Goal: Task Accomplishment & Management: Complete application form

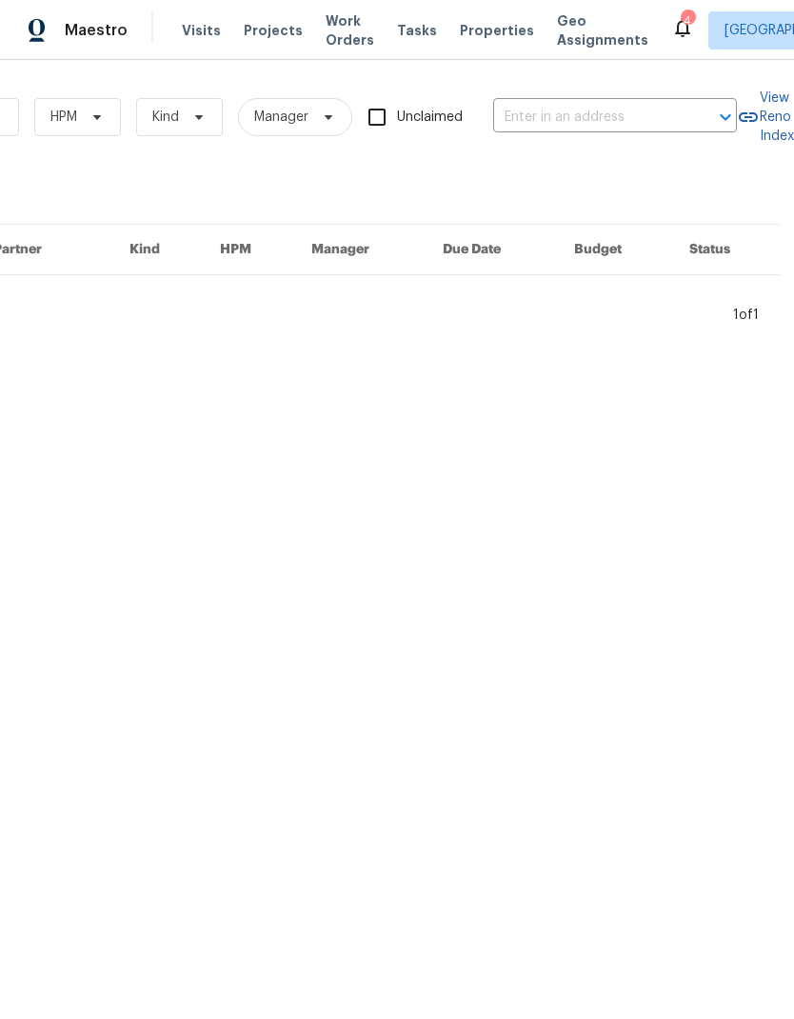
scroll to position [0, 313]
click at [607, 121] on input "text" at bounding box center [588, 118] width 190 height 30
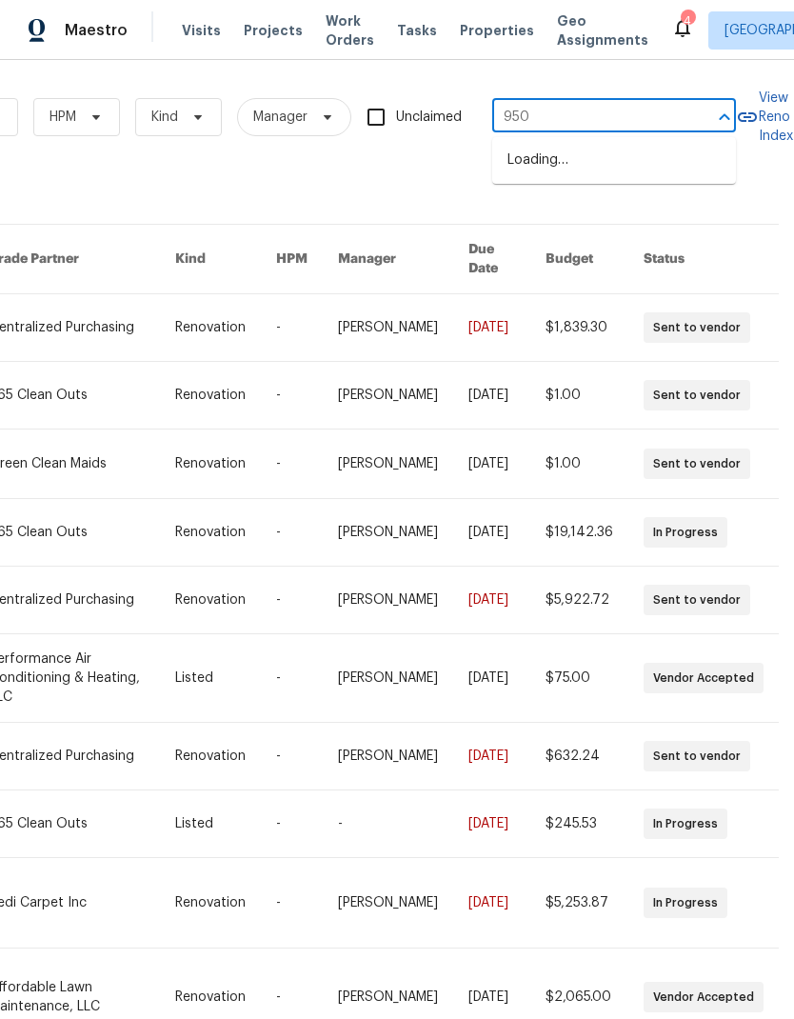
type input "9505"
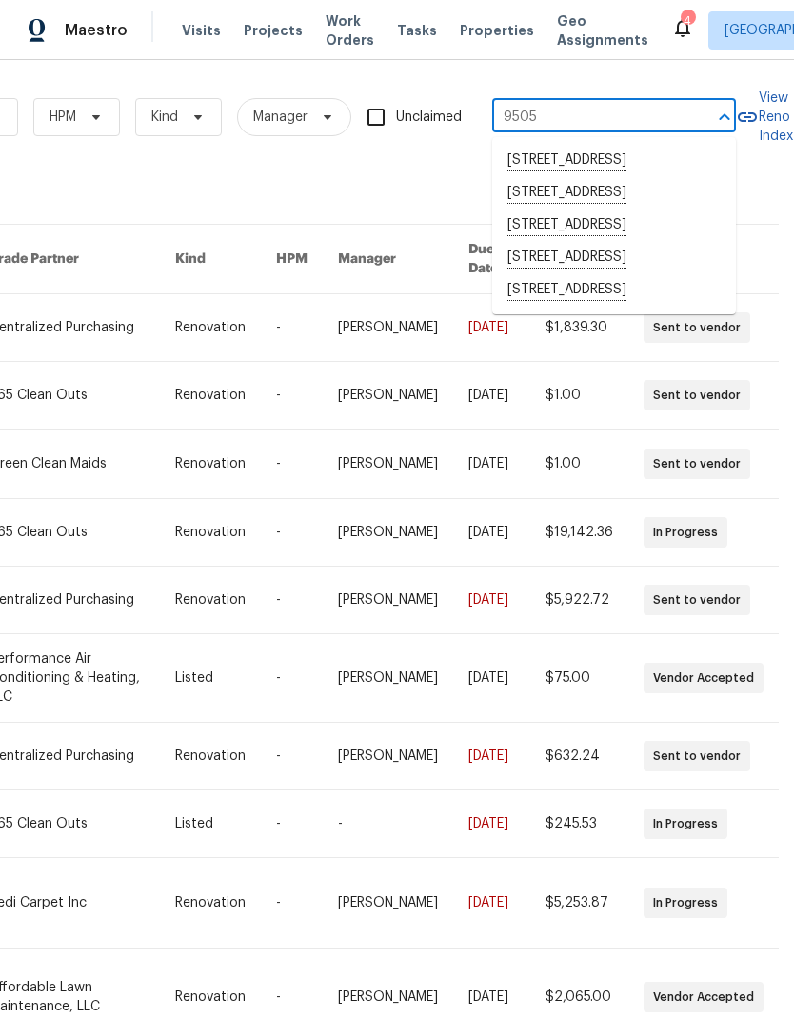
click at [640, 307] on li "9505 Delivery Ave, Las Vegas, NV 89148" at bounding box center [614, 290] width 244 height 32
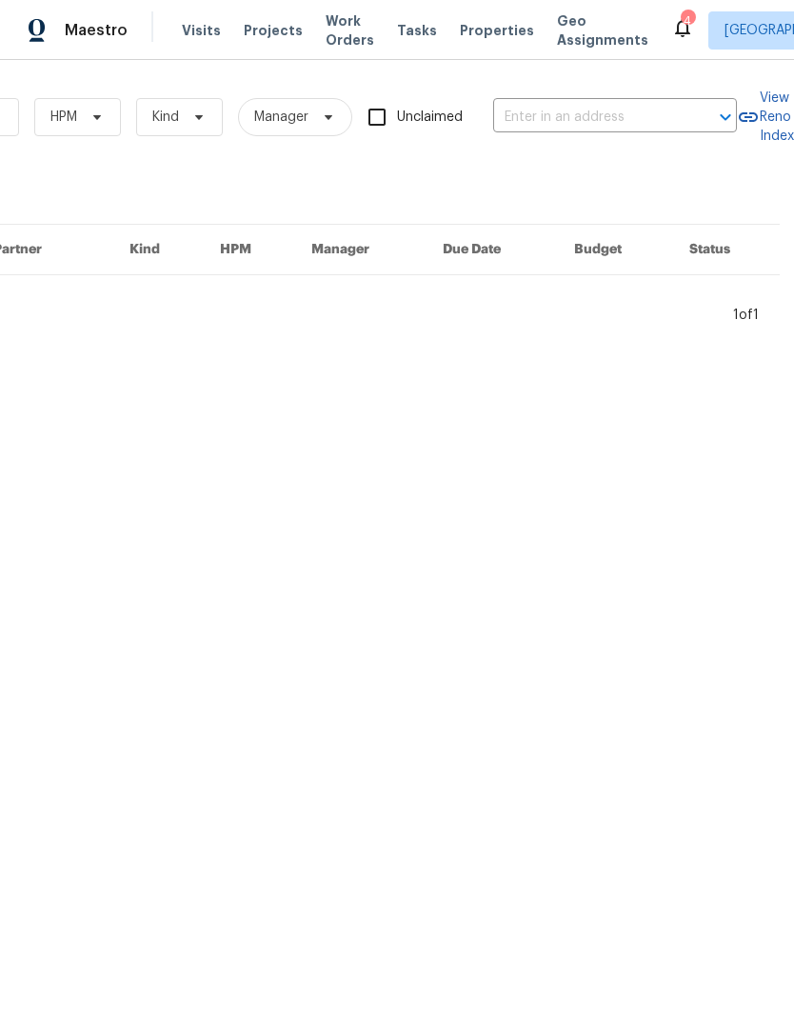
type input "9505 Delivery Ave, Las Vegas, NV 89148"
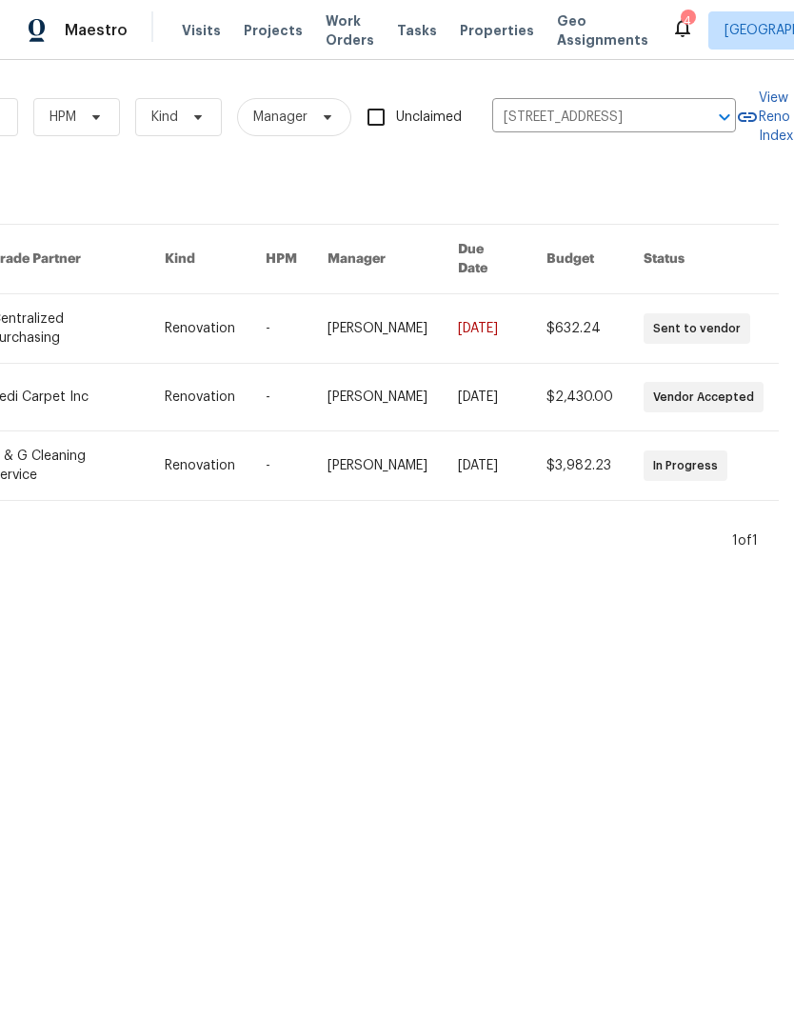
click at [56, 306] on link at bounding box center [77, 328] width 173 height 69
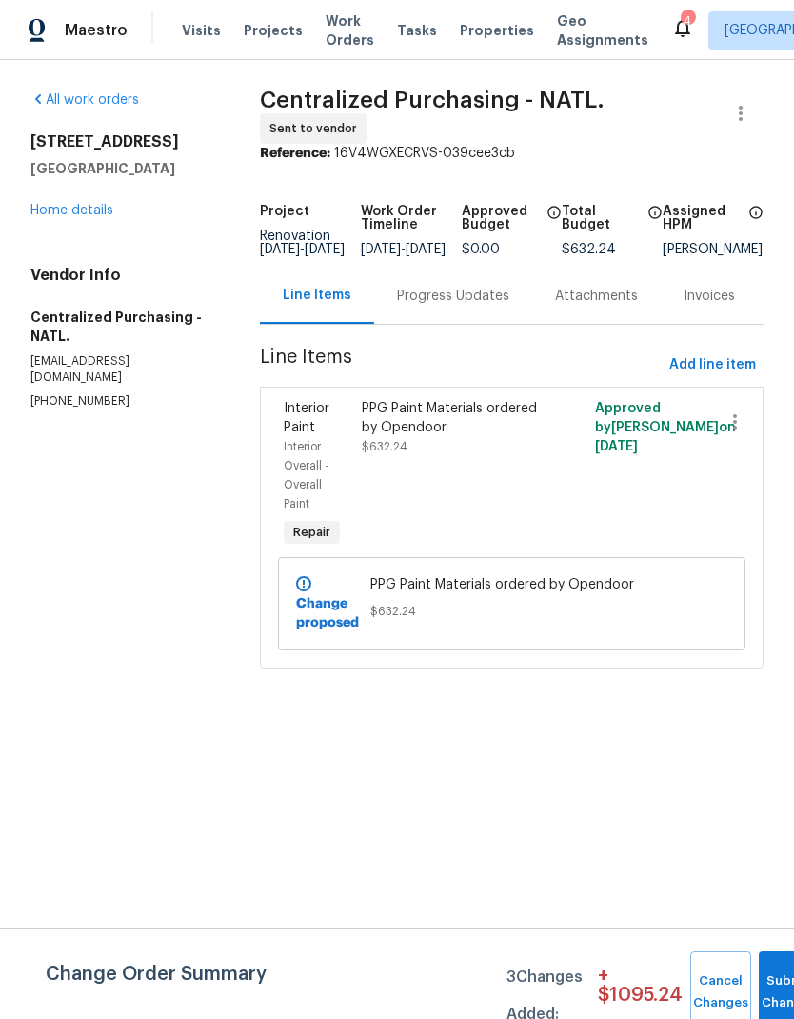
click at [36, 214] on link "Home details" at bounding box center [71, 210] width 83 height 13
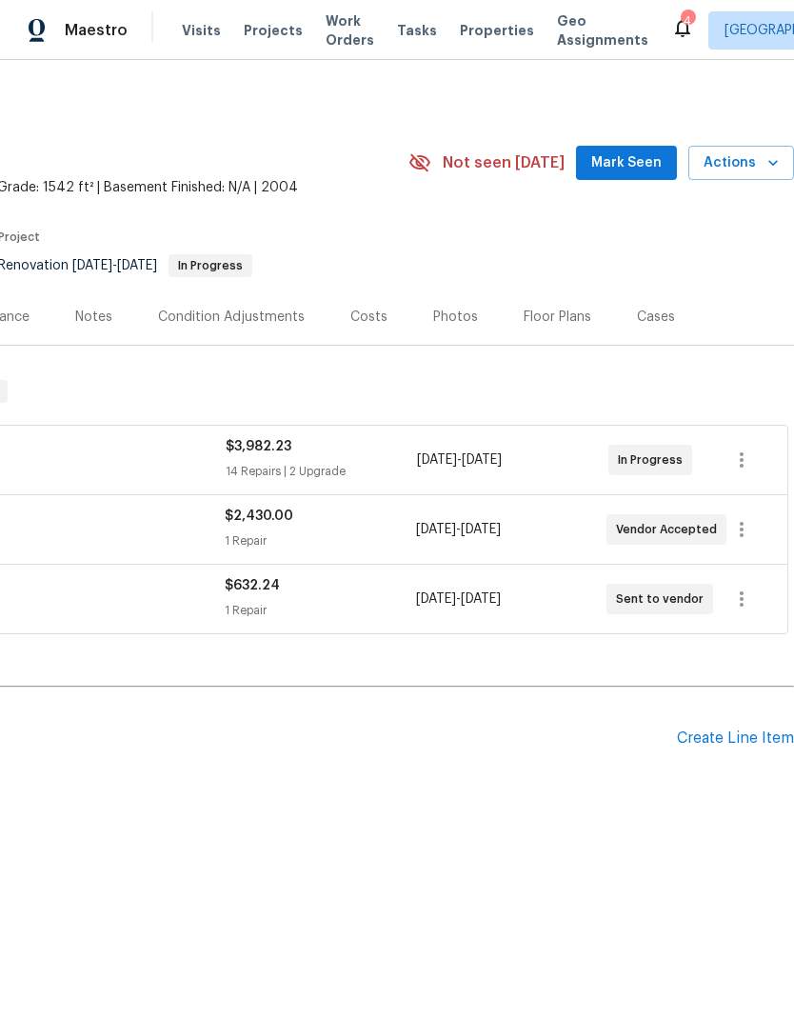
scroll to position [0, 282]
click at [760, 160] on span "Actions" at bounding box center [741, 163] width 75 height 24
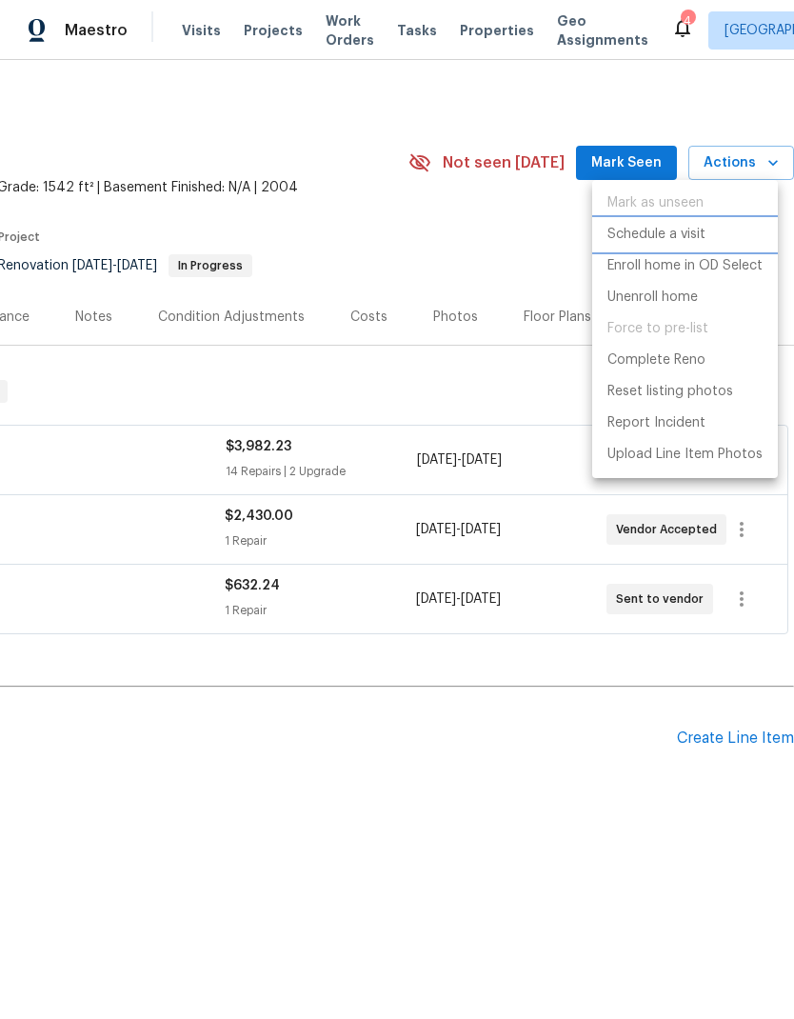
click at [680, 238] on p "Schedule a visit" at bounding box center [656, 235] width 98 height 20
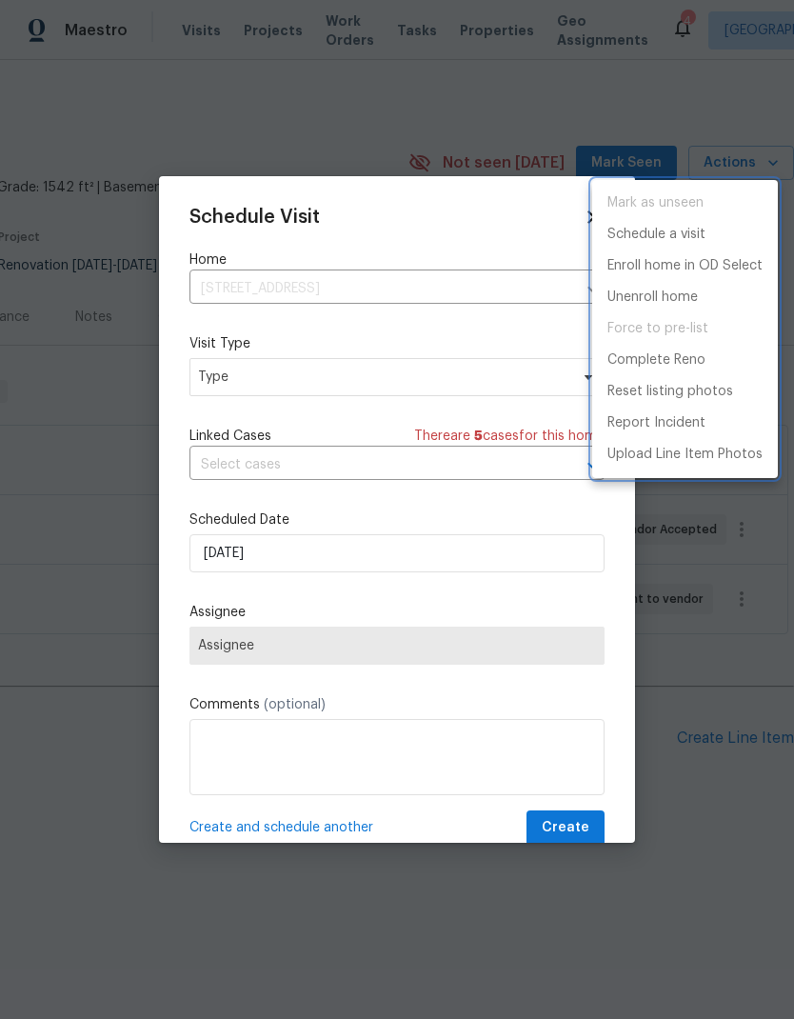
click at [214, 383] on div at bounding box center [397, 509] width 794 height 1019
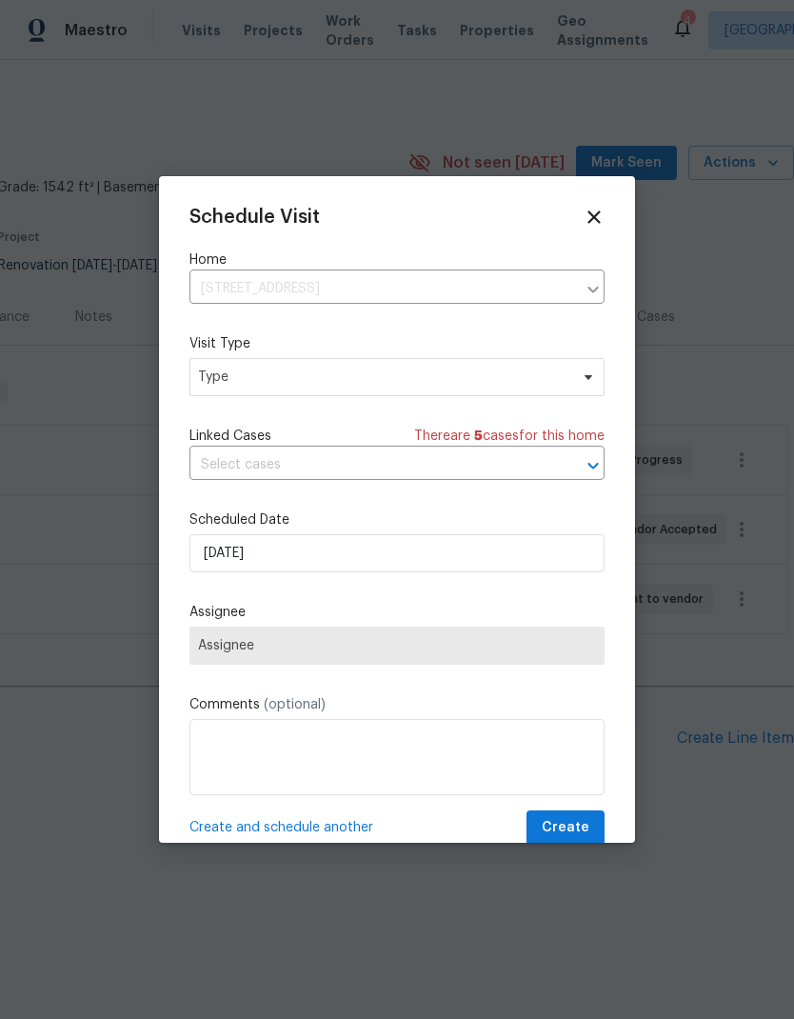
click at [214, 383] on div "Mark as unseen Schedule a visit Enroll home in OD Select Unenroll home Force to…" at bounding box center [397, 509] width 794 height 1019
click at [211, 375] on span "Type" at bounding box center [383, 376] width 370 height 19
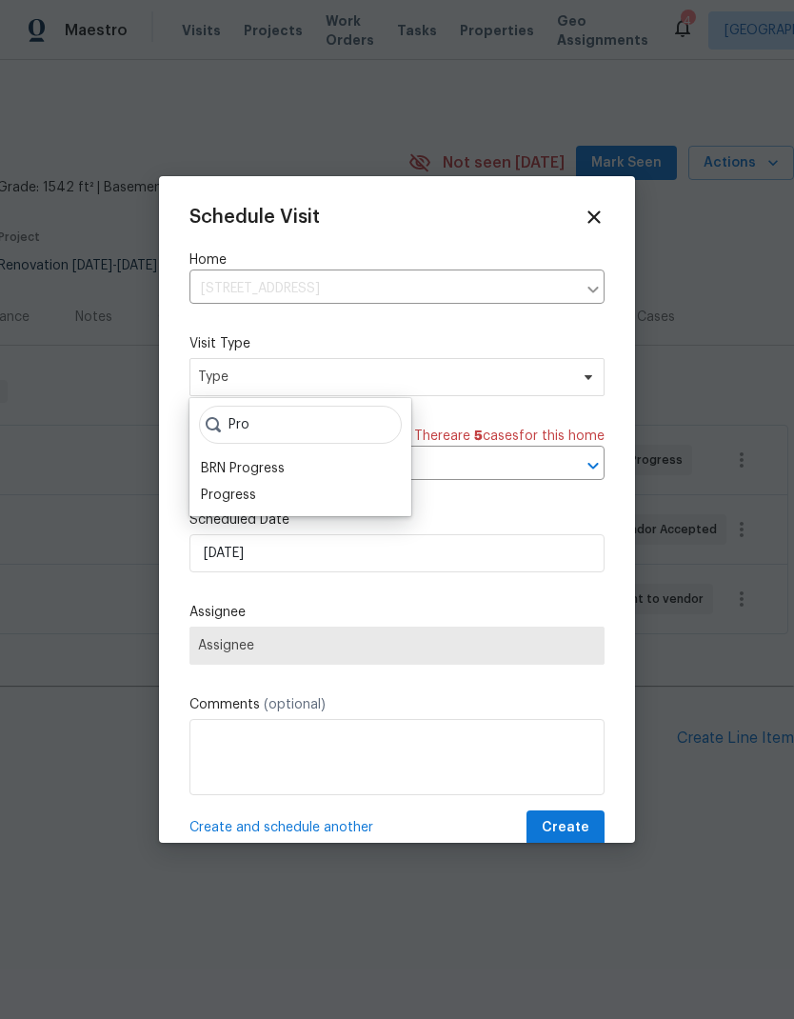
type input "Pro"
click at [208, 488] on div "Progress" at bounding box center [228, 495] width 55 height 19
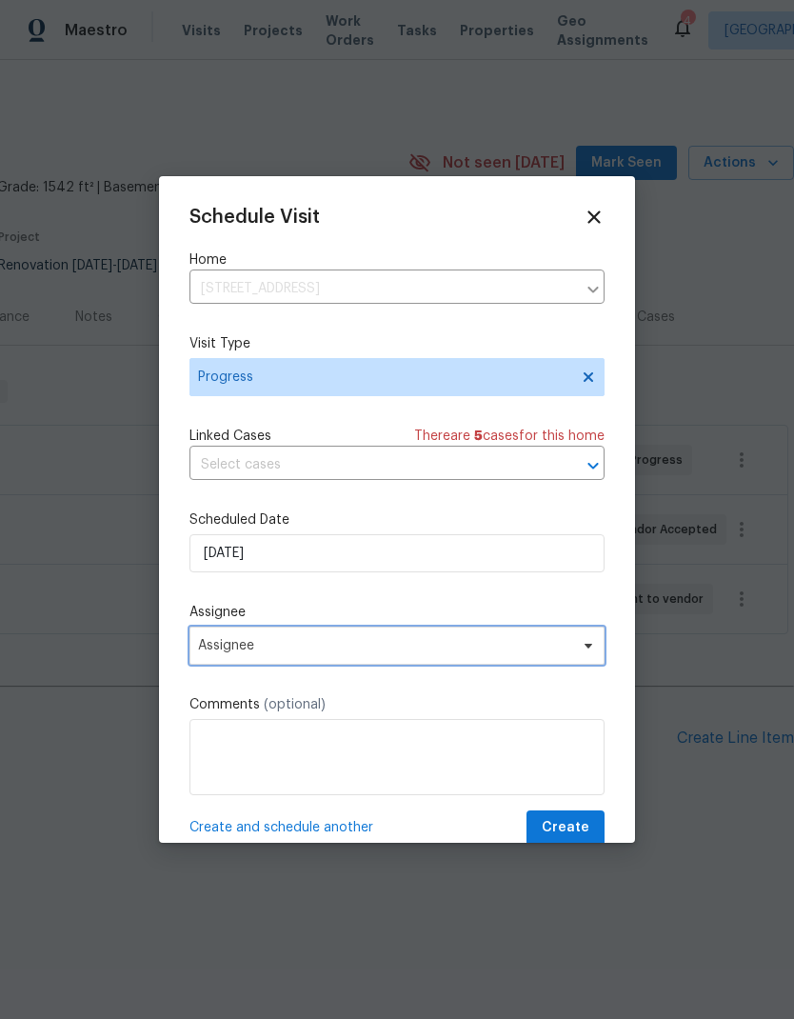
click at [205, 646] on span "Assignee" at bounding box center [384, 645] width 373 height 15
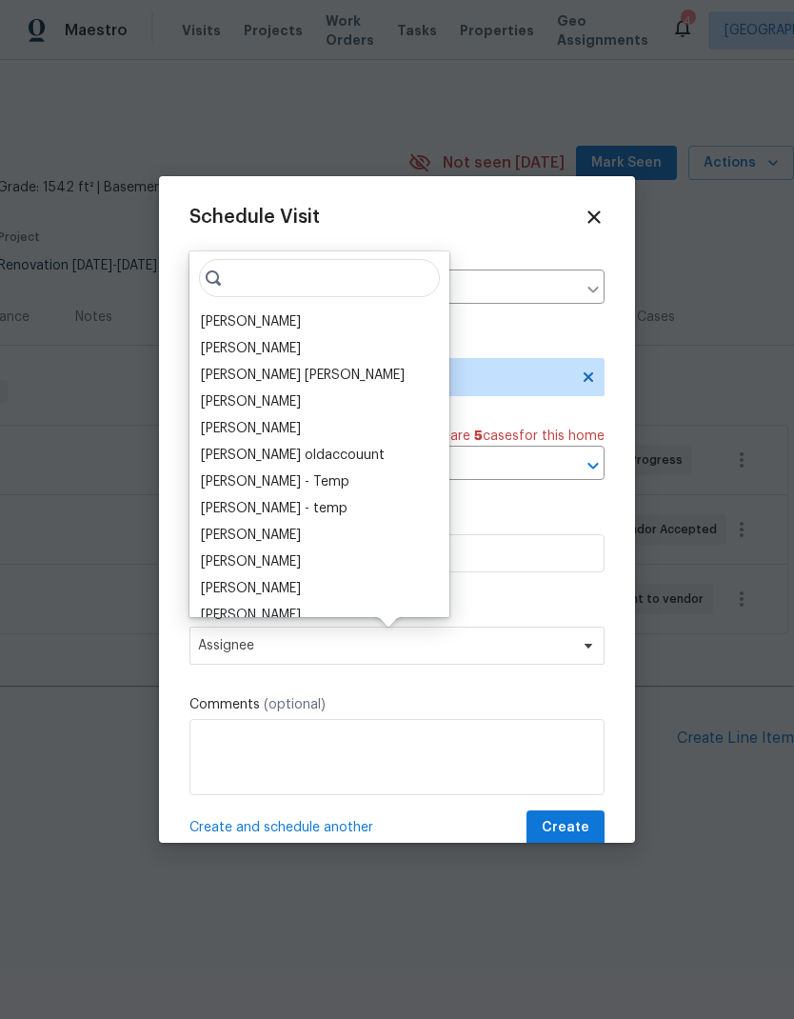
click at [208, 312] on div "[PERSON_NAME]" at bounding box center [251, 321] width 100 height 19
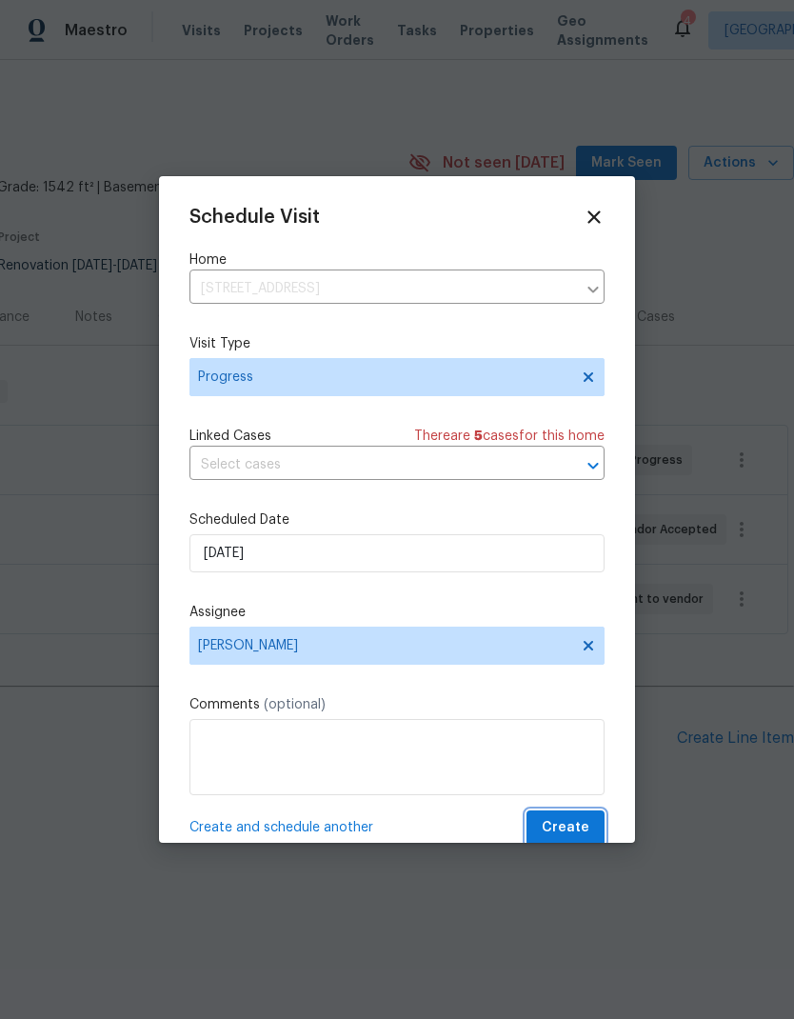
click at [579, 826] on span "Create" at bounding box center [566, 828] width 48 height 24
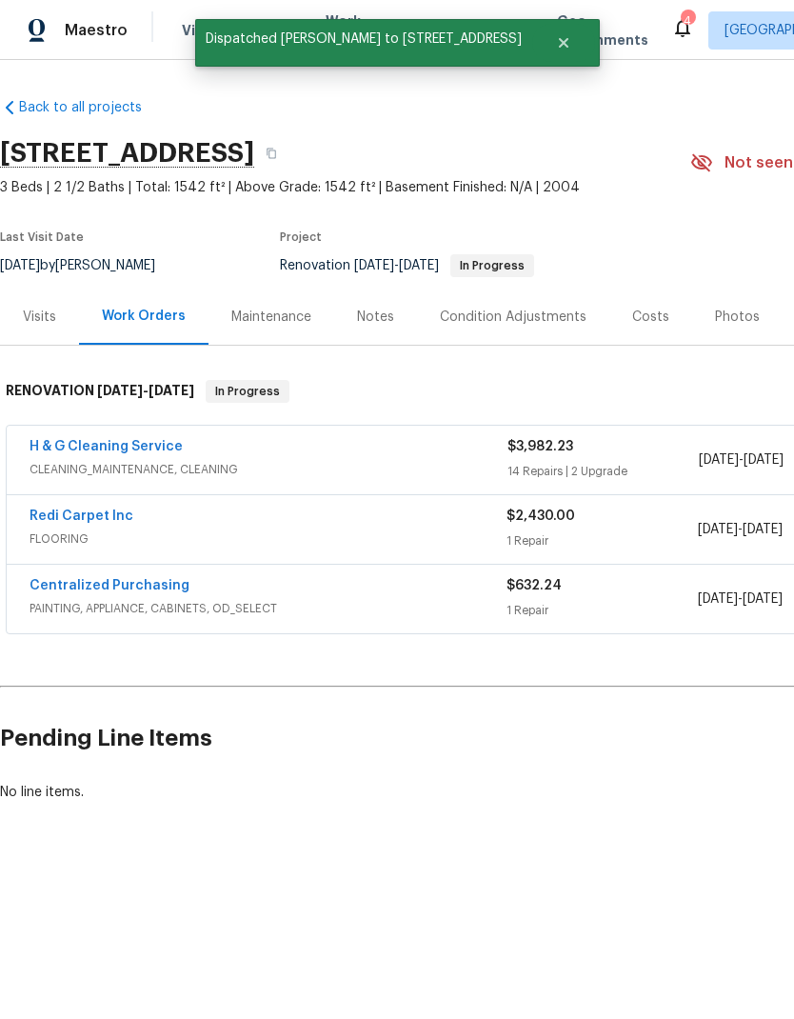
scroll to position [0, 0]
click at [157, 527] on div "Redi Carpet Inc" at bounding box center [268, 517] width 477 height 23
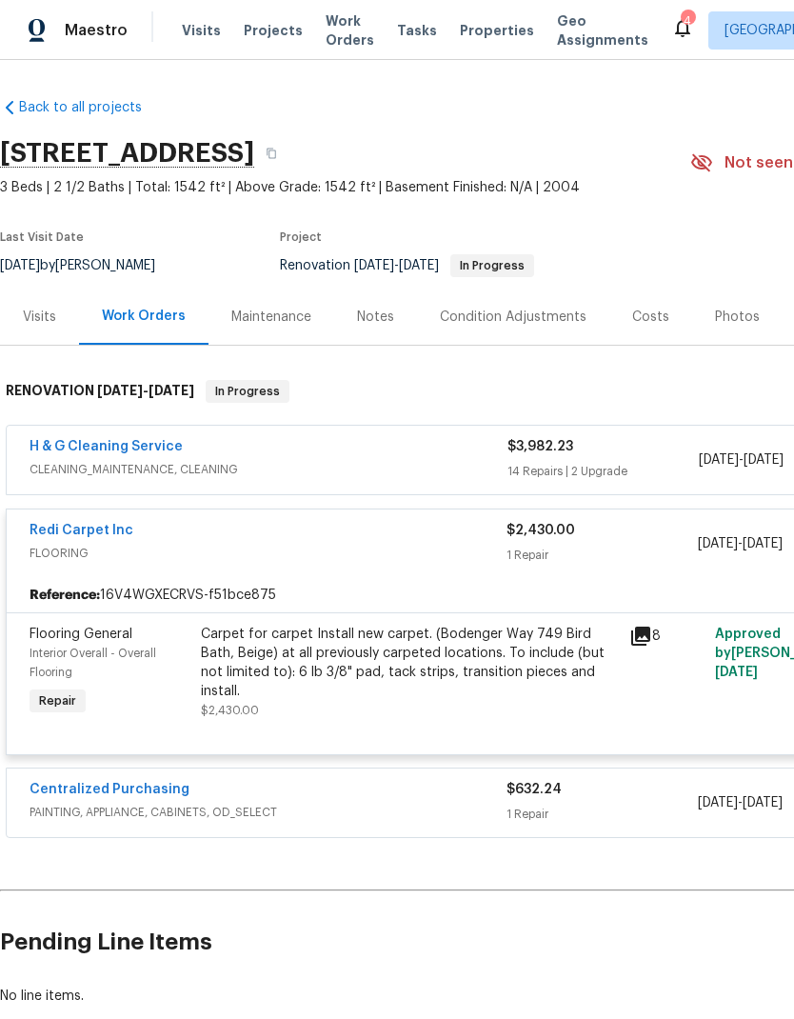
click at [55, 525] on link "Redi Carpet Inc" at bounding box center [82, 530] width 104 height 13
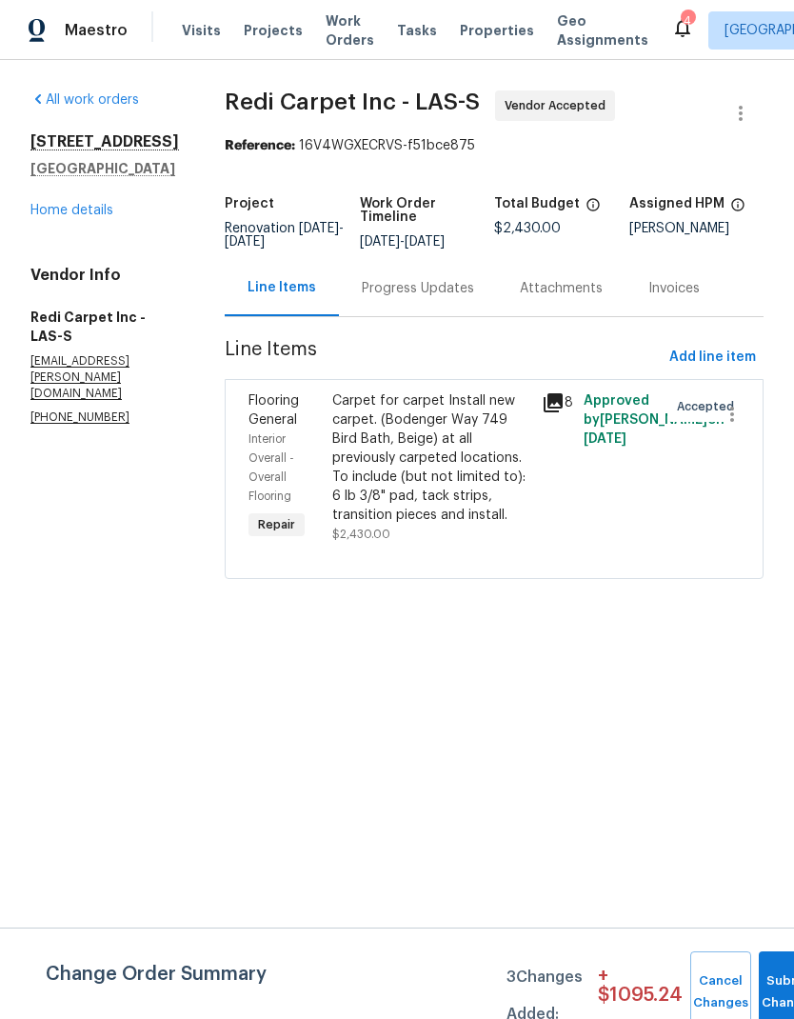
click at [497, 465] on div "Carpet for carpet Install new carpet. (Bodenger Way 749 Bird Bath, Beige) at al…" at bounding box center [431, 457] width 198 height 133
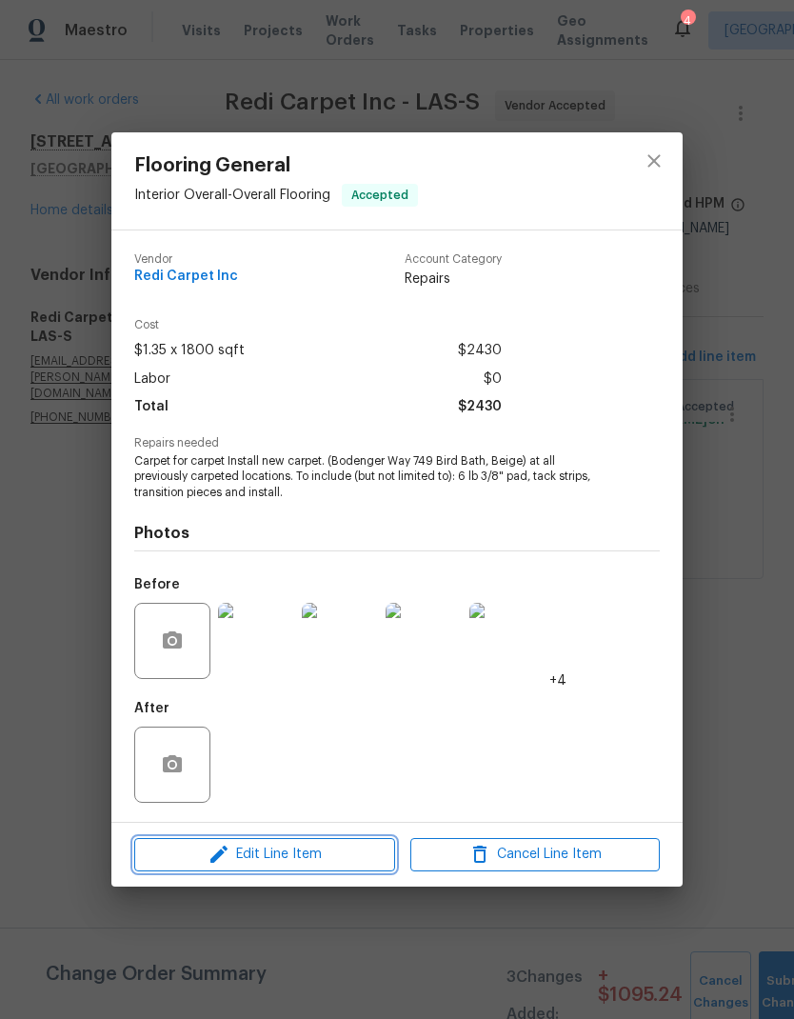
click at [213, 861] on icon "button" at bounding box center [218, 853] width 17 height 17
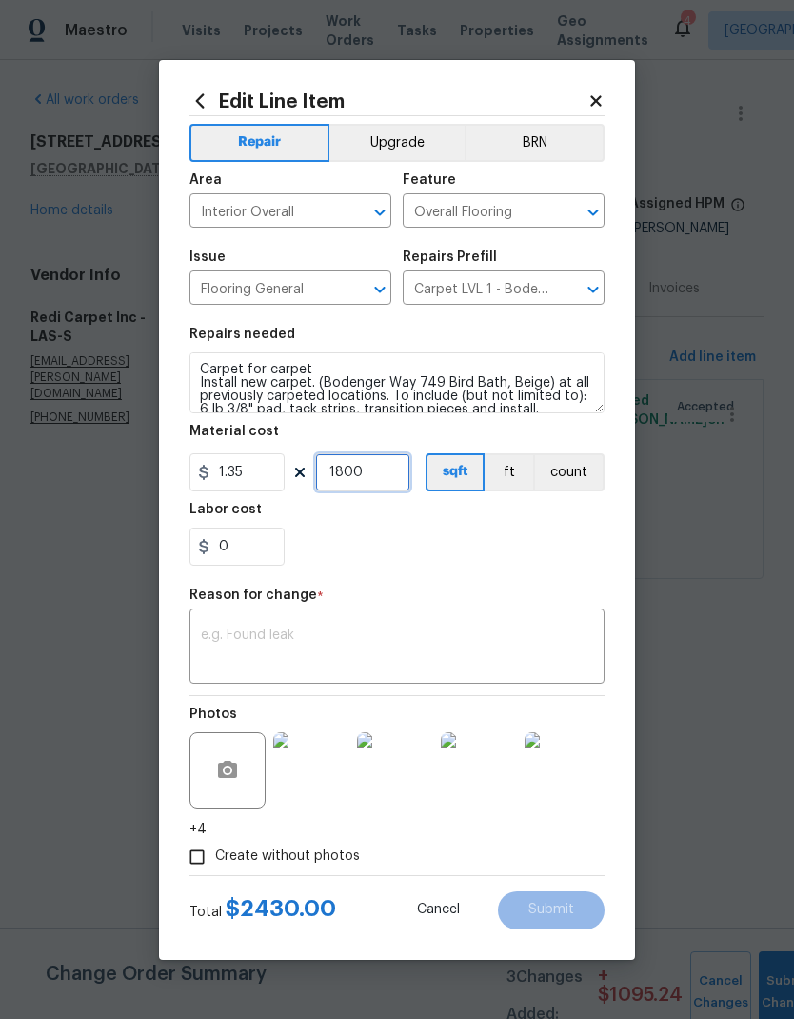
click at [360, 482] on input "1800" at bounding box center [362, 472] width 95 height 38
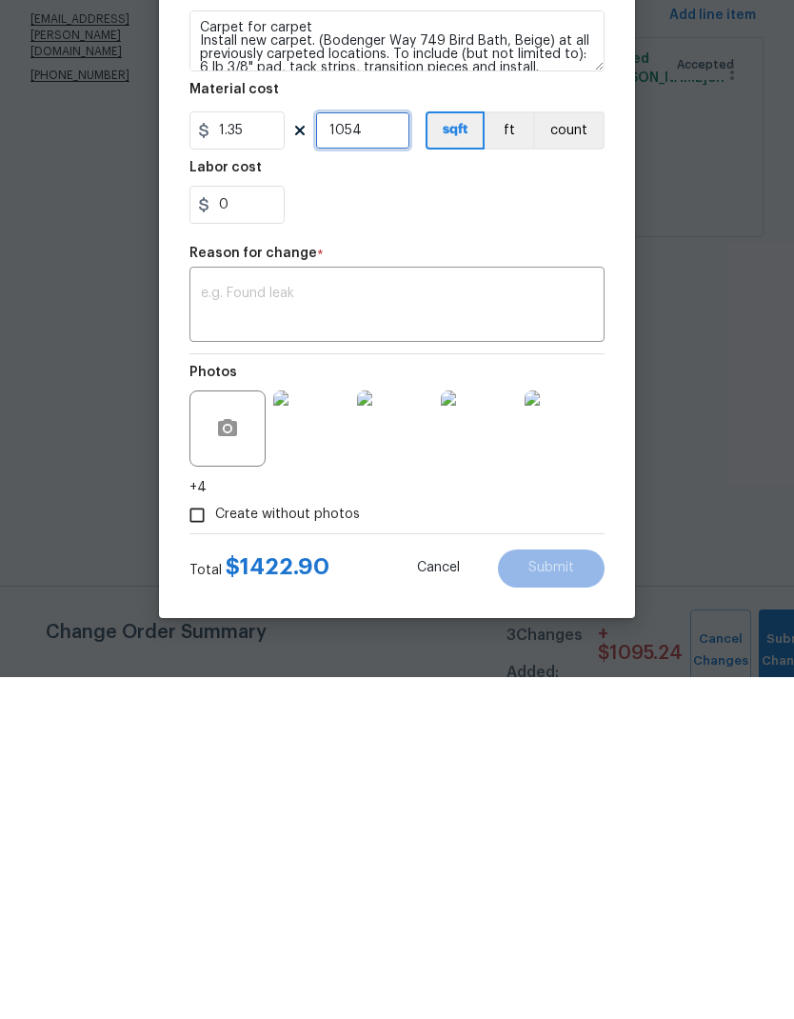
type input "1054"
click at [241, 527] on input "0" at bounding box center [236, 546] width 95 height 38
type input "8"
click at [224, 628] on textarea at bounding box center [397, 648] width 392 height 40
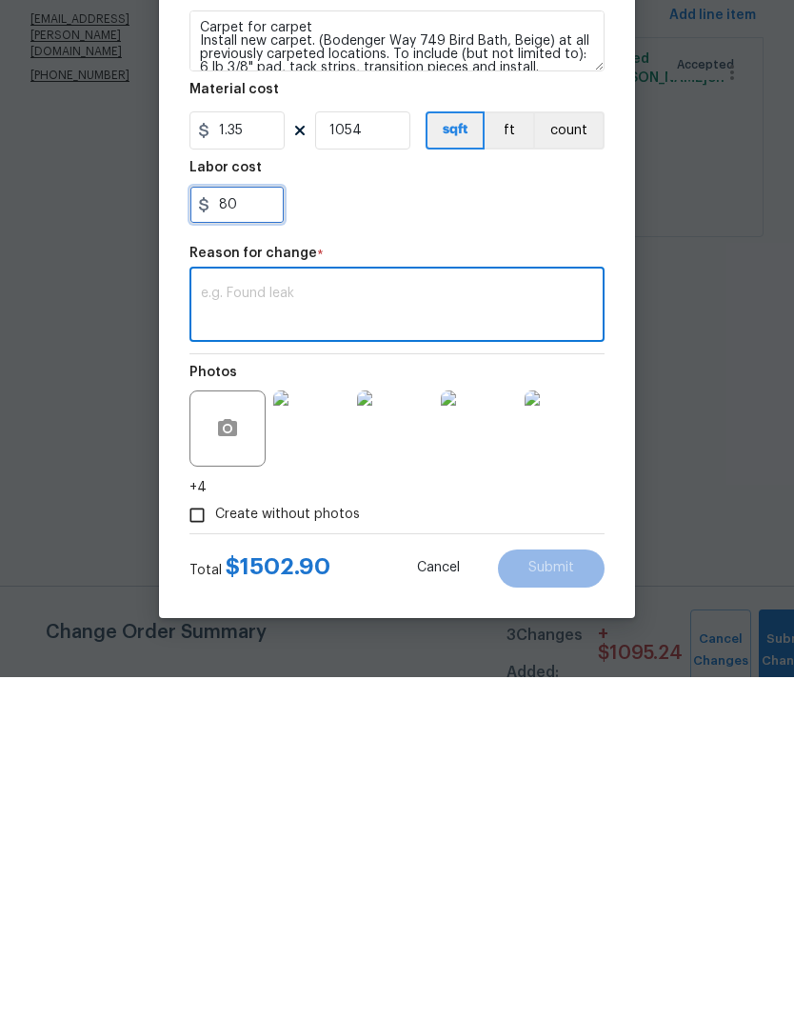
click at [235, 527] on input "80" at bounding box center [236, 546] width 95 height 38
click at [234, 527] on input "80" at bounding box center [236, 546] width 95 height 38
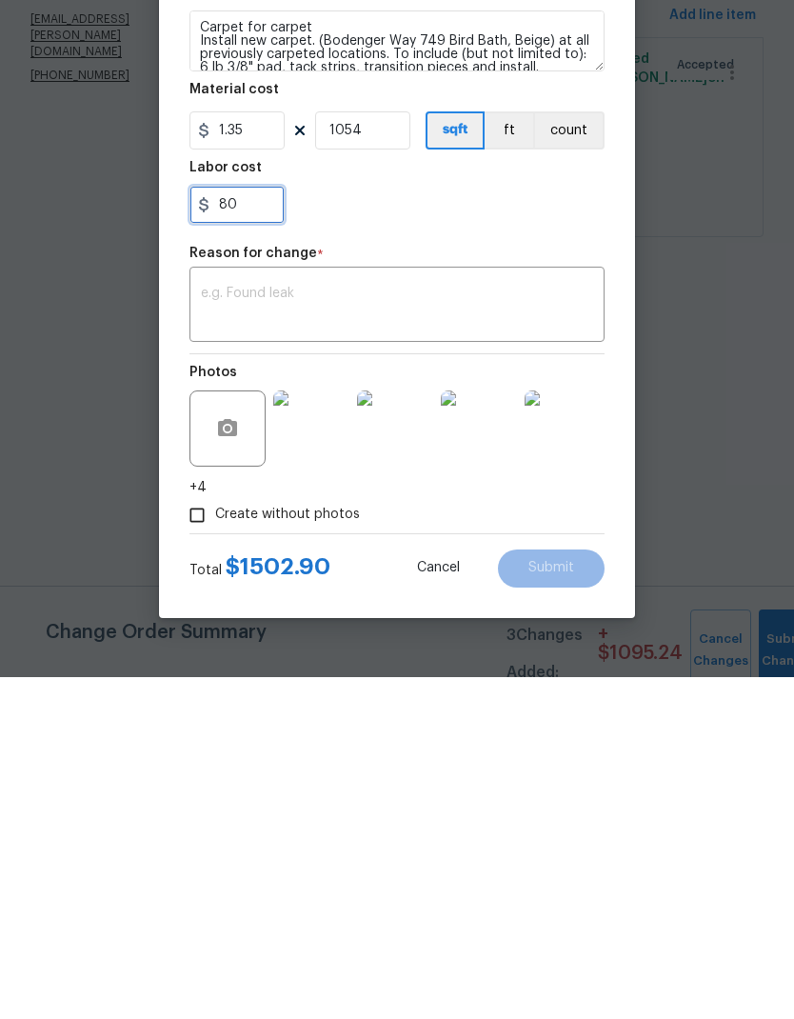
type input "8"
click at [225, 628] on textarea at bounding box center [397, 648] width 392 height 40
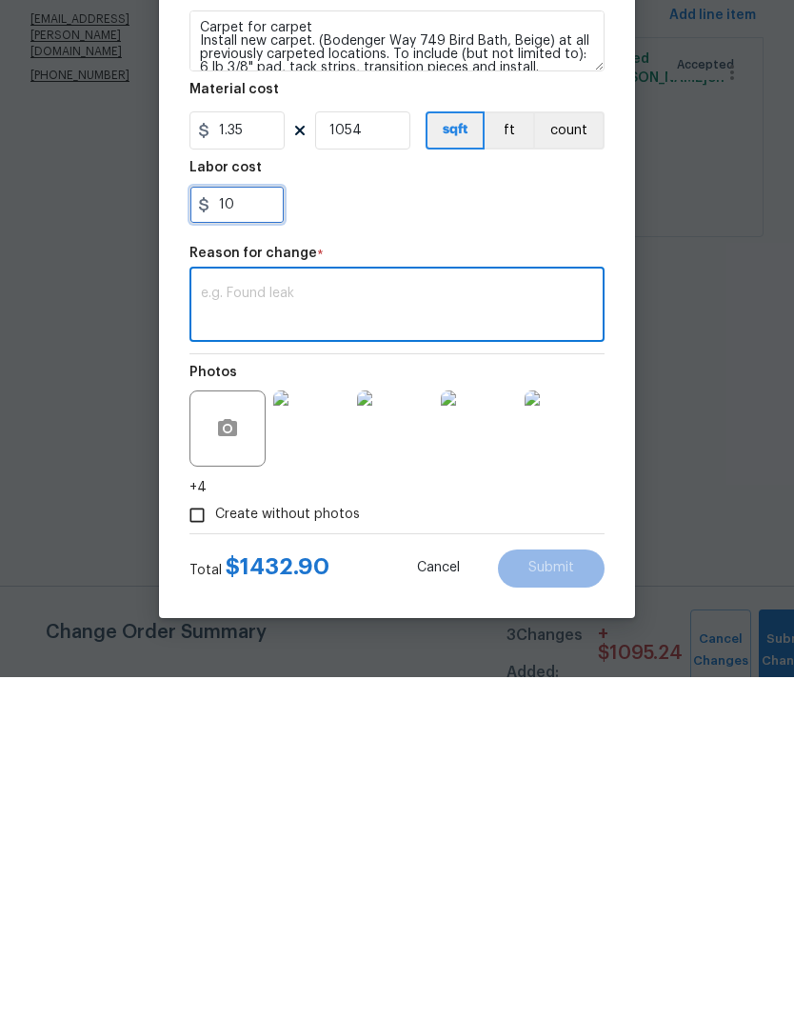
click at [245, 527] on input "10" at bounding box center [236, 546] width 95 height 38
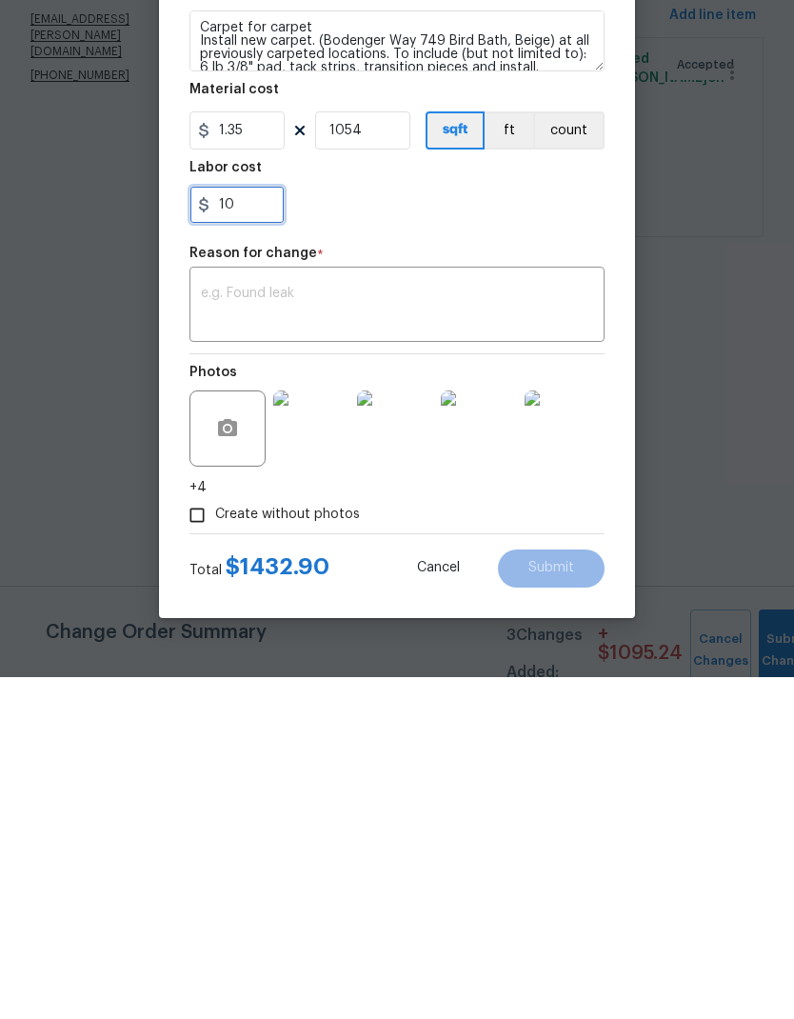
type input "1"
click at [510, 316] on section "Repairs needed Carpet for carpet Install new carpet. (Bodenger Way 749 Bird Bat…" at bounding box center [396, 446] width 415 height 261
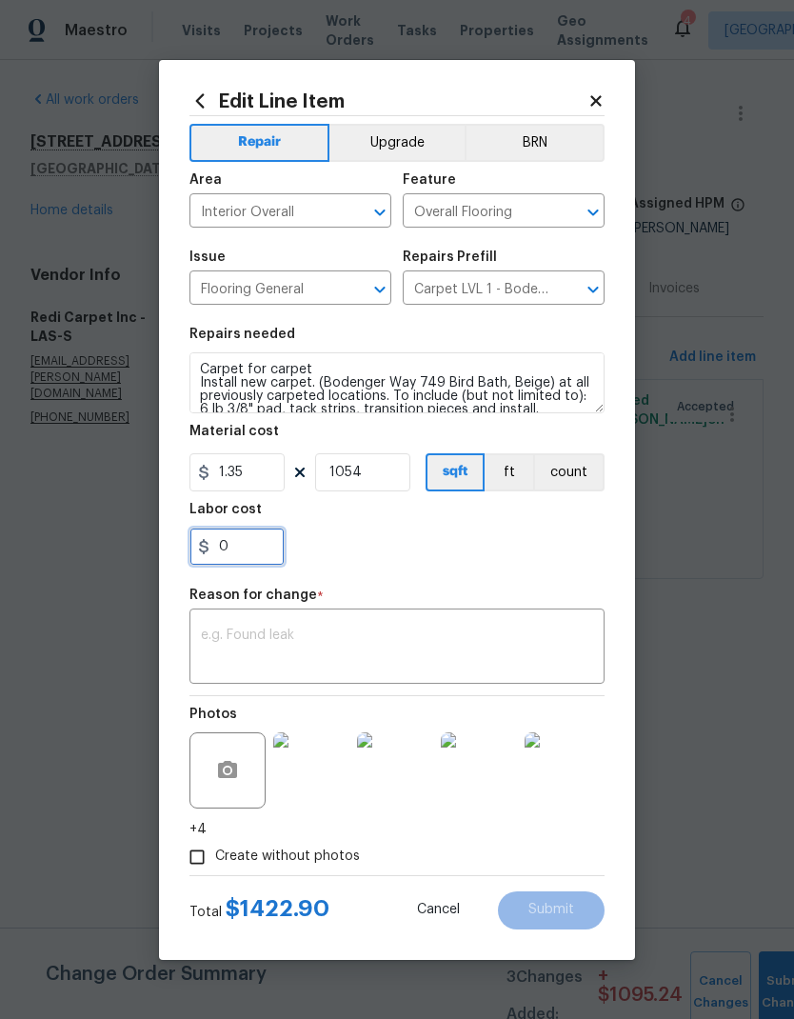
click at [227, 557] on input "0" at bounding box center [236, 546] width 95 height 38
click at [228, 616] on div "x ​" at bounding box center [396, 648] width 415 height 70
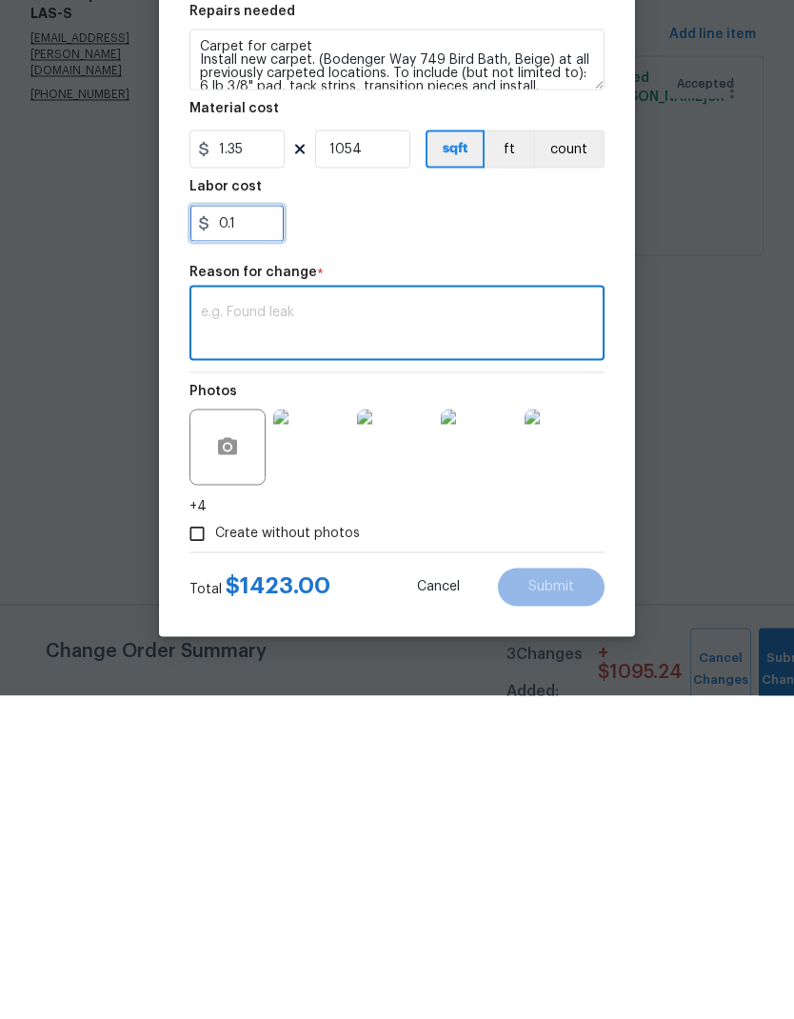
click at [248, 527] on input "0.1" at bounding box center [236, 546] width 95 height 38
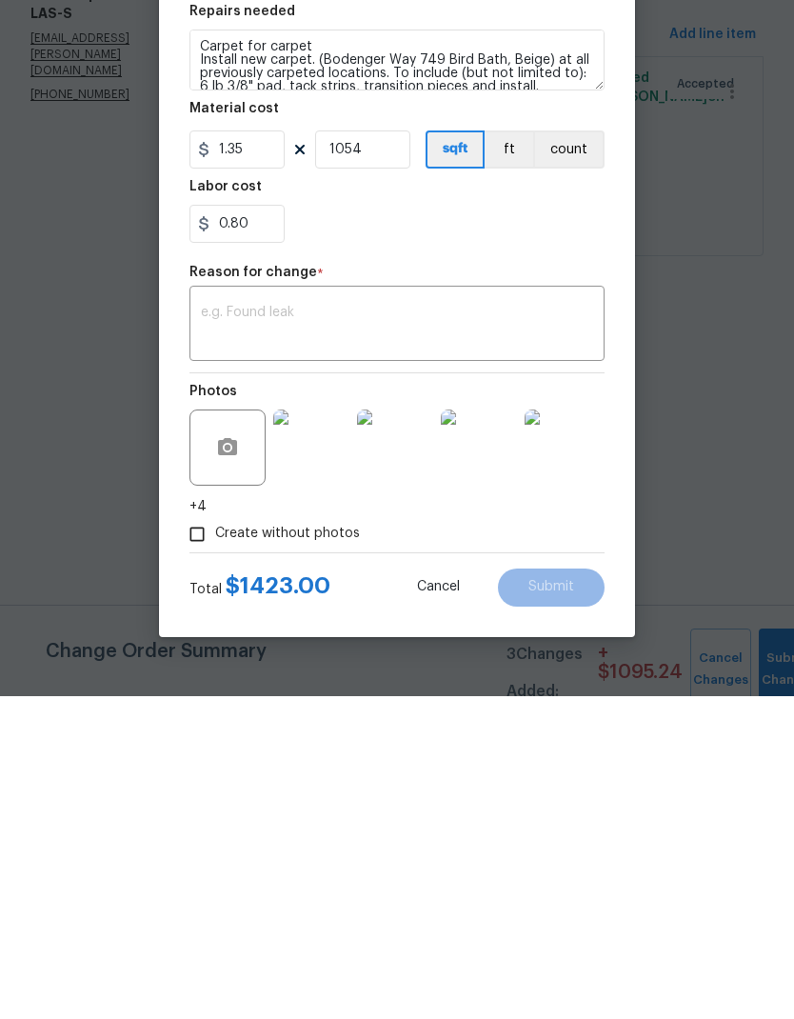
click at [230, 613] on div "x ​" at bounding box center [396, 648] width 415 height 70
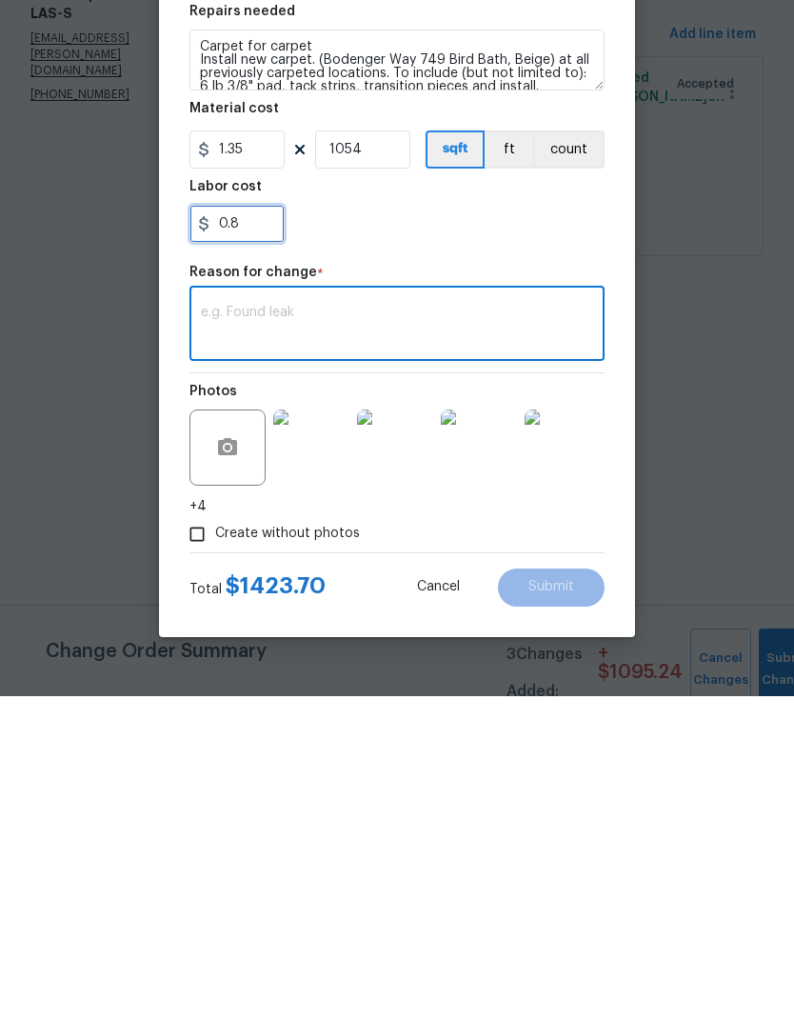
click at [246, 527] on input "0.8" at bounding box center [236, 546] width 95 height 38
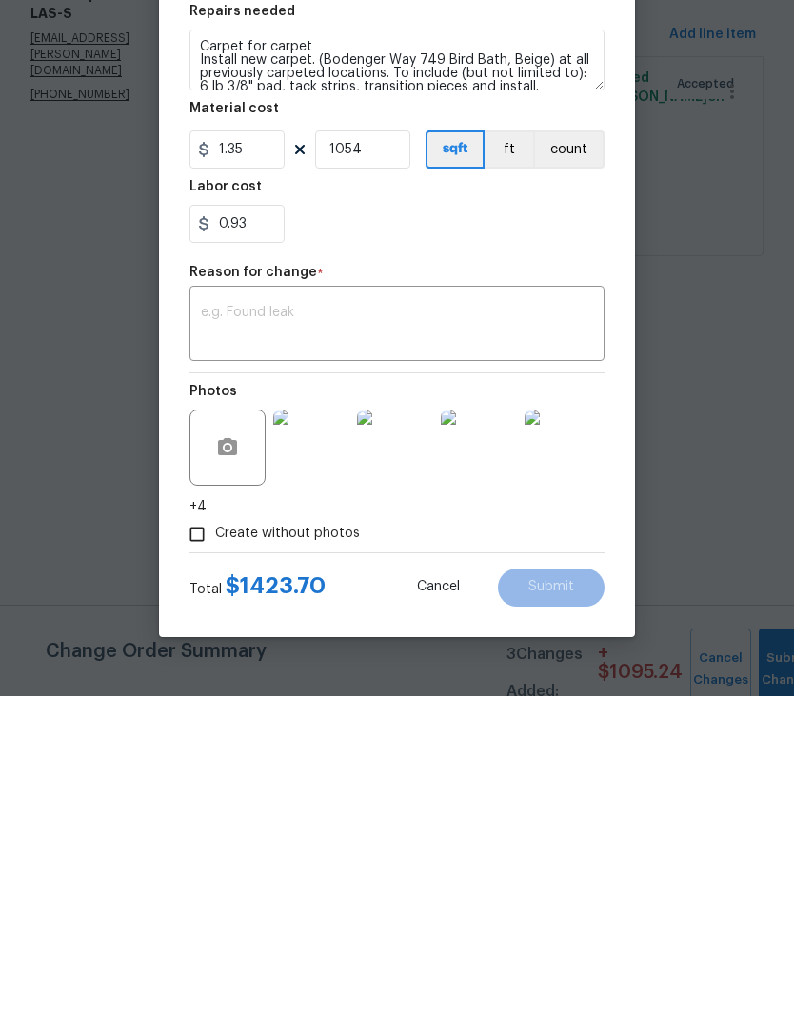
click at [222, 628] on textarea at bounding box center [397, 648] width 392 height 40
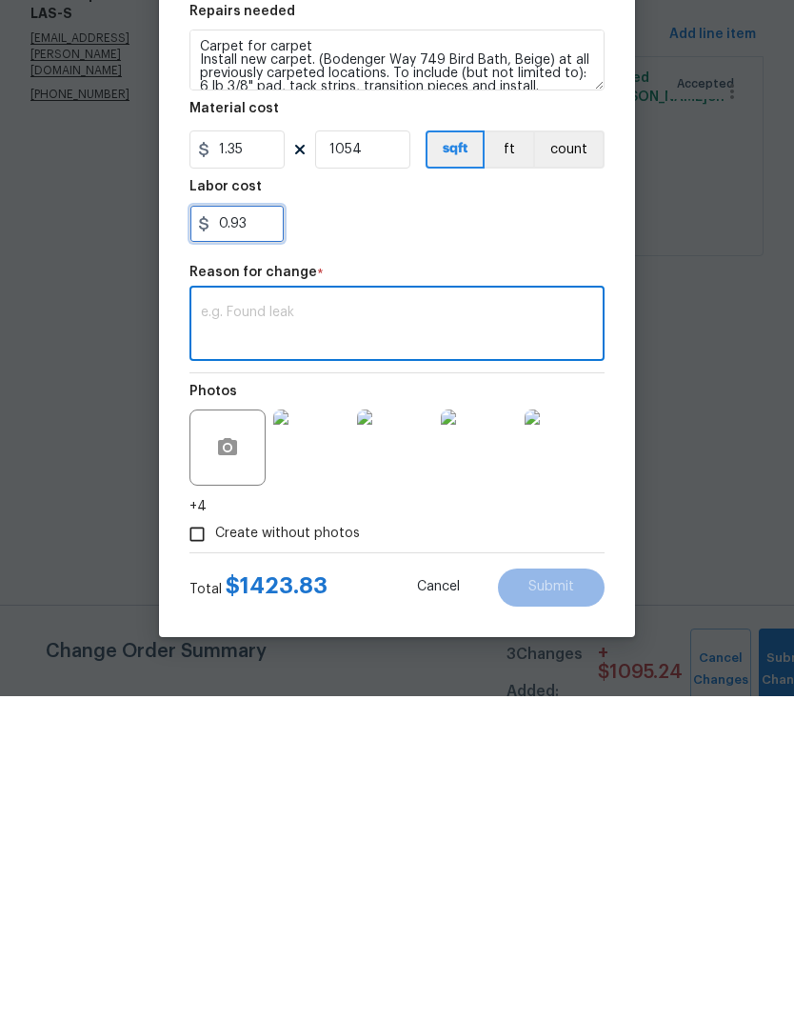
click at [251, 527] on input "0.93" at bounding box center [236, 546] width 95 height 38
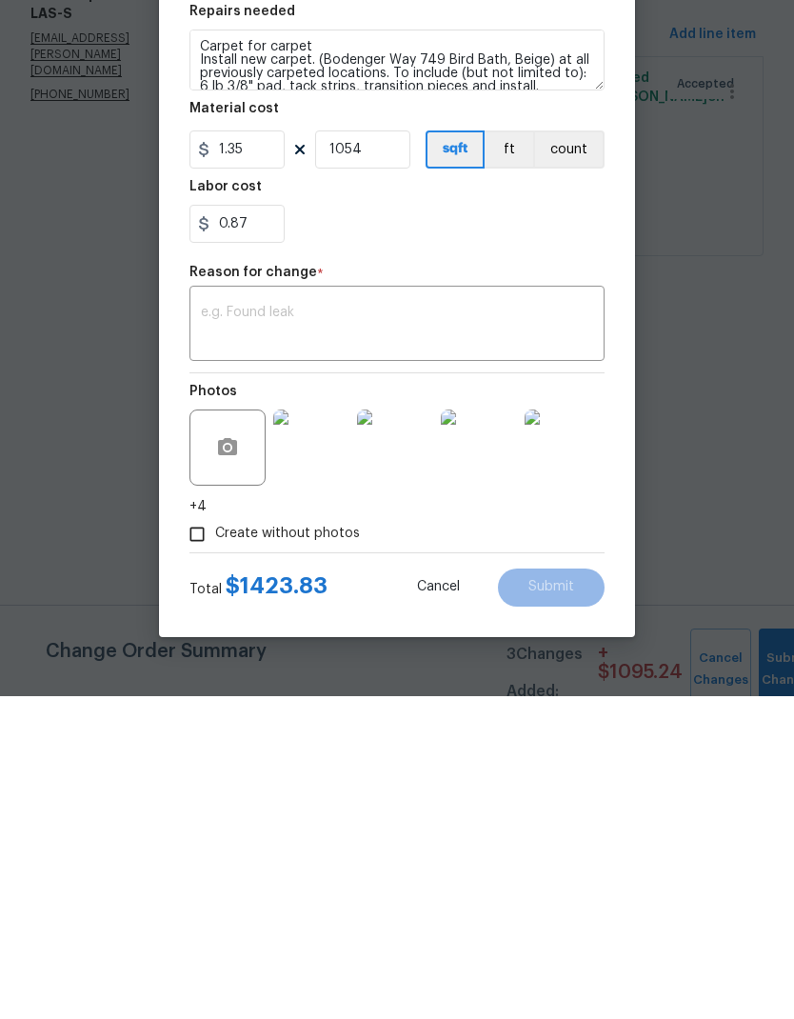
click at [247, 628] on textarea at bounding box center [397, 648] width 392 height 40
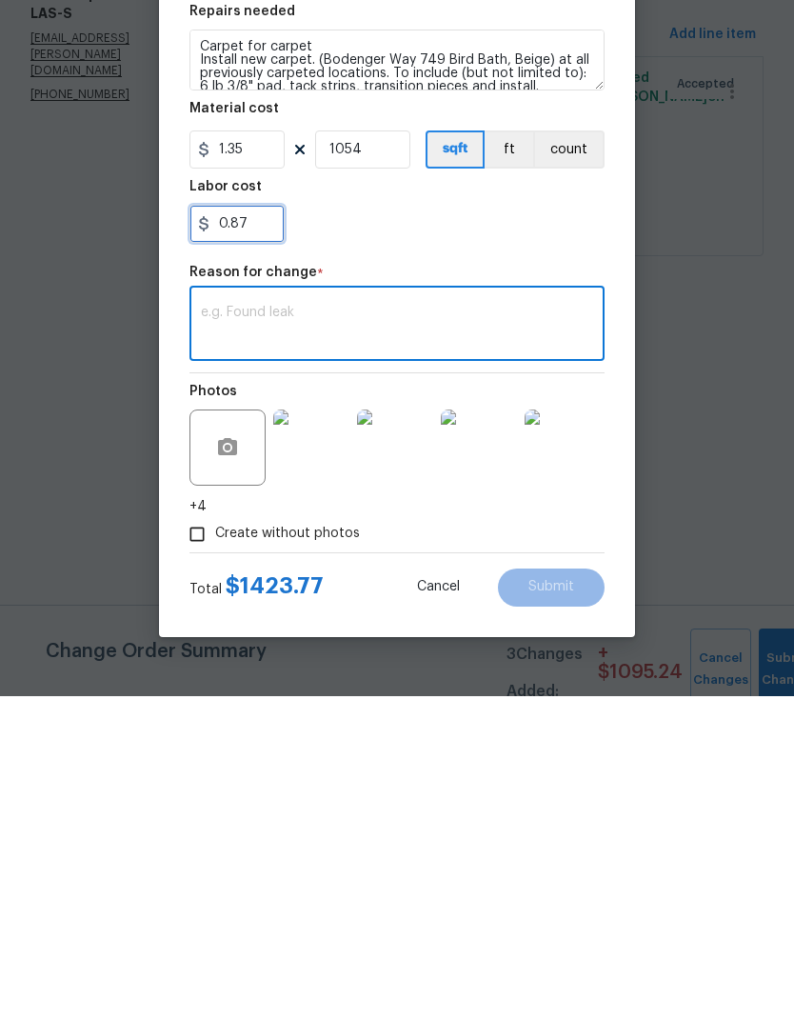
click at [253, 527] on input "0.87" at bounding box center [236, 546] width 95 height 38
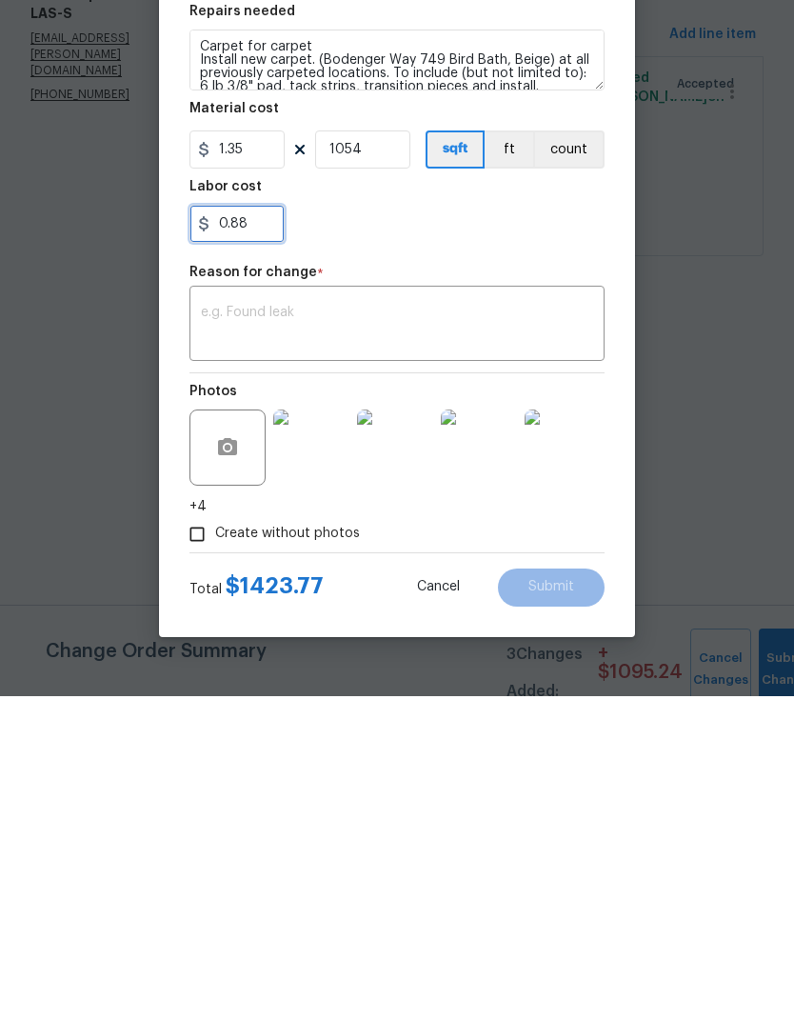
type input "0.88"
click at [216, 628] on textarea at bounding box center [397, 648] width 392 height 40
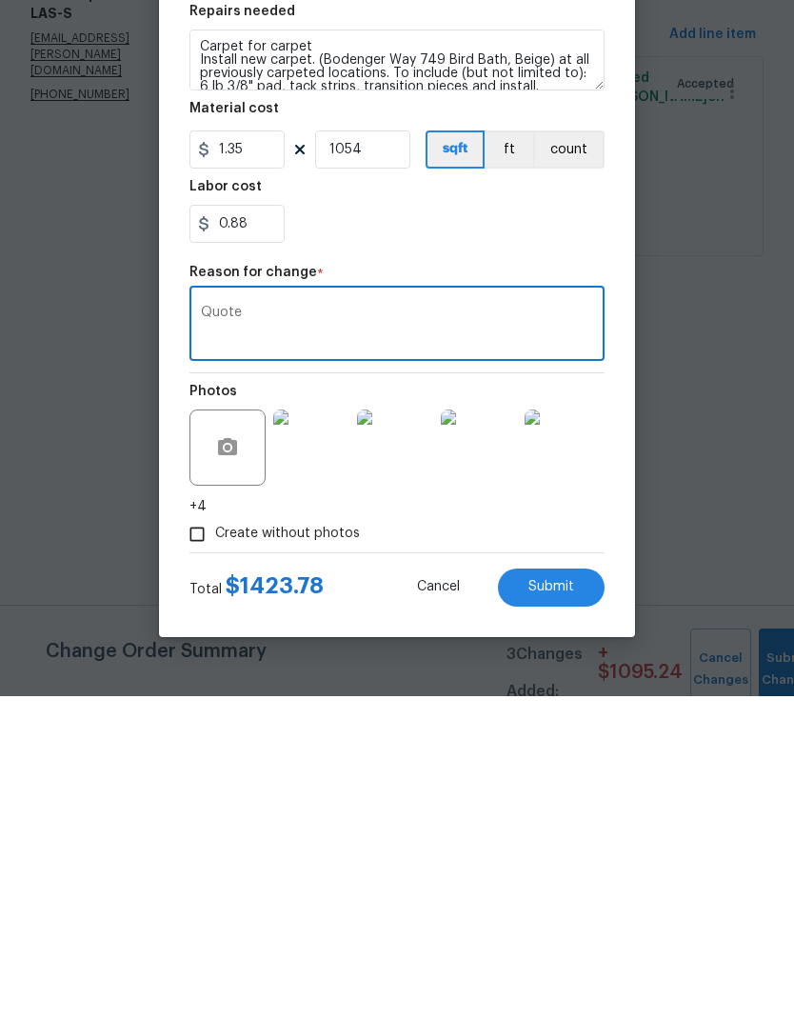
type textarea "Quote"
click at [546, 891] on button "Submit" at bounding box center [551, 910] width 107 height 38
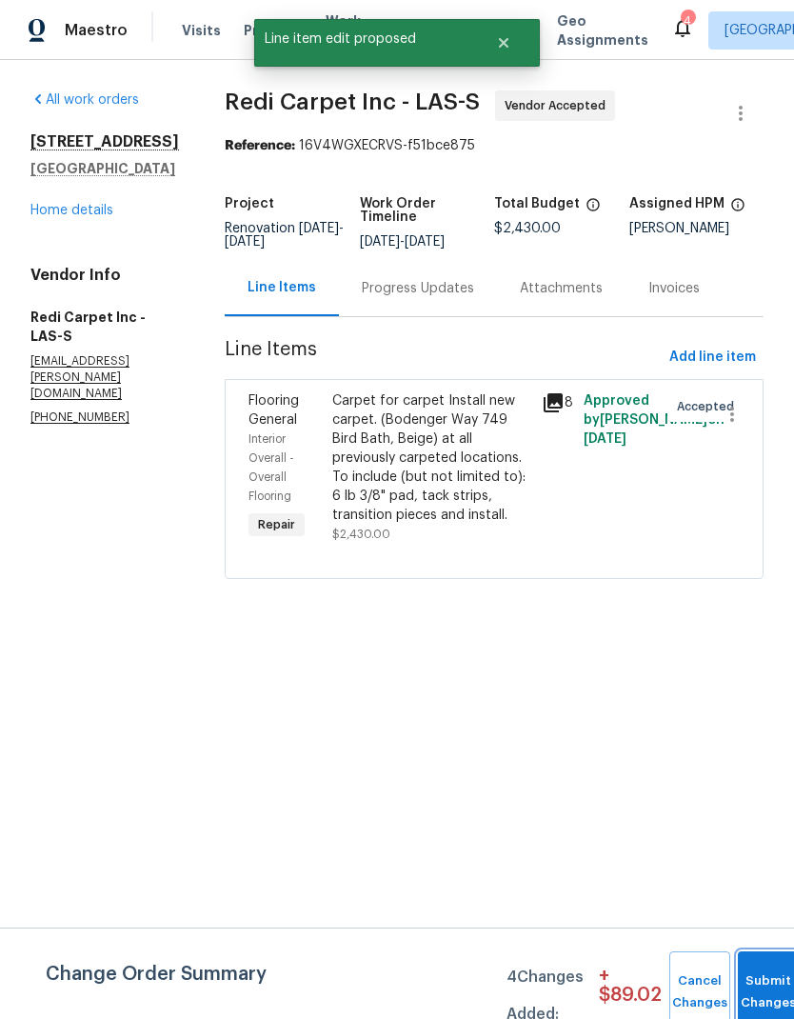
click at [763, 994] on span "Submit Changes" at bounding box center [768, 992] width 42 height 44
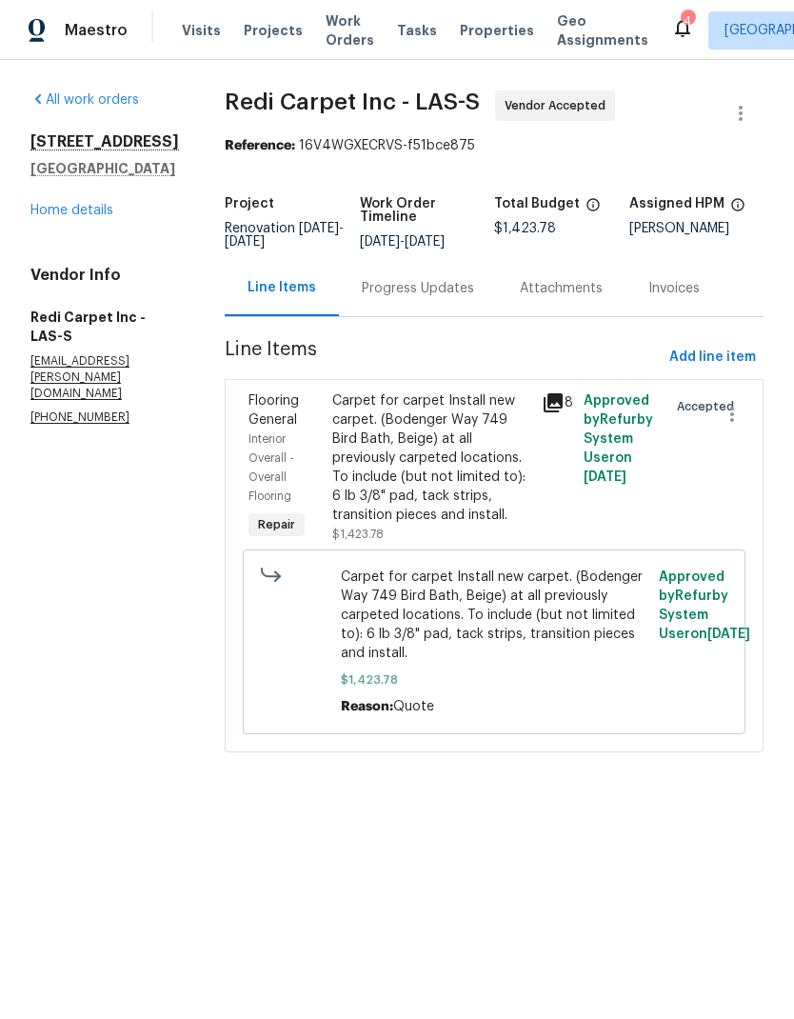
click at [461, 32] on span "Properties" at bounding box center [497, 30] width 74 height 19
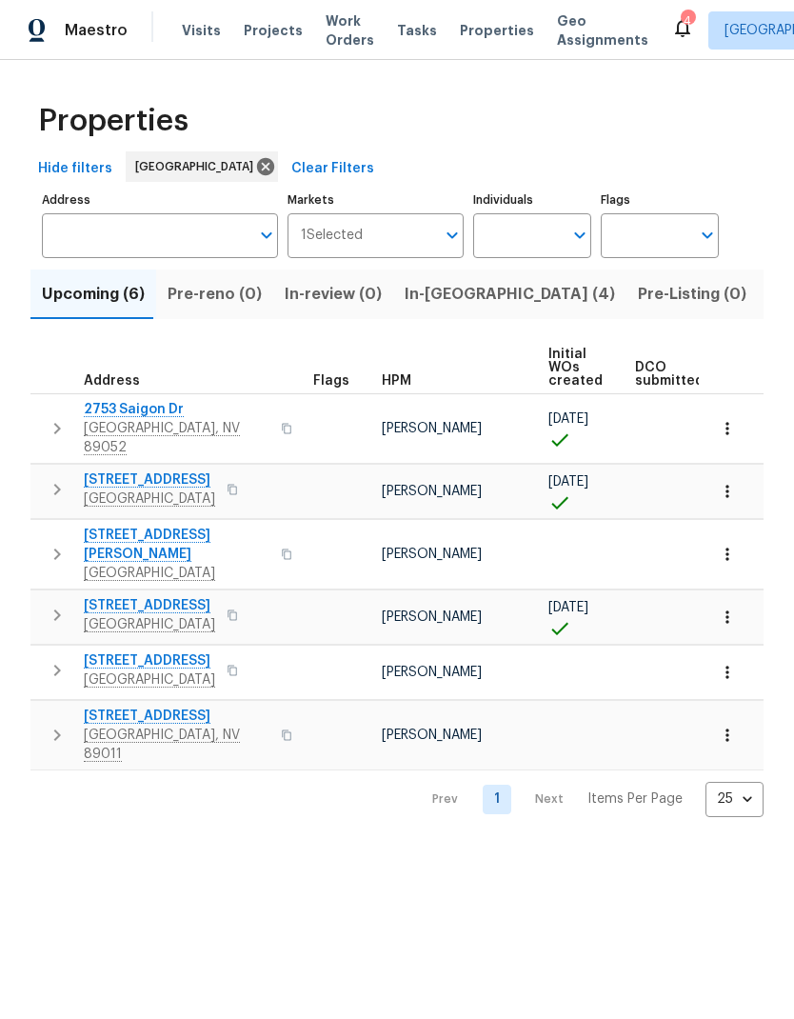
click at [425, 304] on span "In-reno (4)" at bounding box center [510, 294] width 210 height 27
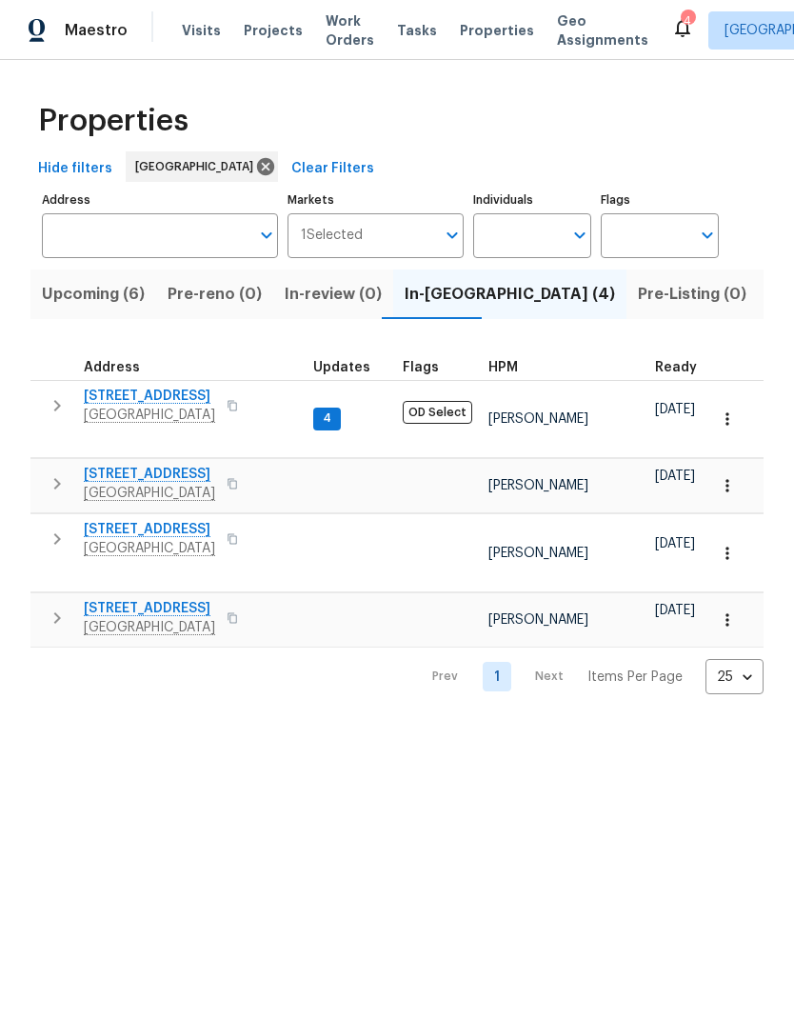
click at [52, 606] on icon "button" at bounding box center [57, 617] width 23 height 23
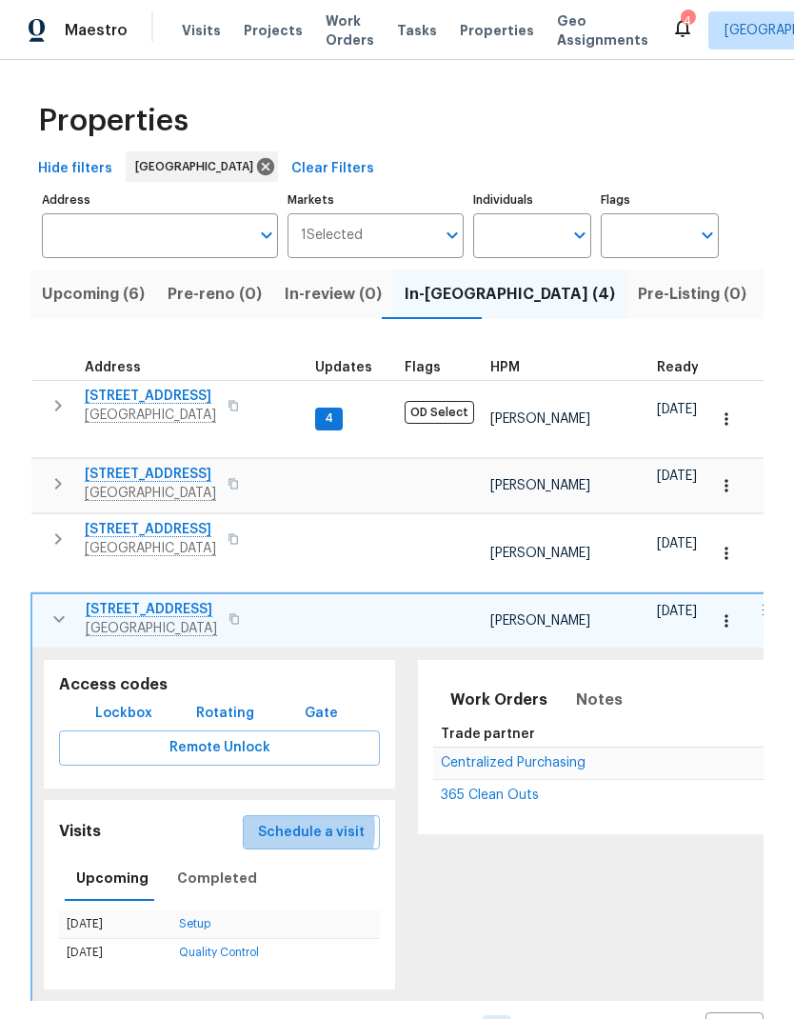
click at [280, 821] on span "Schedule a visit" at bounding box center [311, 833] width 107 height 24
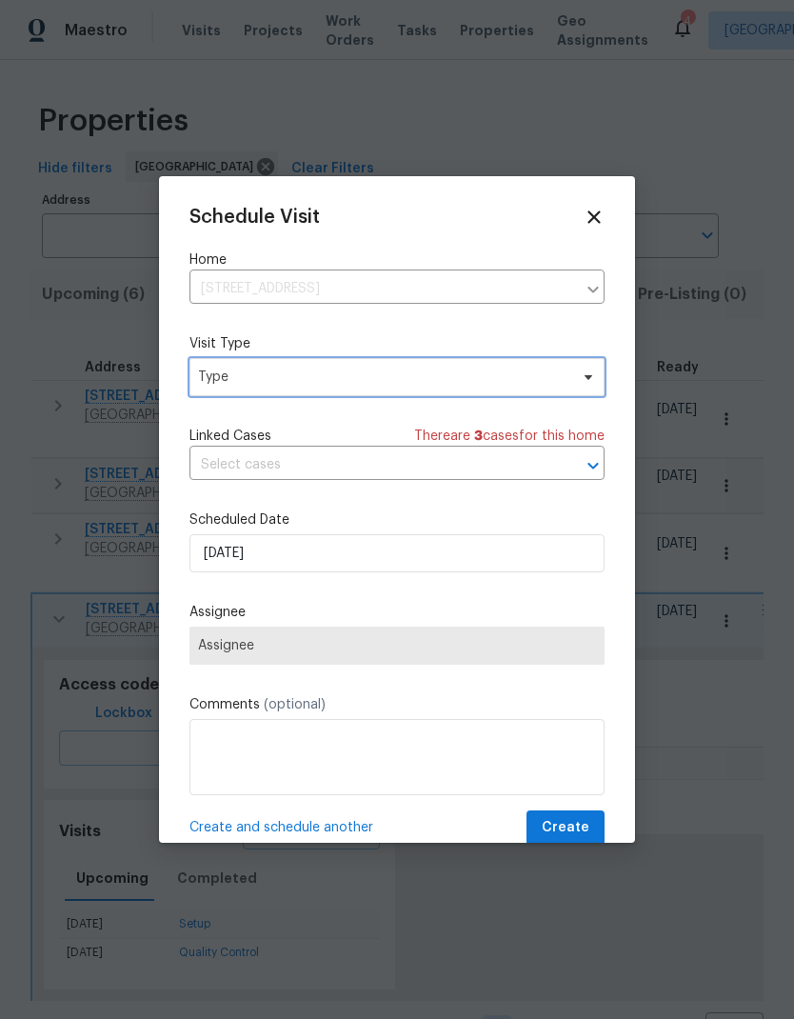
click at [210, 382] on span "Type" at bounding box center [383, 376] width 370 height 19
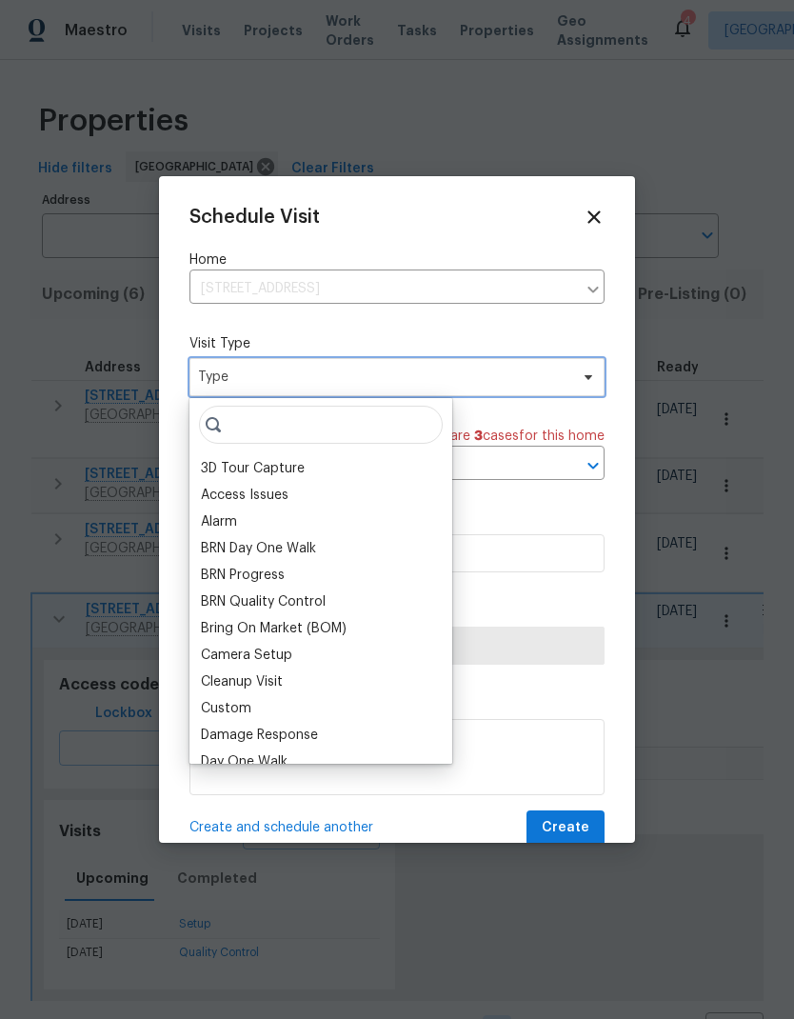
click at [212, 376] on span "Type" at bounding box center [383, 376] width 370 height 19
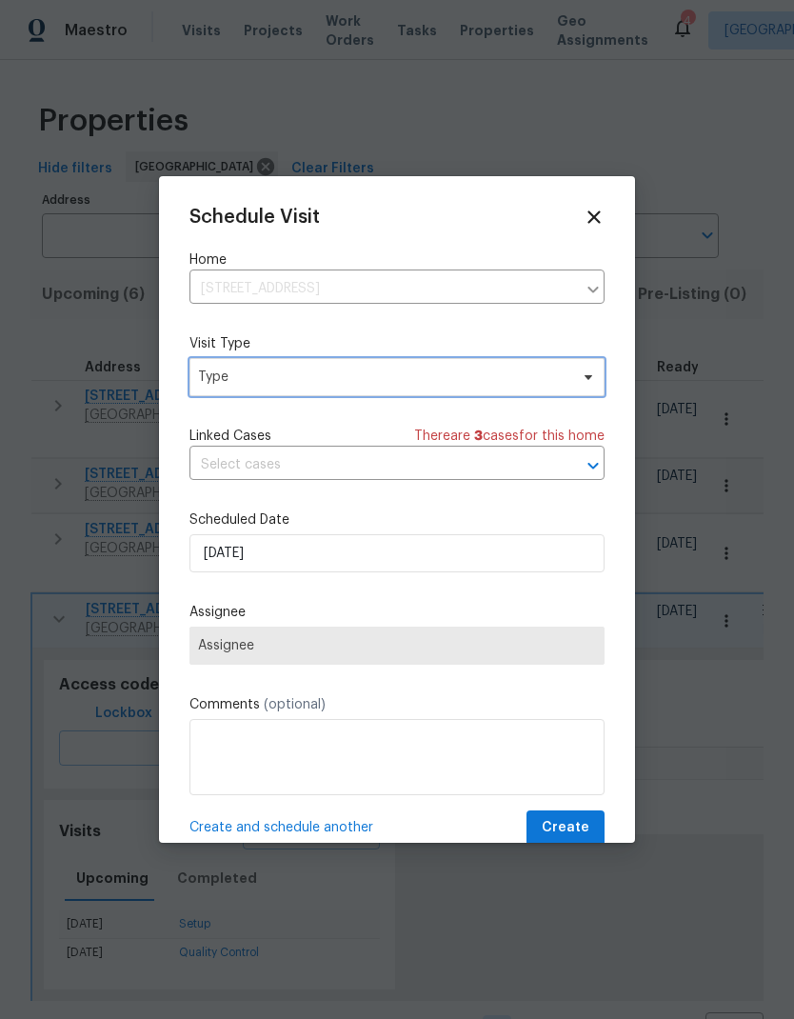
click at [230, 383] on span "Type" at bounding box center [383, 376] width 370 height 19
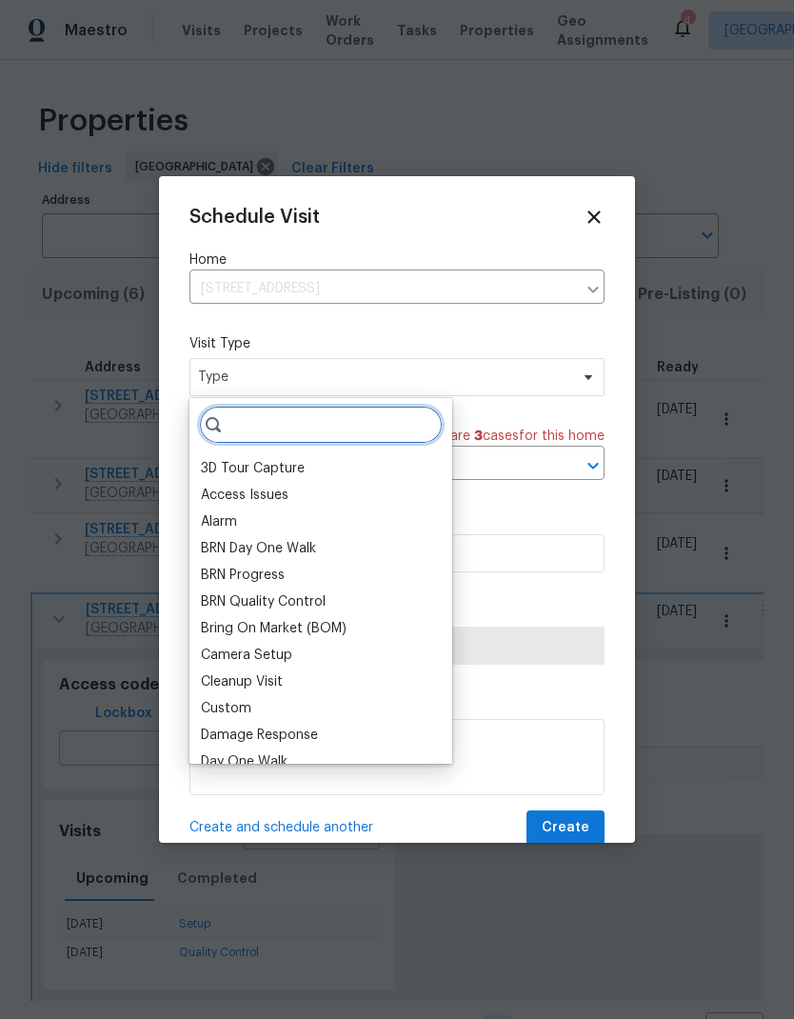
click at [244, 423] on input "search" at bounding box center [321, 425] width 244 height 38
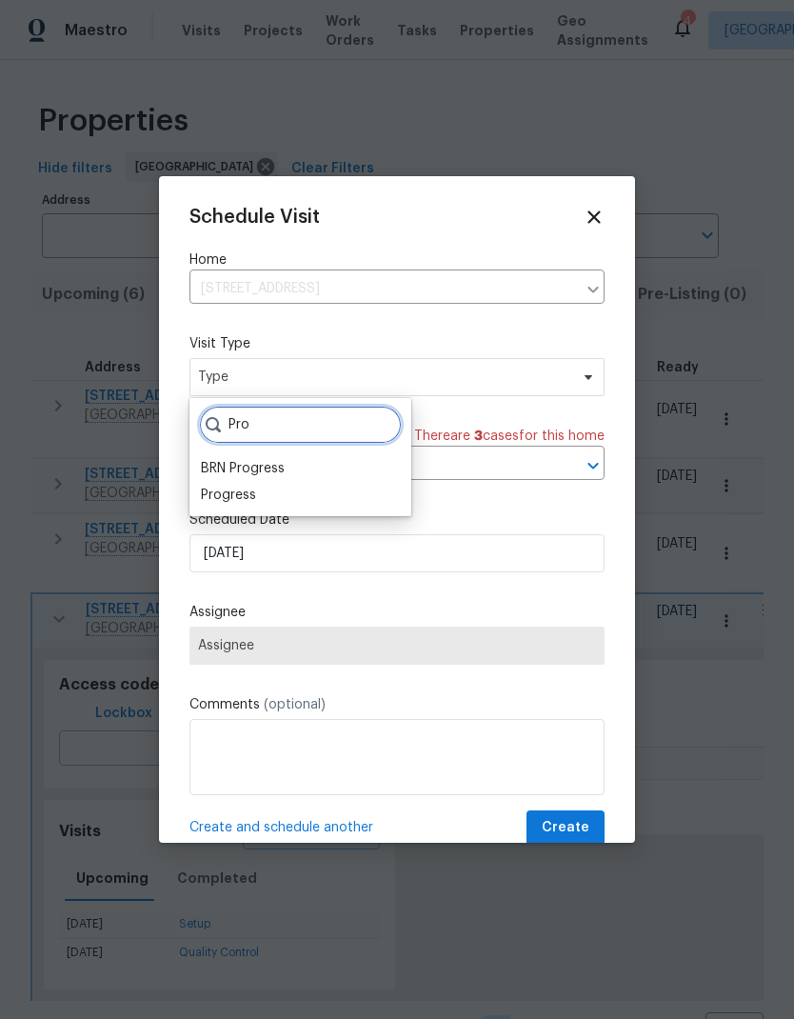
type input "Pro"
click at [212, 500] on div "Progress" at bounding box center [228, 495] width 55 height 19
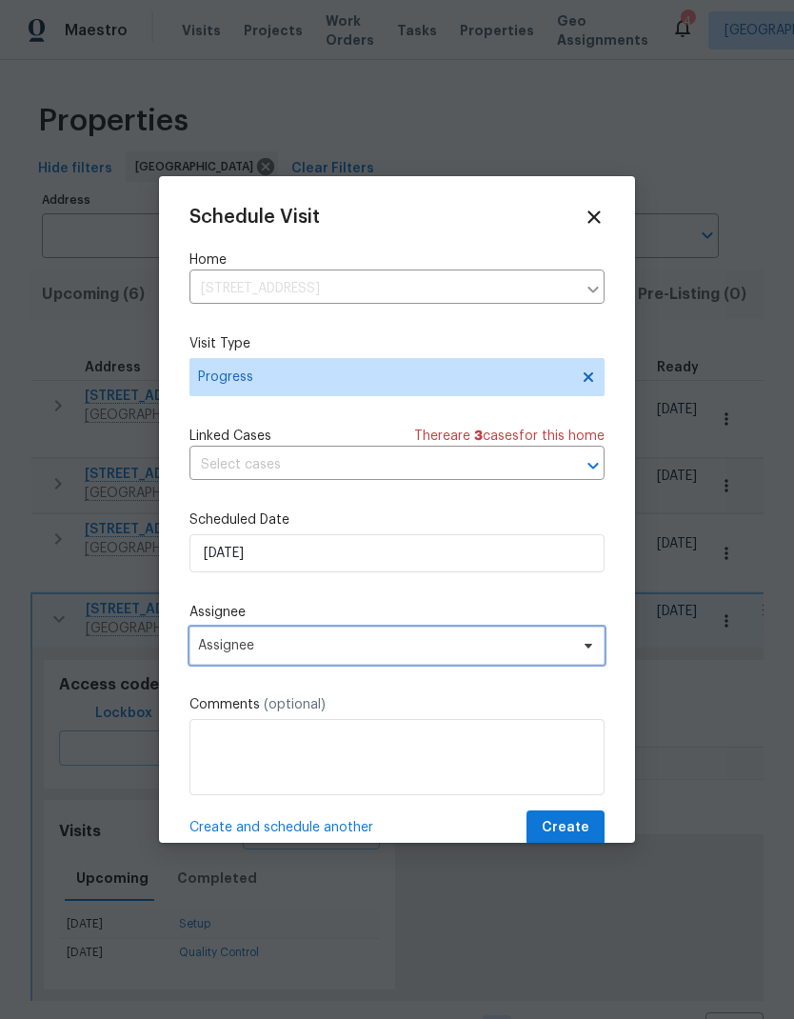
click at [207, 646] on span "Assignee" at bounding box center [384, 645] width 373 height 15
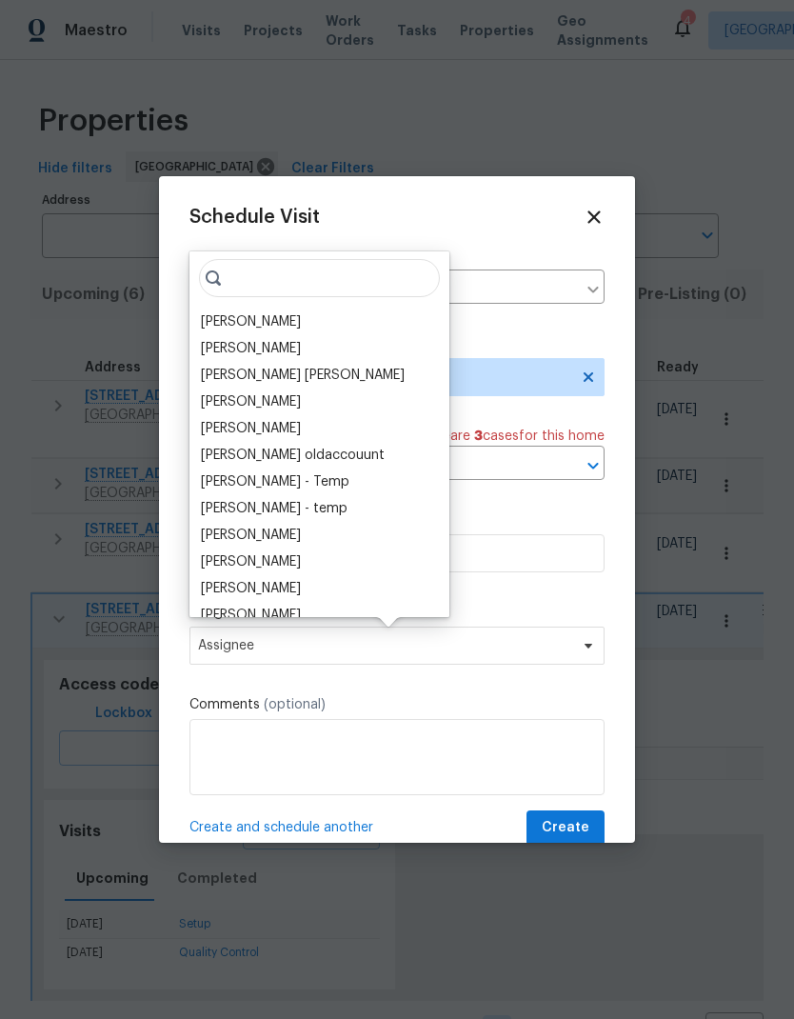
click at [213, 328] on div "[PERSON_NAME]" at bounding box center [251, 321] width 100 height 19
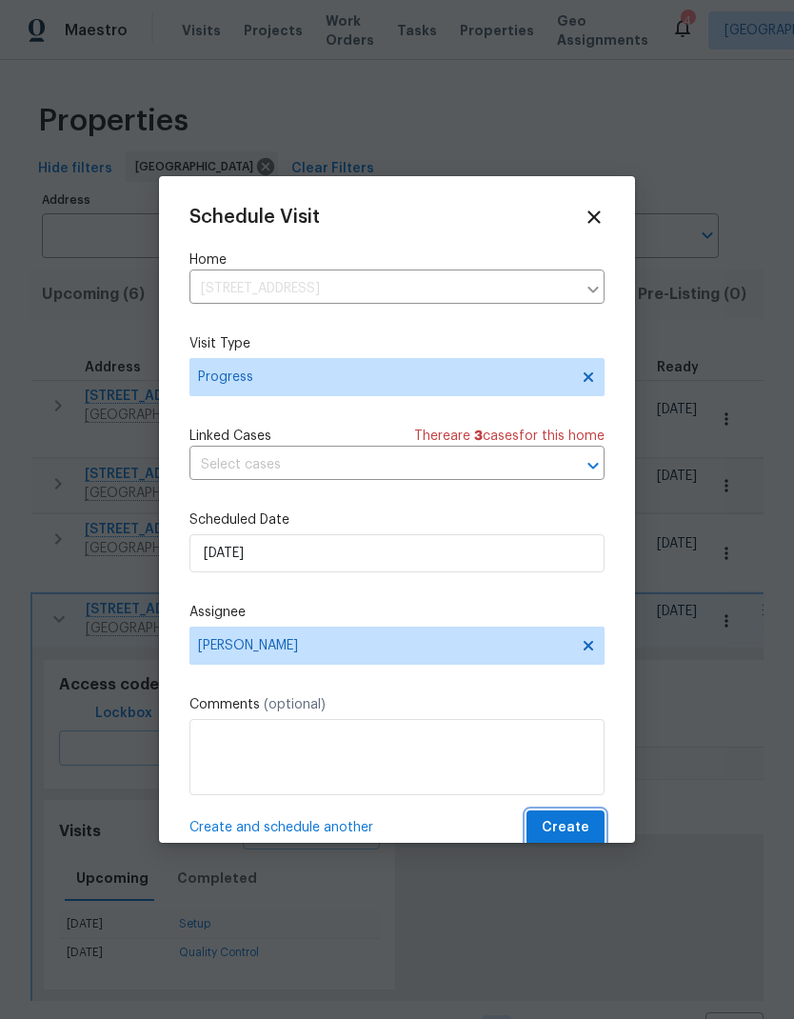
click at [591, 832] on button "Create" at bounding box center [565, 827] width 78 height 35
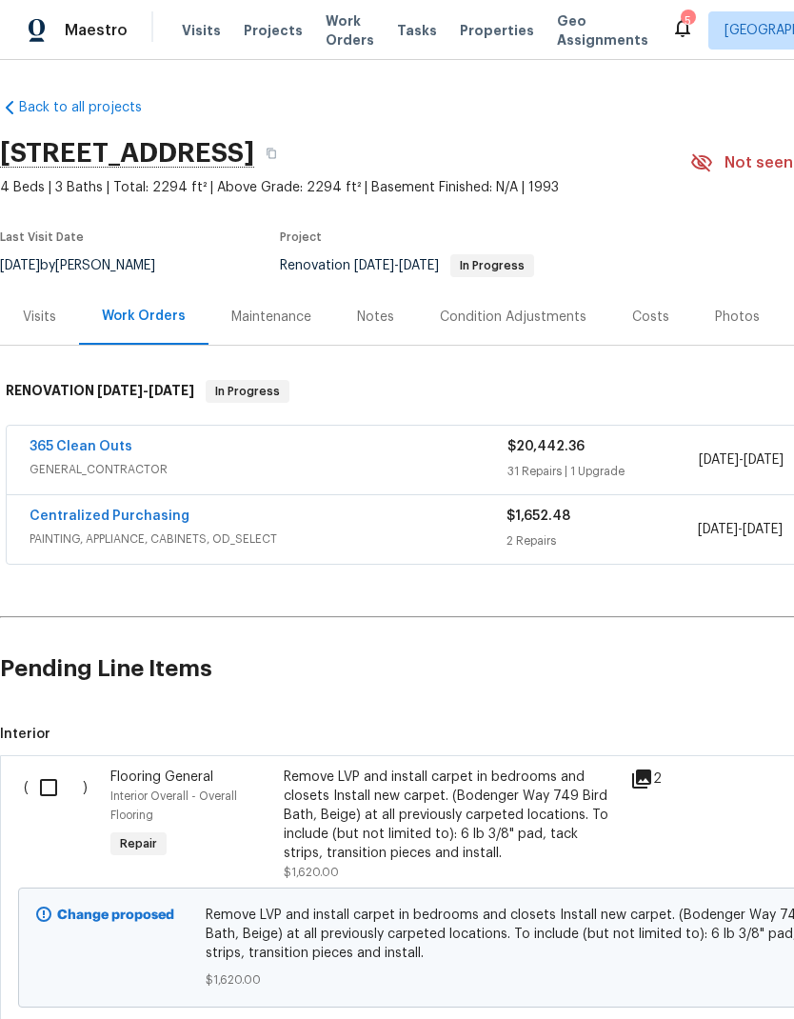
click at [53, 772] on input "checkbox" at bounding box center [56, 787] width 54 height 40
checkbox input "true"
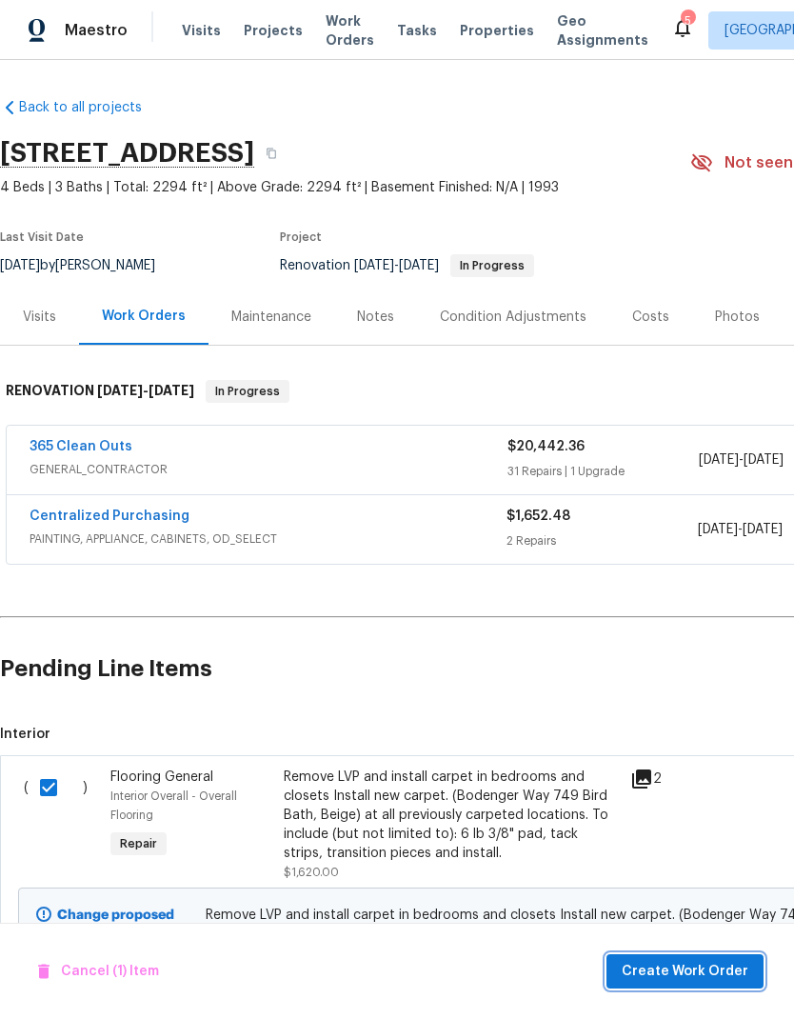
click at [717, 975] on span "Create Work Order" at bounding box center [685, 972] width 127 height 24
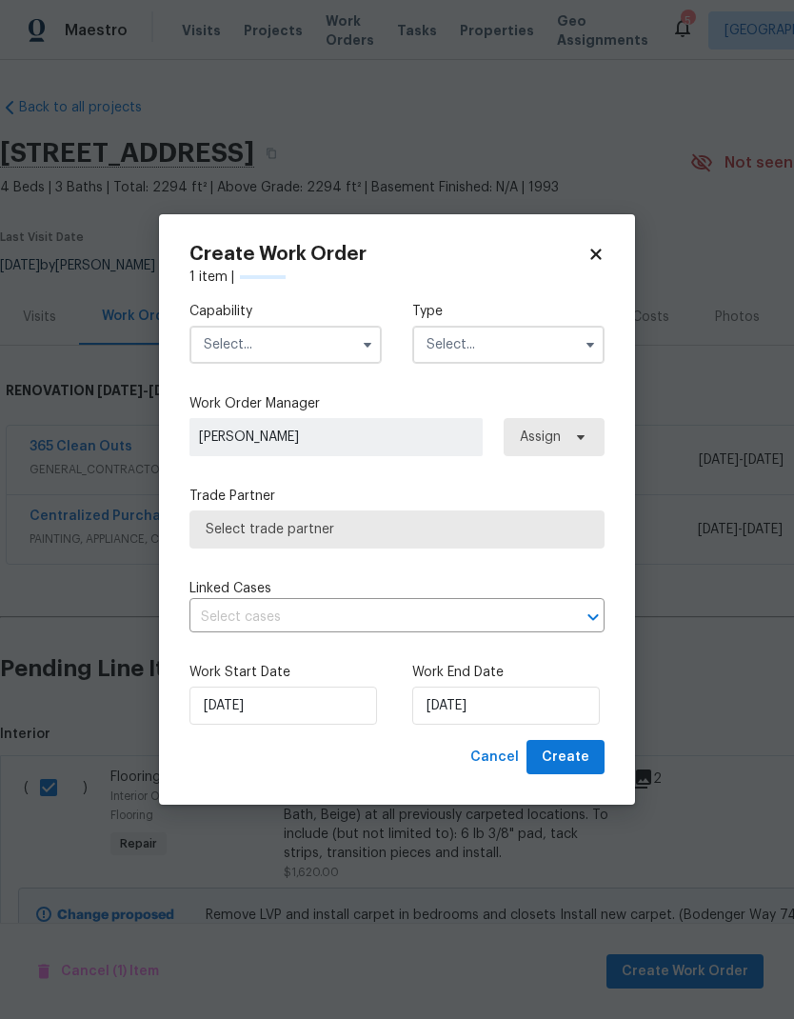
click at [228, 343] on input "text" at bounding box center [285, 345] width 192 height 38
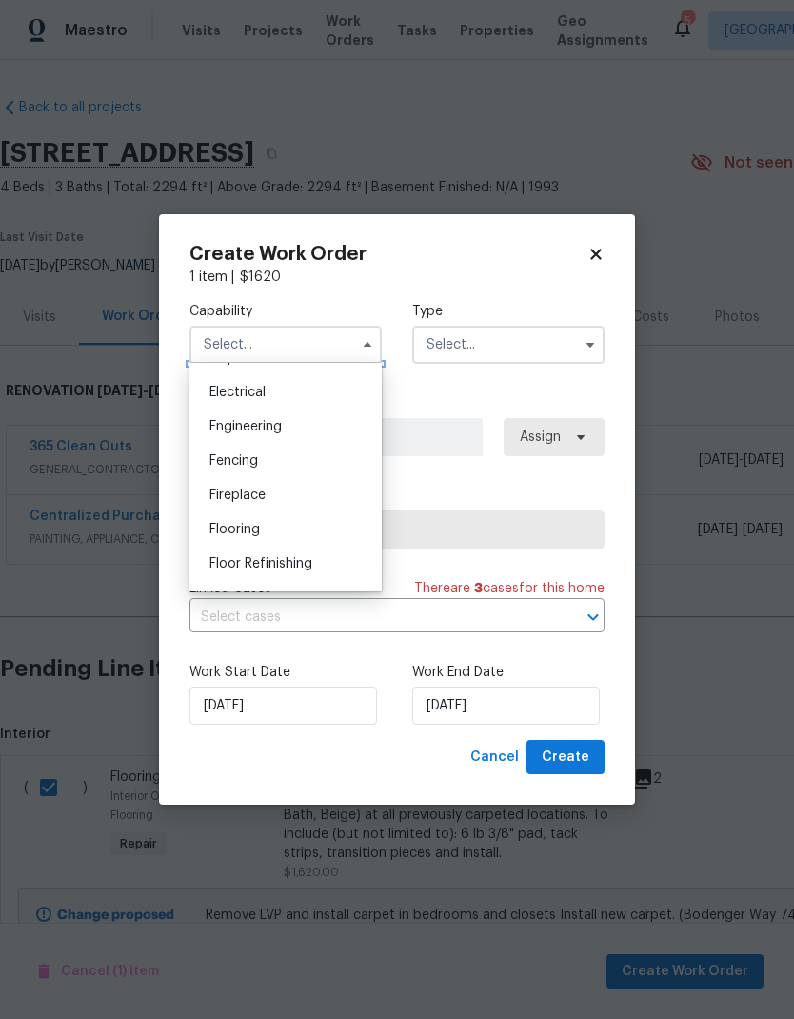
scroll to position [595, 0]
click at [213, 529] on span "Flooring" at bounding box center [234, 528] width 50 height 13
type input "Flooring"
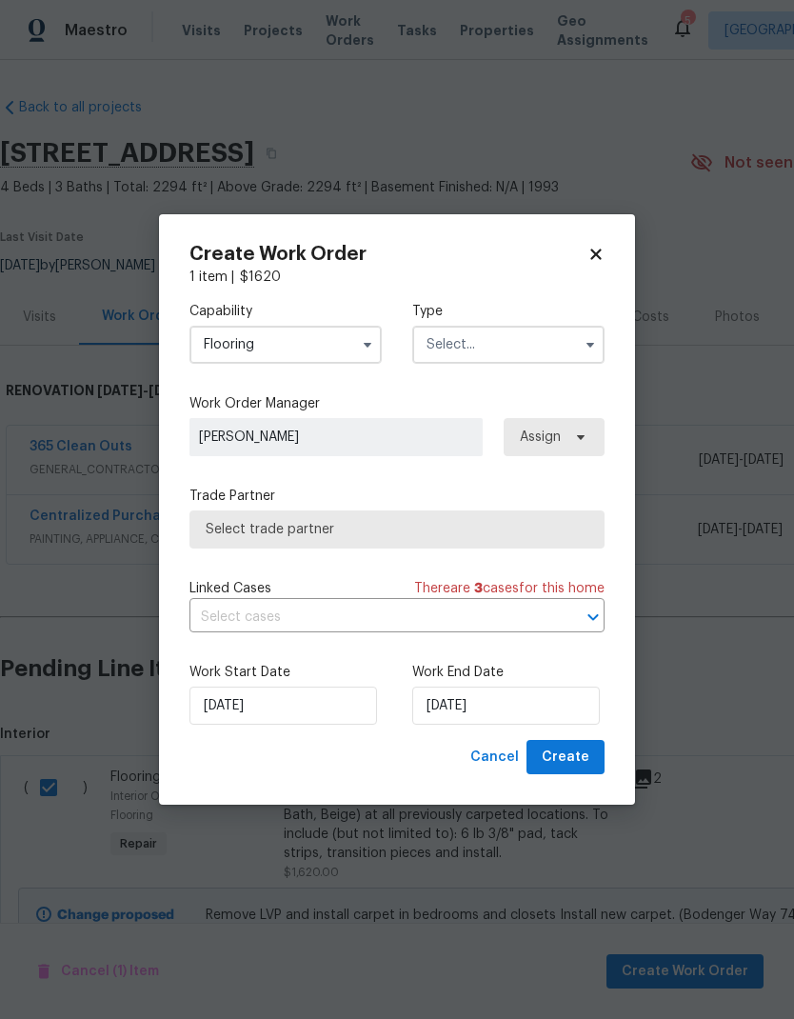
click at [458, 344] on input "text" at bounding box center [508, 345] width 192 height 38
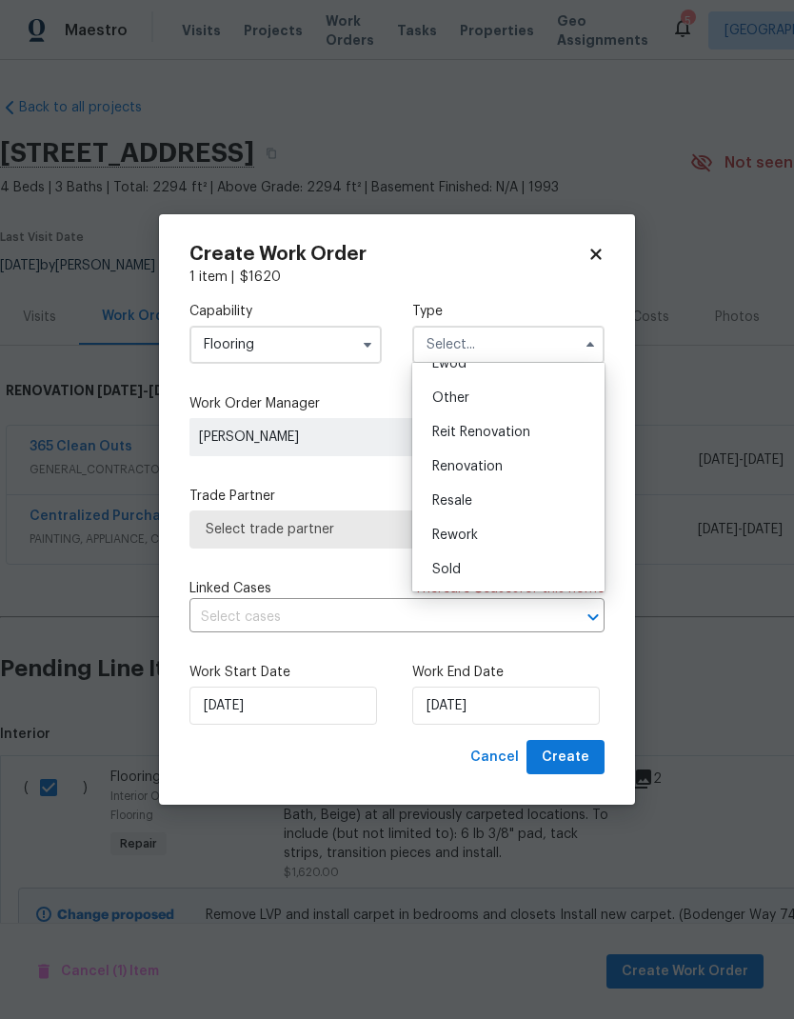
scroll to position [227, 0]
click at [444, 470] on span "Renovation" at bounding box center [467, 466] width 70 height 13
type input "Renovation"
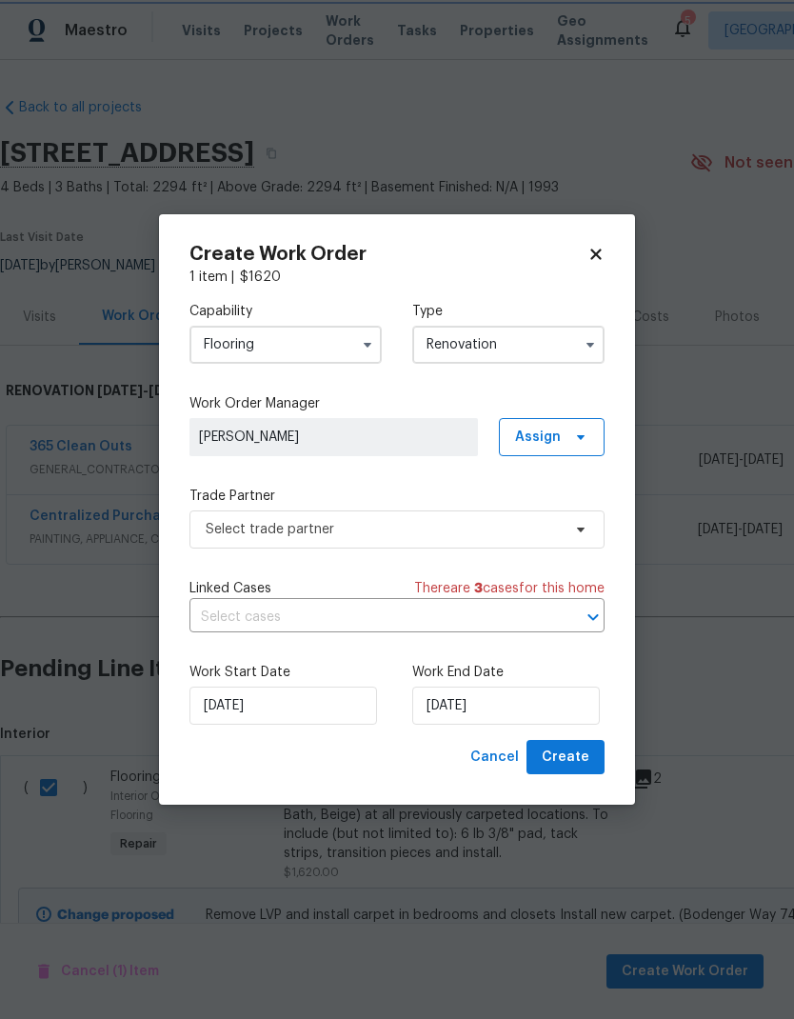
scroll to position [0, 0]
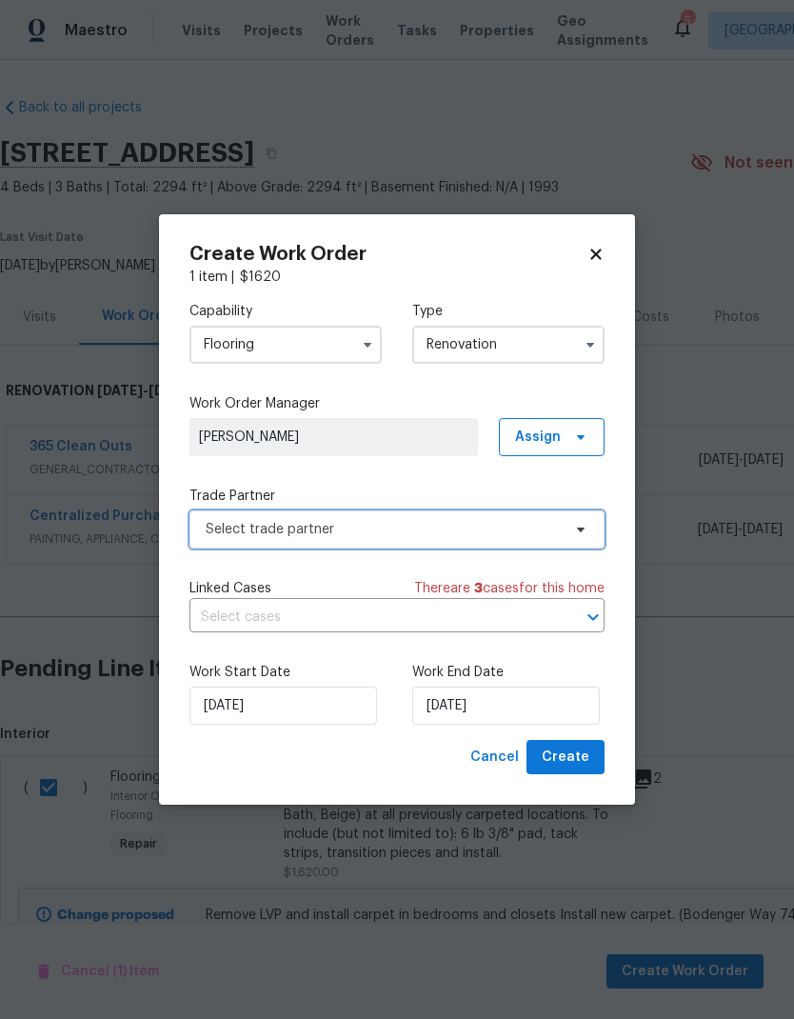
click at [210, 529] on span "Select trade partner" at bounding box center [383, 529] width 355 height 19
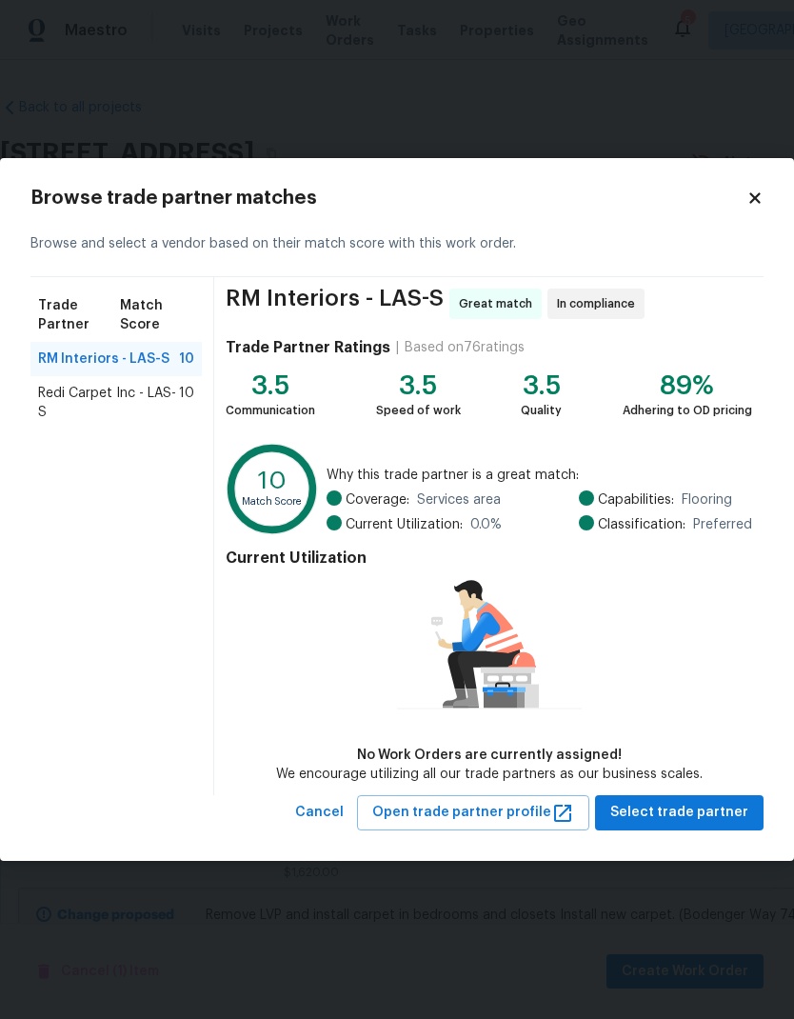
click at [43, 395] on span "Redi Carpet Inc - LAS-S" at bounding box center [108, 403] width 141 height 38
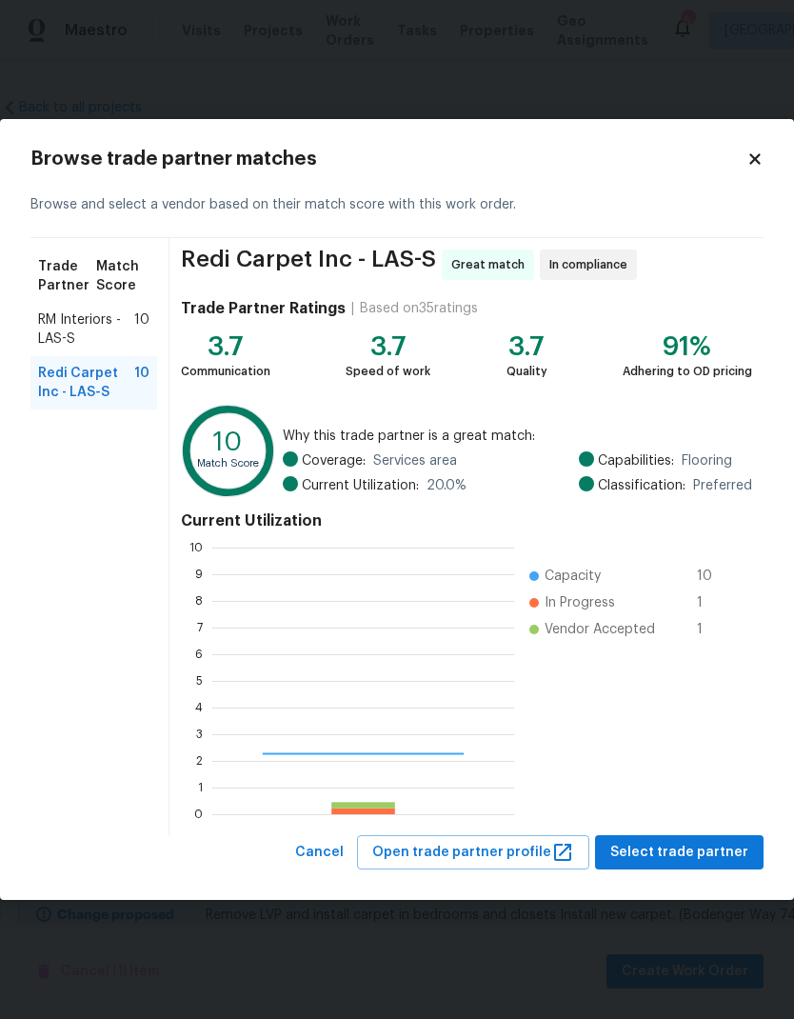
scroll to position [267, 302]
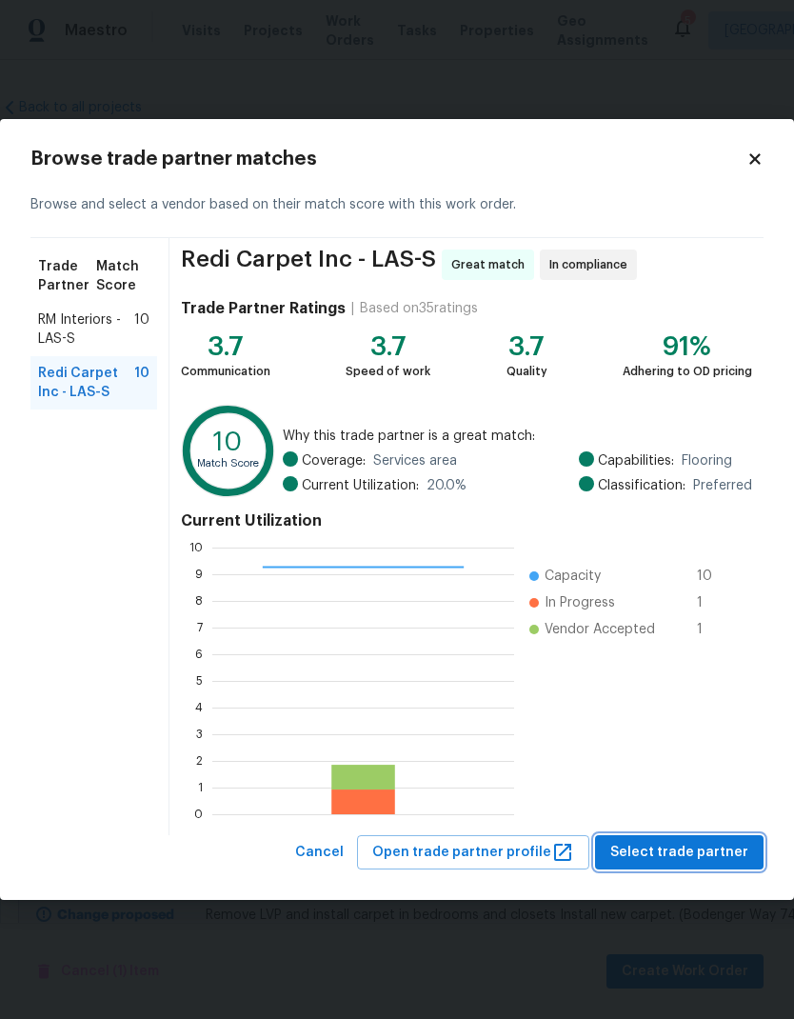
click at [716, 863] on button "Select trade partner" at bounding box center [679, 852] width 169 height 35
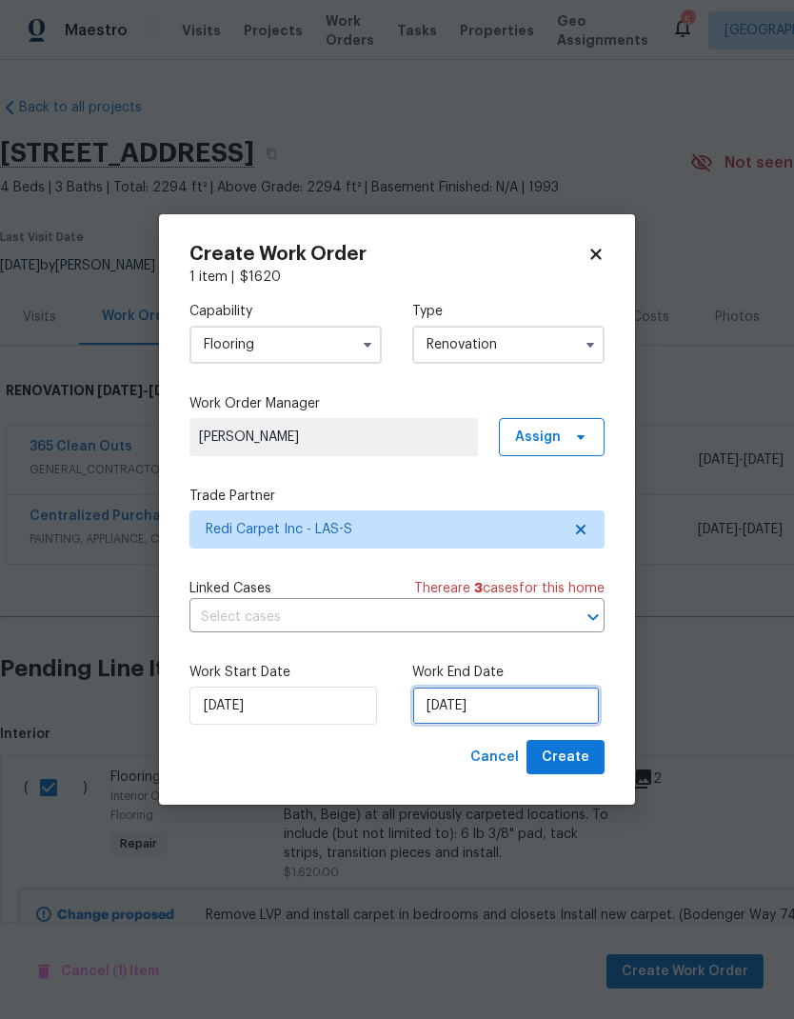
click at [514, 707] on input "[DATE]" at bounding box center [506, 705] width 188 height 38
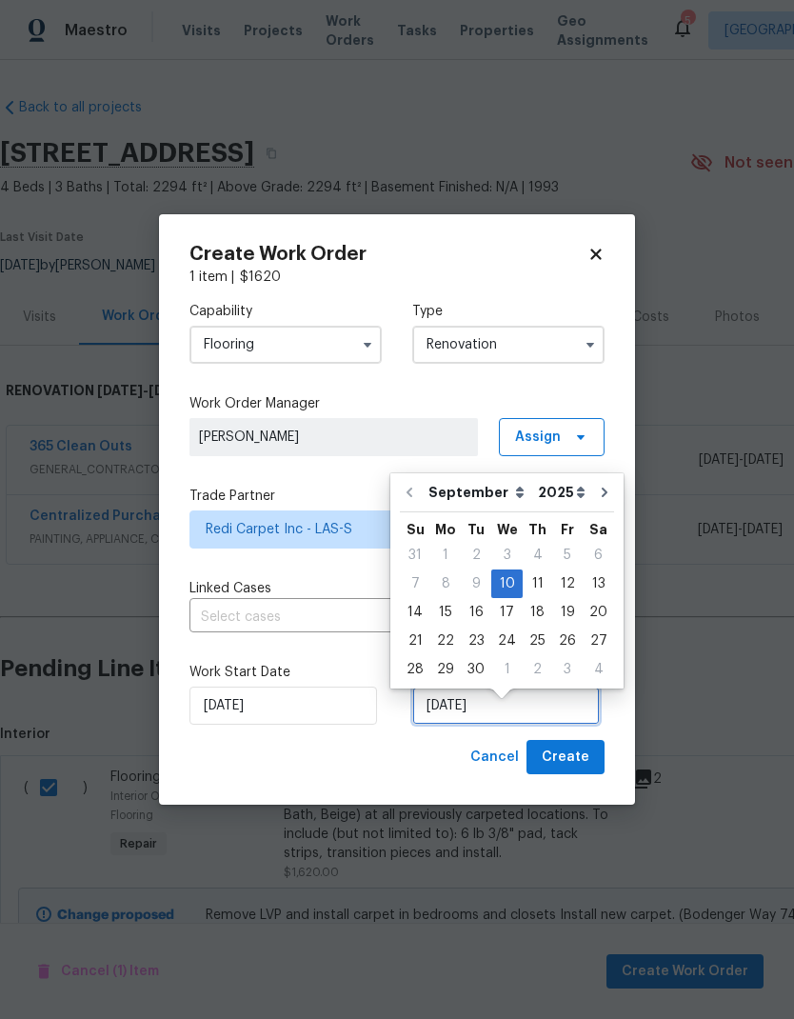
scroll to position [14, 0]
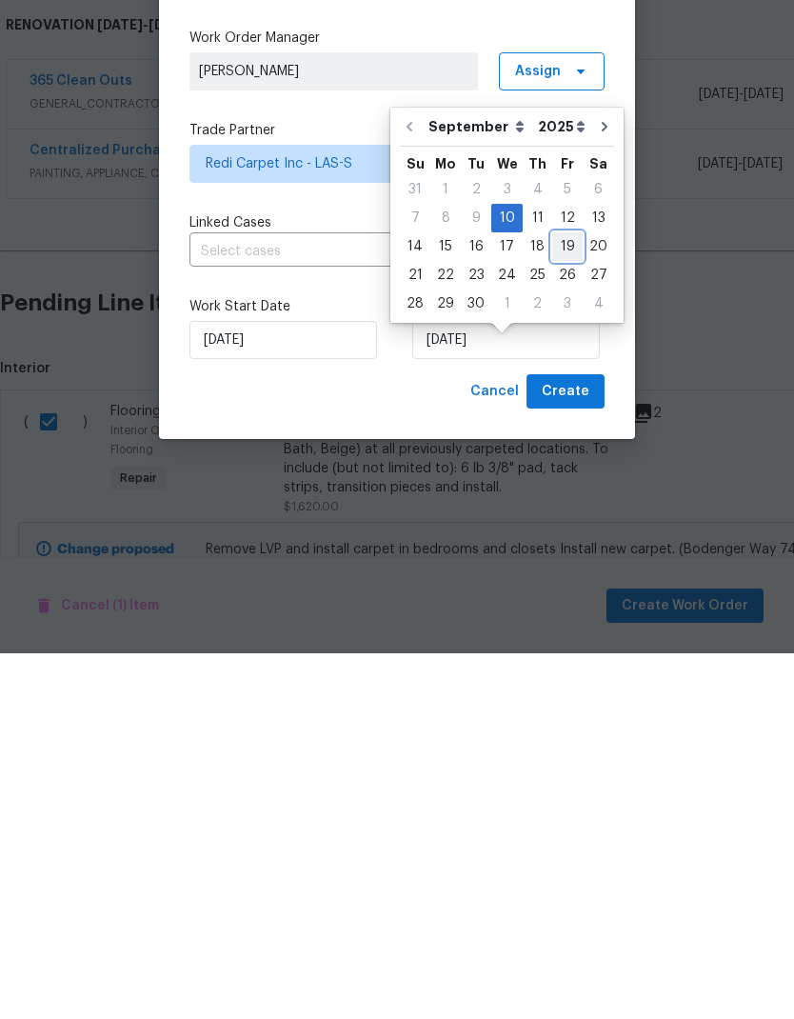
click at [564, 599] on div "19" at bounding box center [567, 612] width 30 height 27
type input "[DATE]"
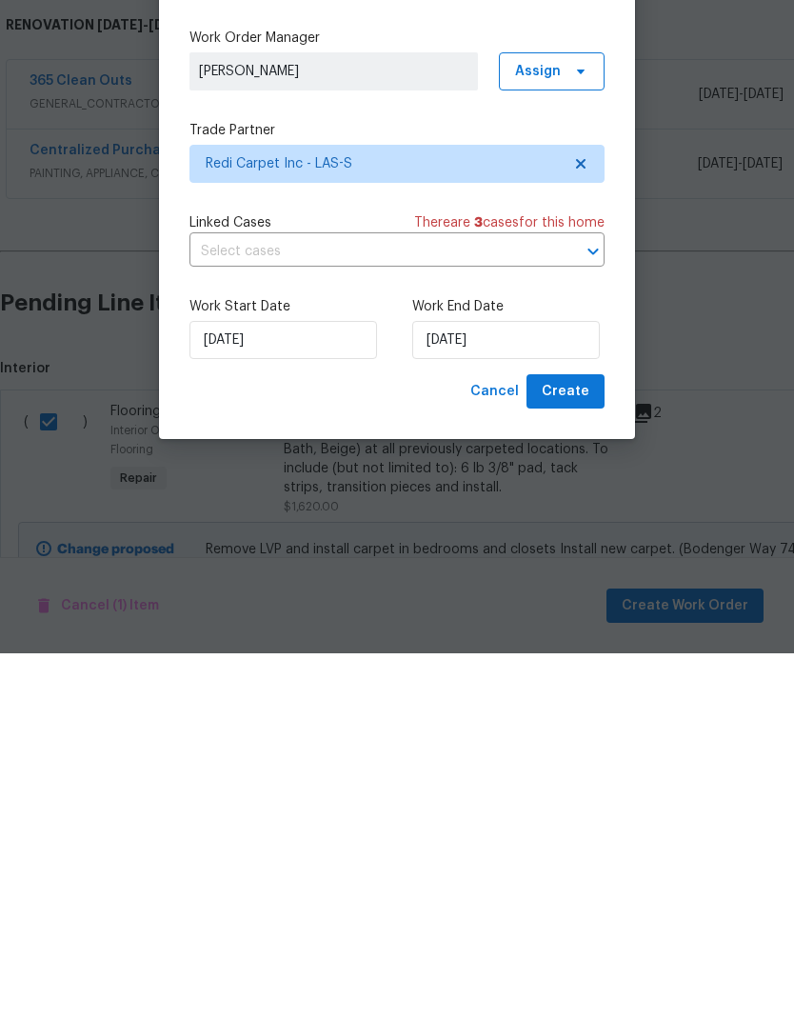
scroll to position [76, 0]
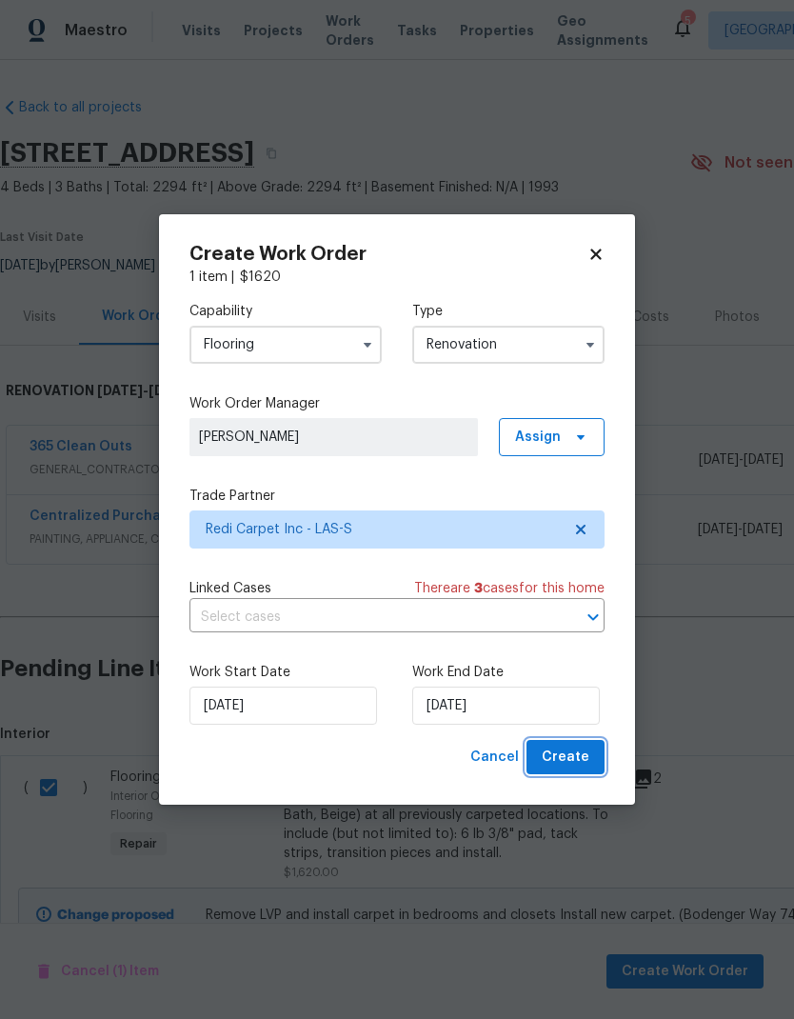
click at [585, 763] on span "Create" at bounding box center [566, 757] width 48 height 24
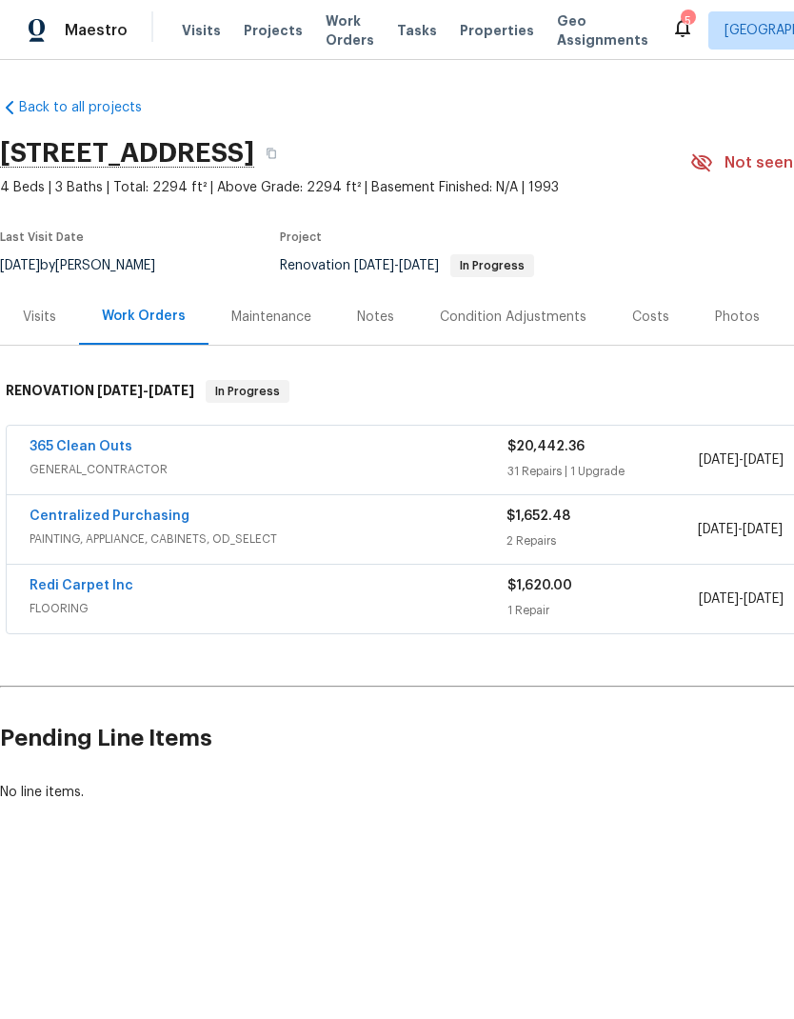
click at [326, 47] on span "Work Orders" at bounding box center [350, 30] width 49 height 38
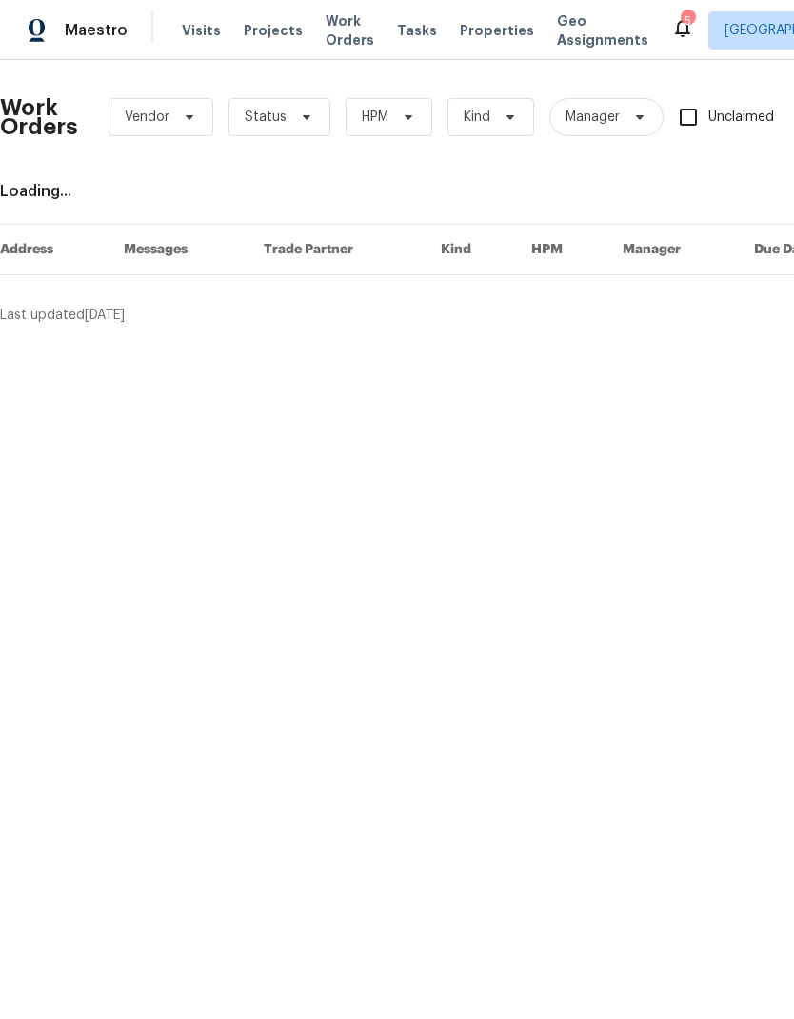
click at [326, 47] on span "Work Orders" at bounding box center [350, 30] width 49 height 38
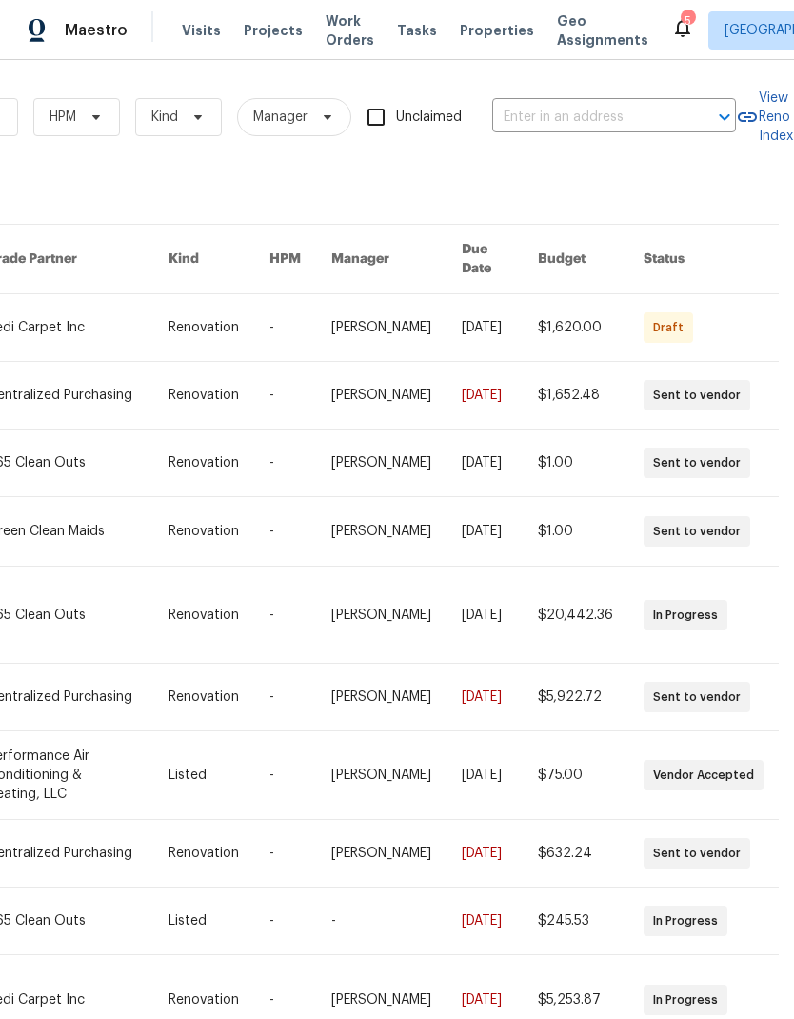
scroll to position [0, 313]
click at [529, 131] on input "text" at bounding box center [587, 118] width 190 height 30
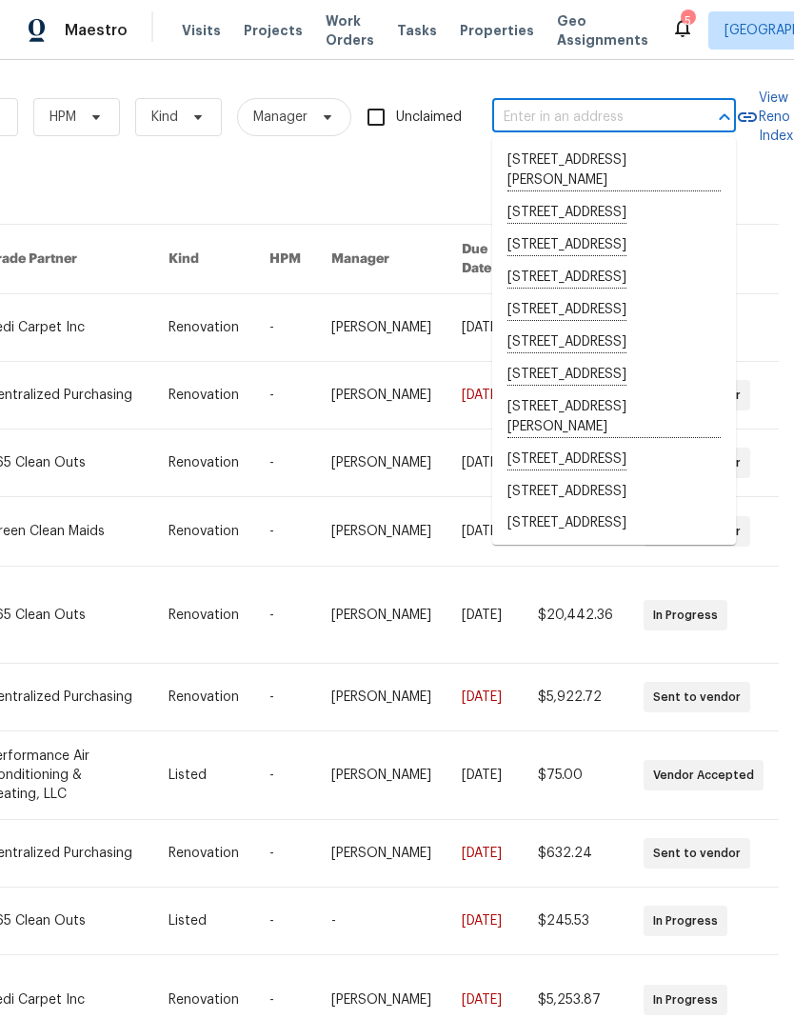
type input "2"
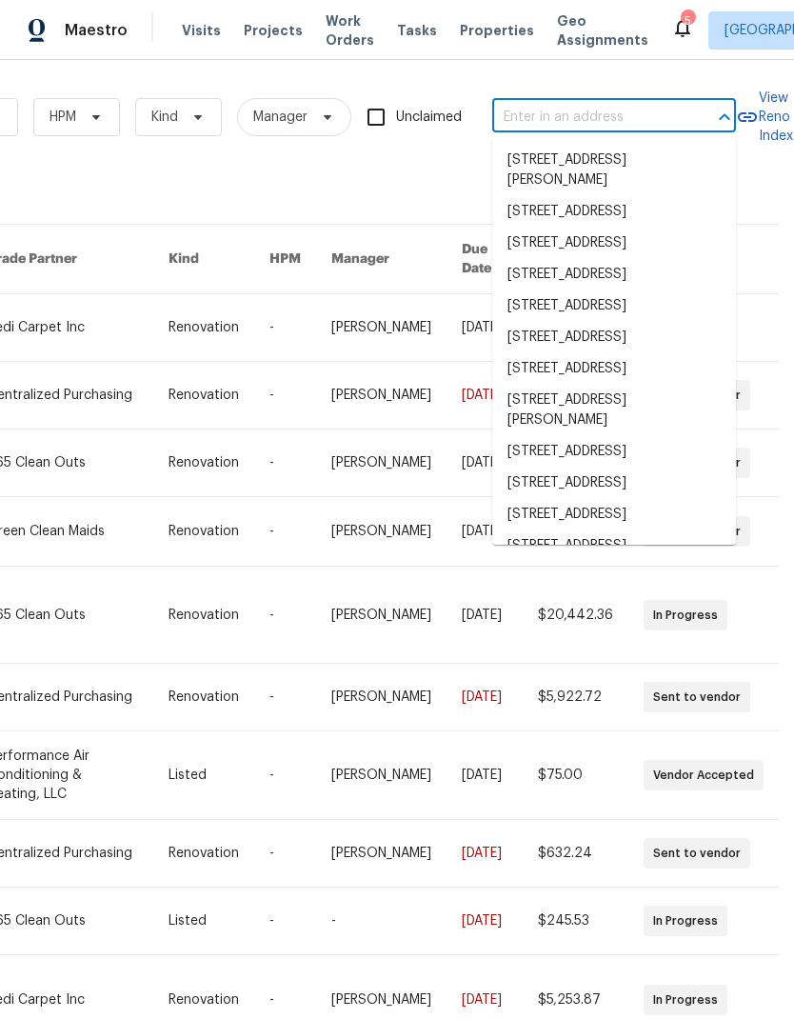
type input "5"
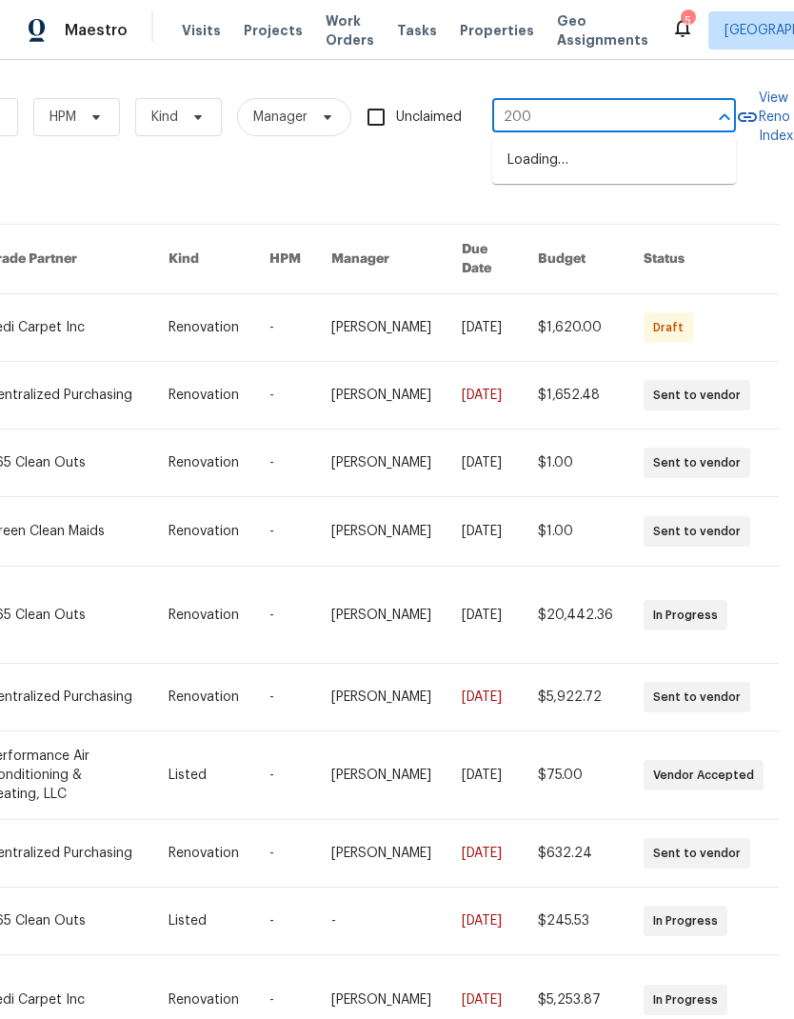
type input "2005"
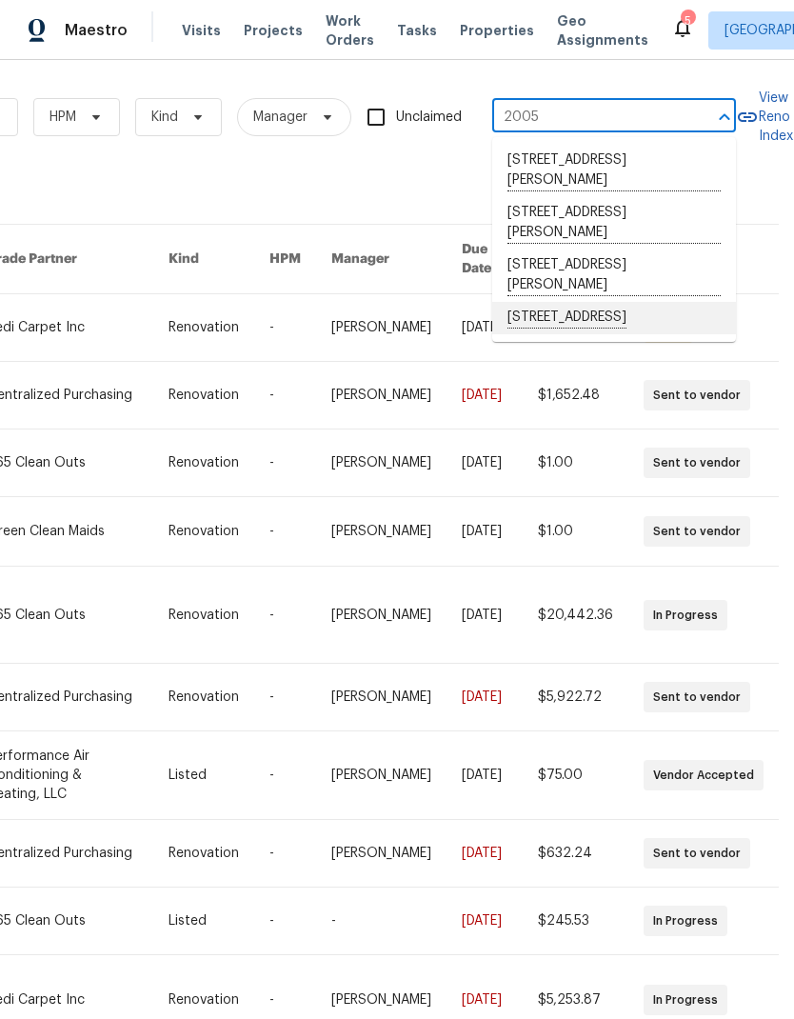
click at [648, 326] on li "[STREET_ADDRESS]" at bounding box center [614, 318] width 244 height 32
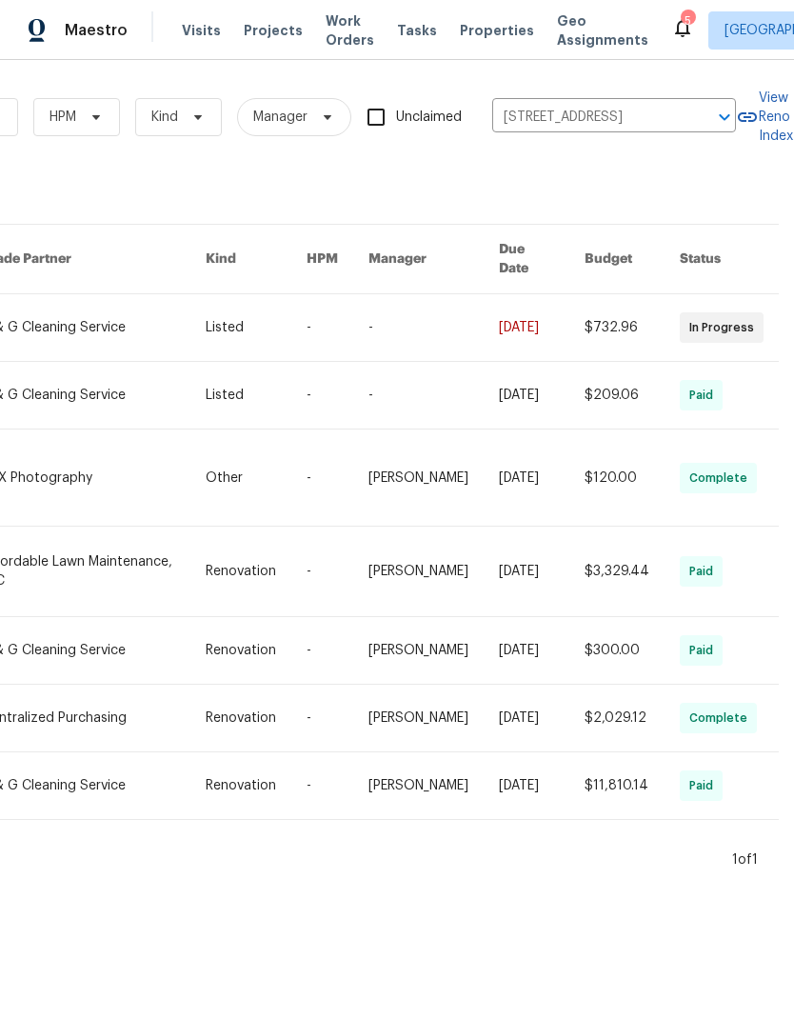
click at [81, 309] on link at bounding box center [94, 327] width 224 height 67
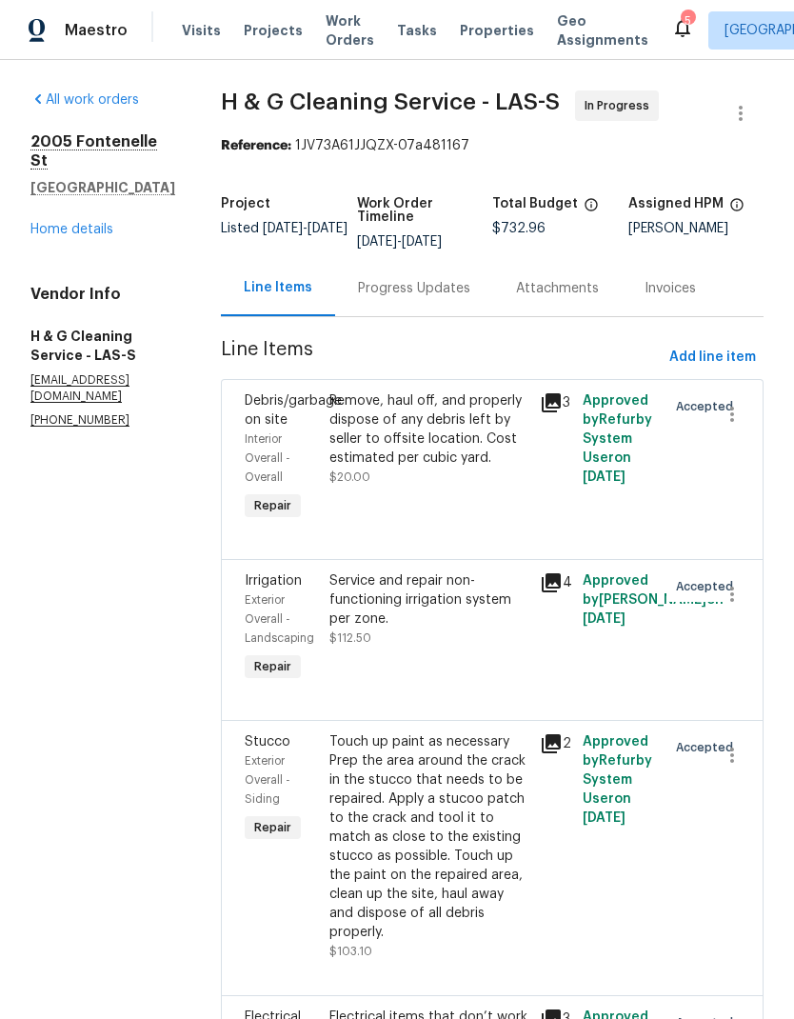
click at [441, 316] on div "Progress Updates" at bounding box center [414, 288] width 158 height 56
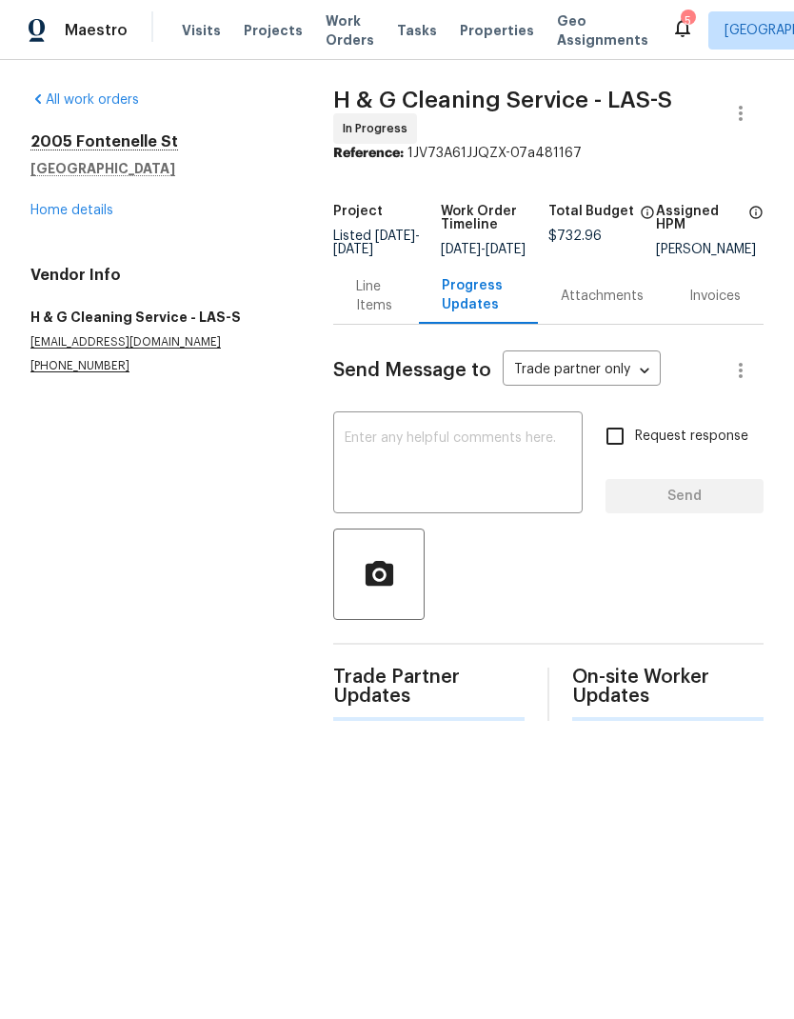
click at [495, 291] on div "Progress Updates" at bounding box center [478, 295] width 73 height 38
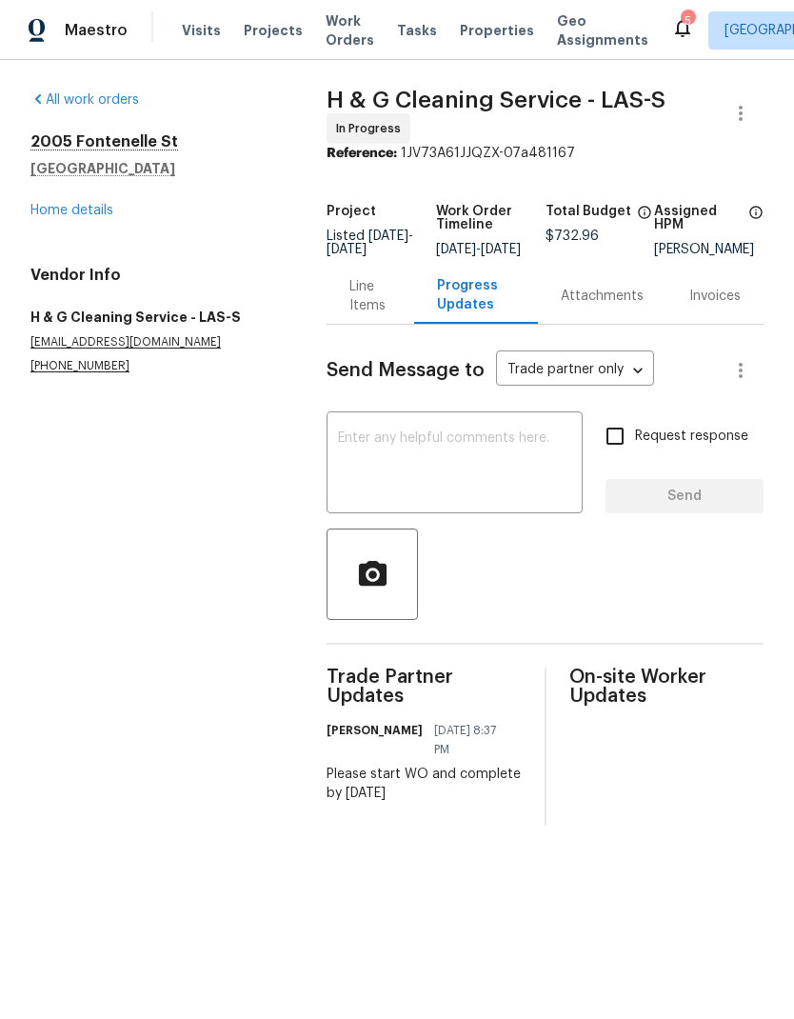
click at [92, 204] on link "Home details" at bounding box center [71, 210] width 83 height 13
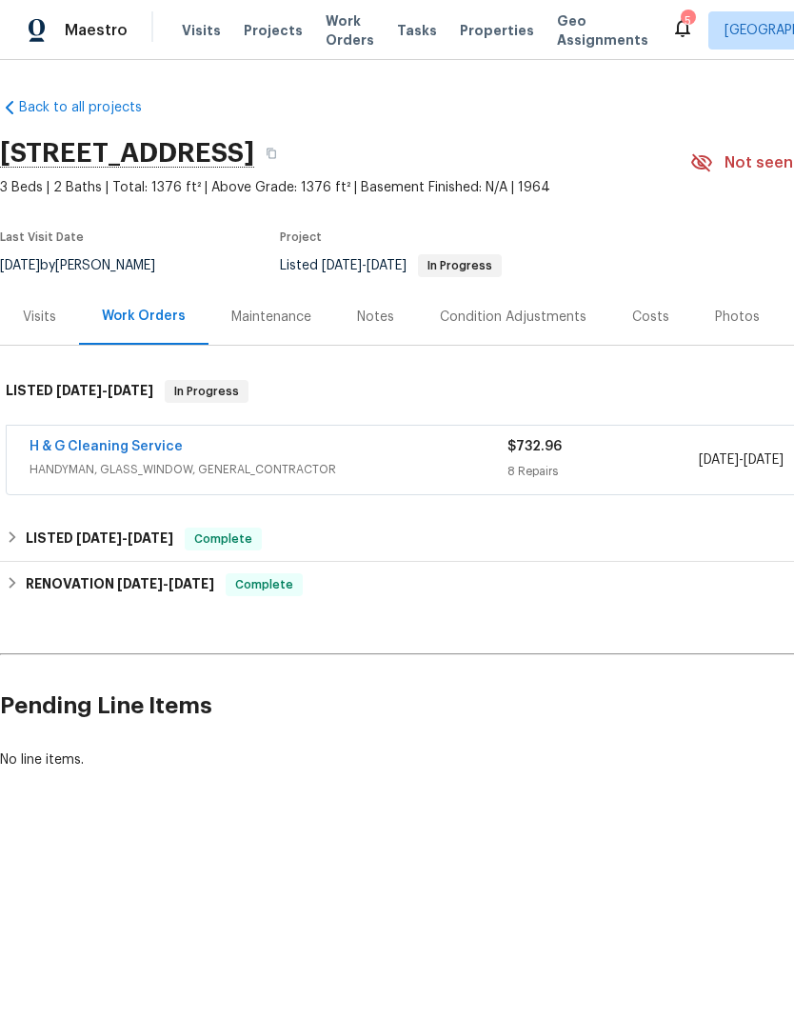
click at [456, 474] on span "HANDYMAN, GLASS_WINDOW, GENERAL_CONTRACTOR" at bounding box center [269, 469] width 478 height 19
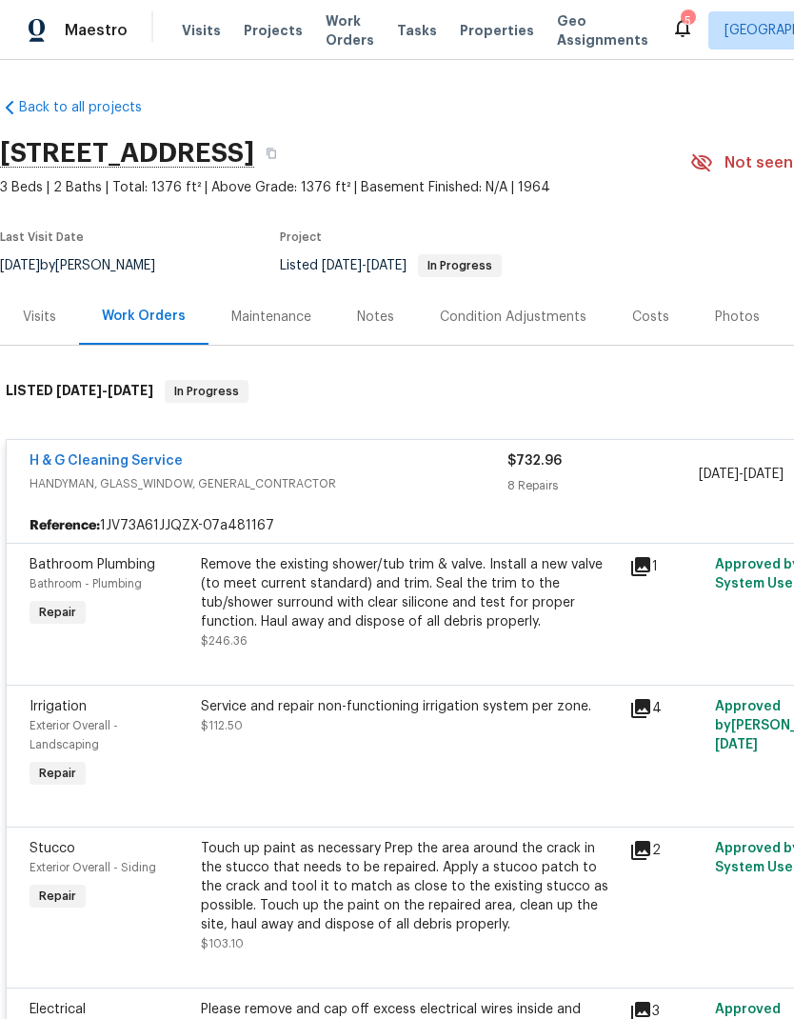
click at [433, 495] on div "H & G Cleaning Service HANDYMAN, GLASS_WINDOW, GENERAL_CONTRACTOR" at bounding box center [269, 474] width 478 height 46
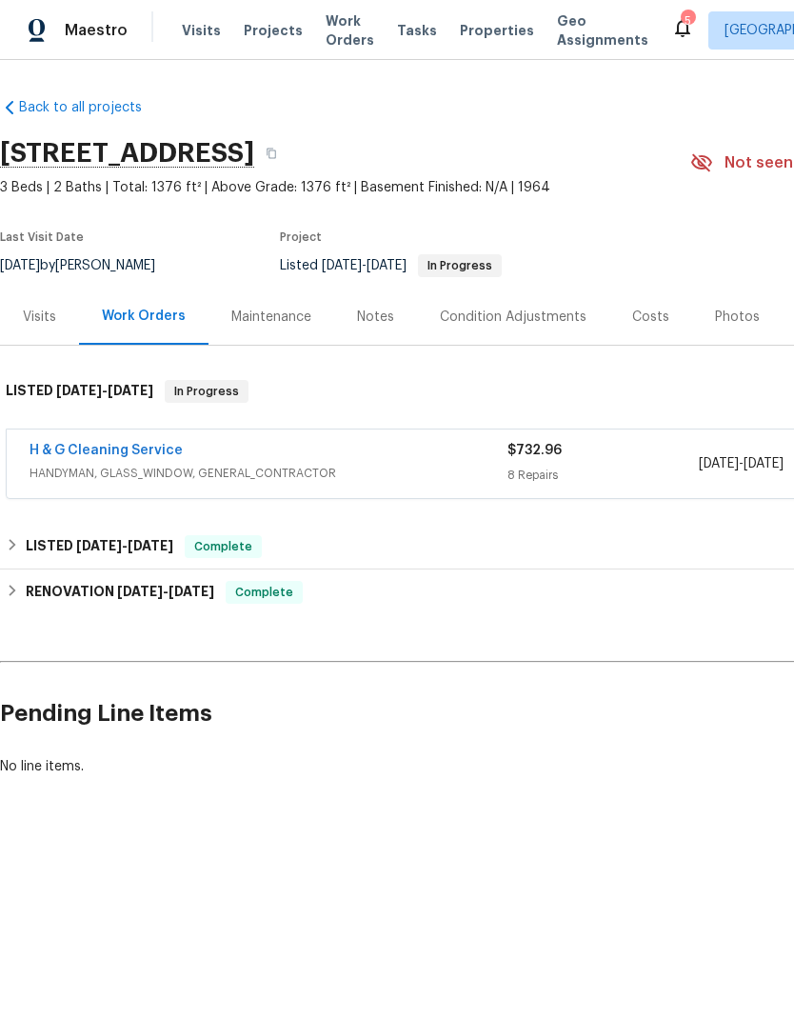
click at [457, 500] on div "H & G Cleaning Service HANDYMAN, GLASS_WINDOW, GENERAL_CONTRACTOR $732.96 8 Rep…" at bounding box center [538, 465] width 1076 height 87
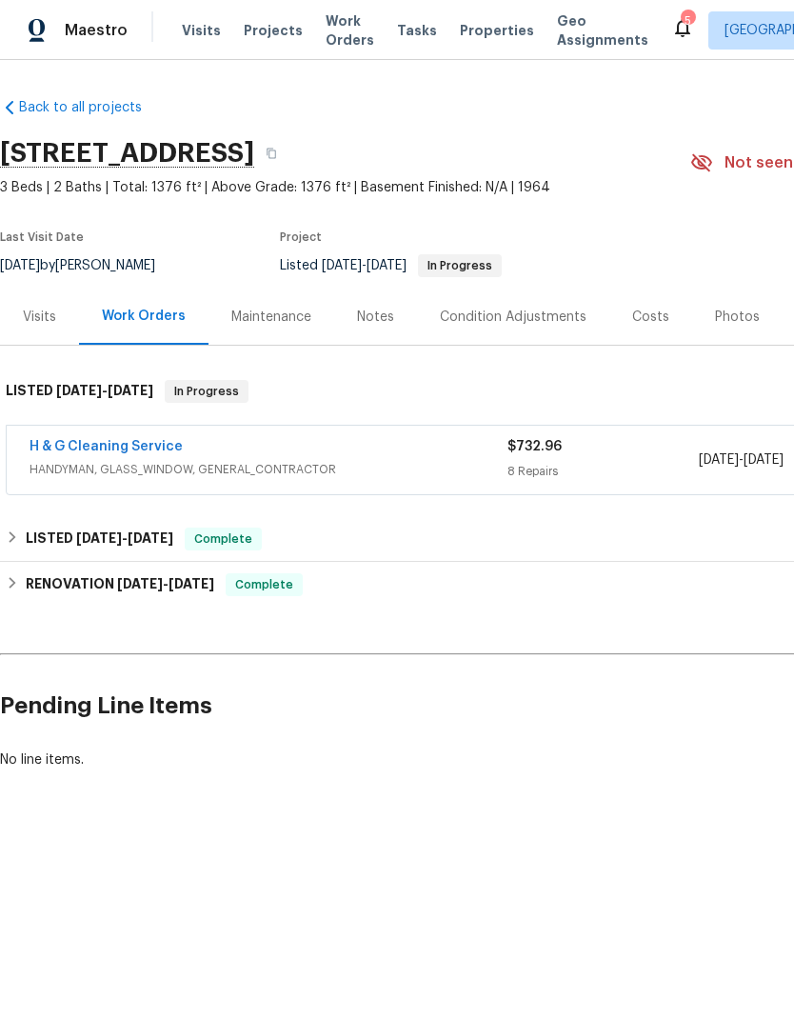
click at [473, 463] on span "HANDYMAN, GLASS_WINDOW, GENERAL_CONTRACTOR" at bounding box center [269, 469] width 478 height 19
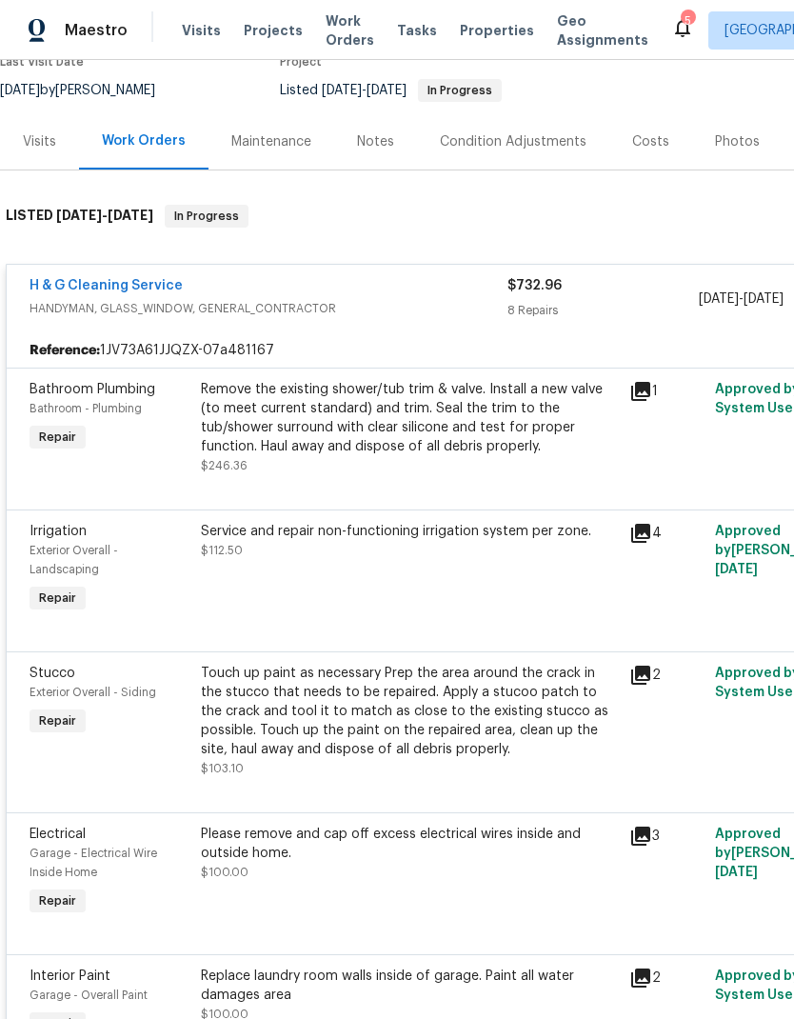
scroll to position [175, 0]
click at [418, 312] on span "HANDYMAN, GLASS_WINDOW, GENERAL_CONTRACTOR" at bounding box center [269, 308] width 478 height 19
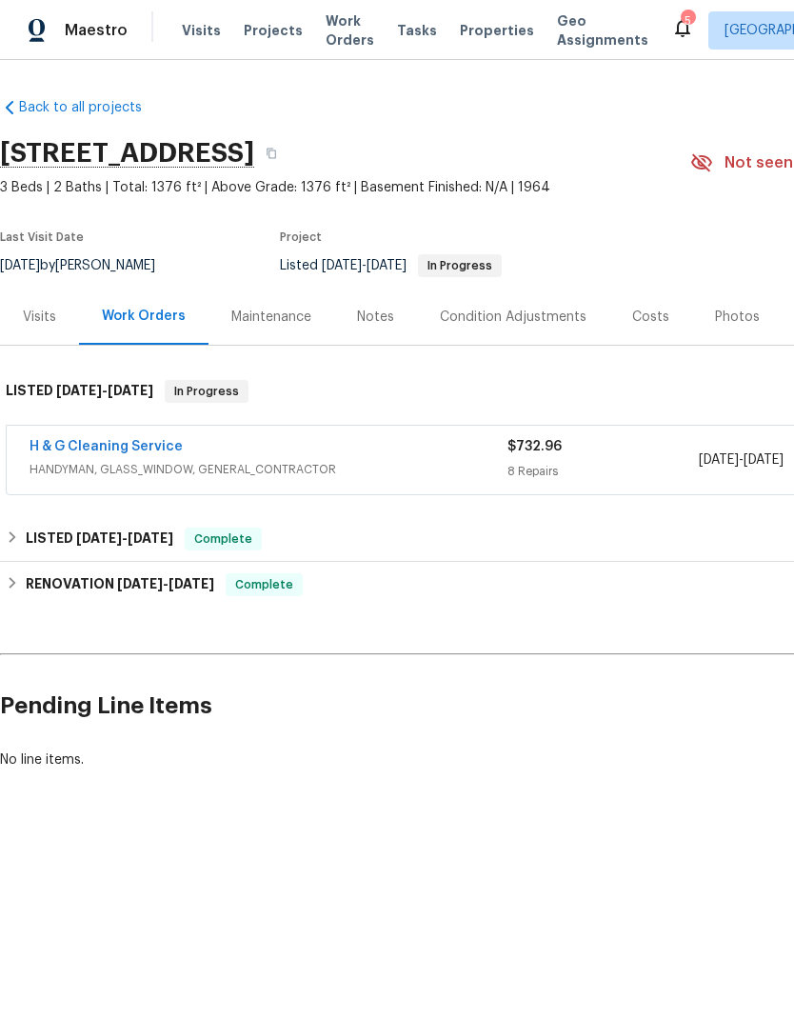
click at [396, 458] on div "H & G Cleaning Service" at bounding box center [269, 448] width 478 height 23
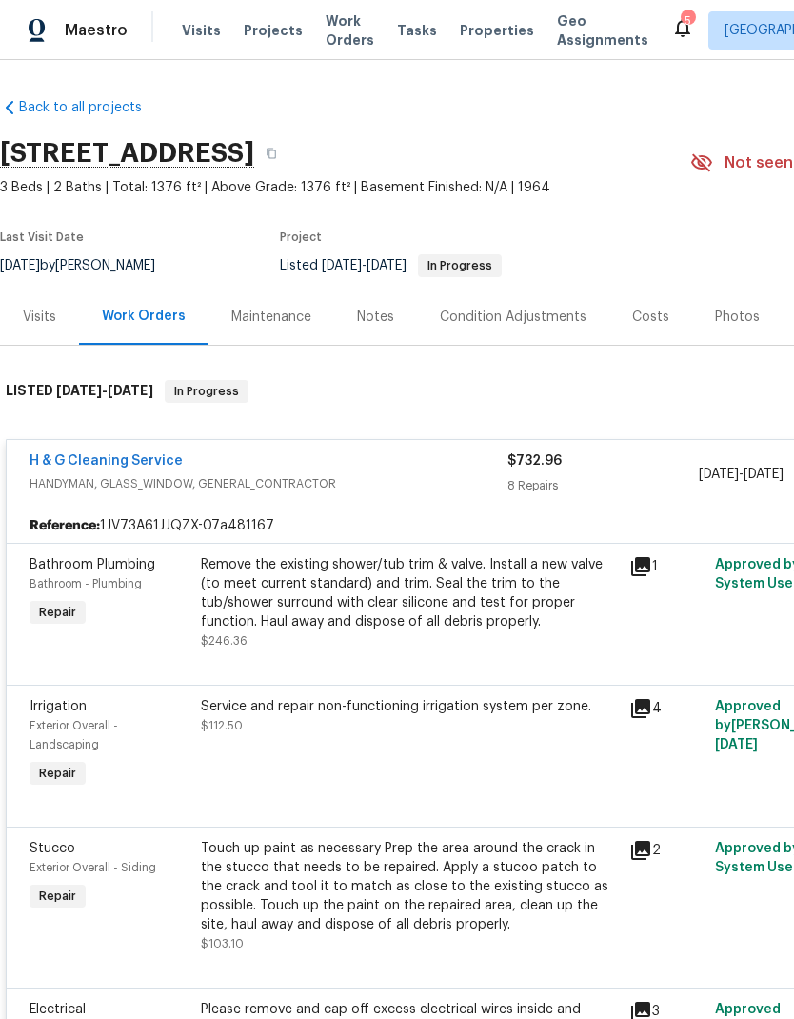
click at [413, 485] on span "HANDYMAN, GLASS_WINDOW, GENERAL_CONTRACTOR" at bounding box center [269, 483] width 478 height 19
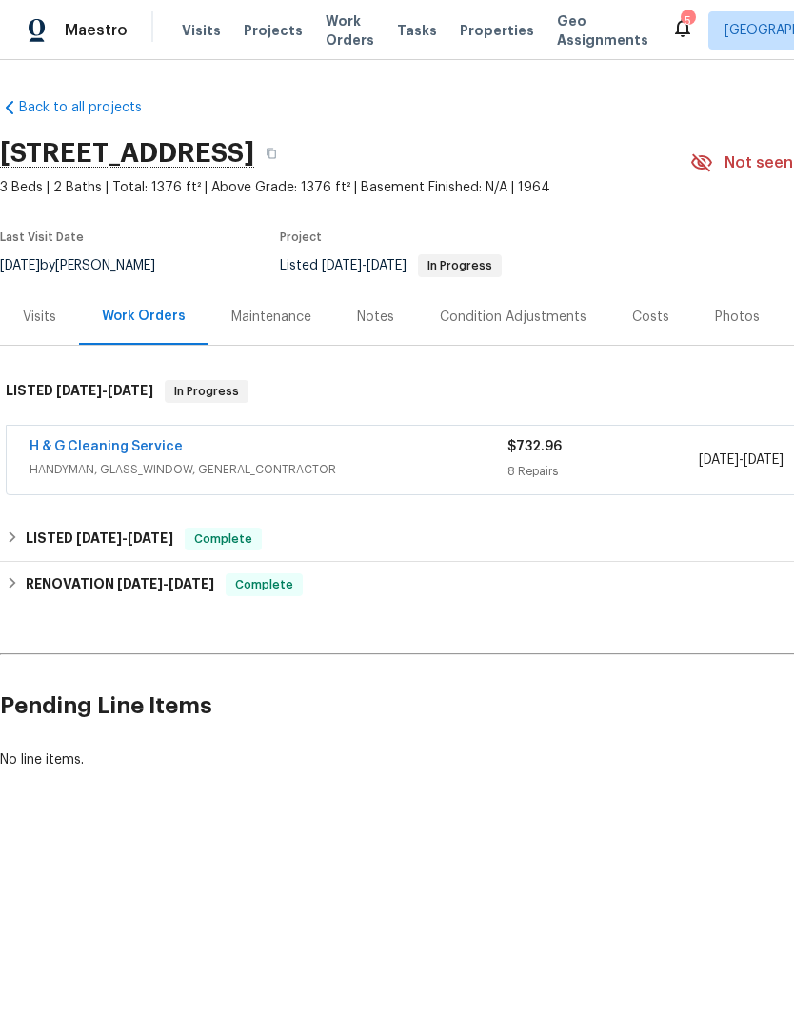
click at [476, 445] on div "H & G Cleaning Service" at bounding box center [269, 448] width 478 height 23
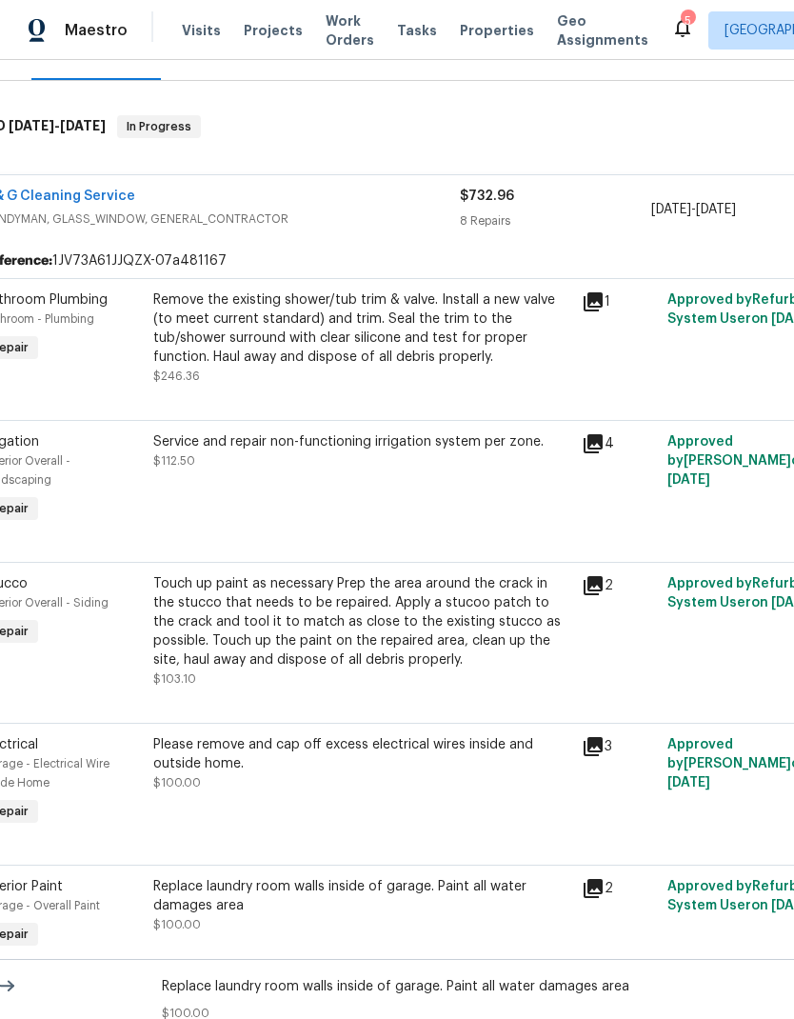
scroll to position [266, 49]
click at [164, 507] on div "Service and repair non-functioning irrigation system per zone. $112.50" at bounding box center [361, 479] width 428 height 107
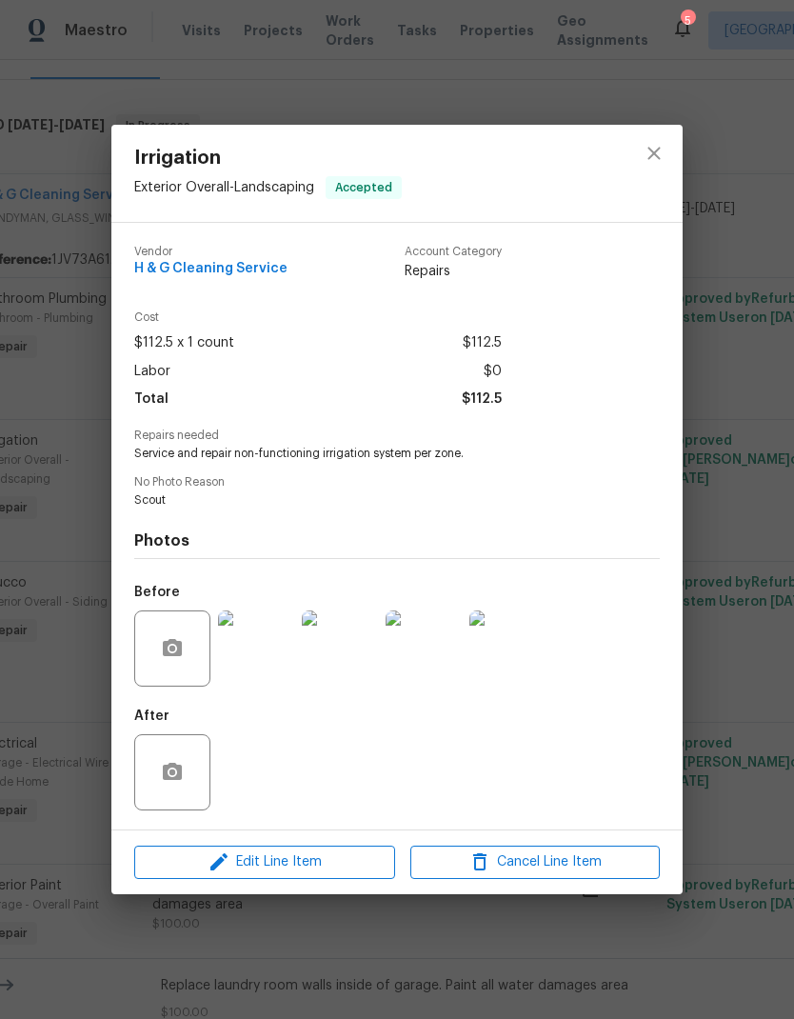
click at [277, 665] on img at bounding box center [256, 648] width 76 height 76
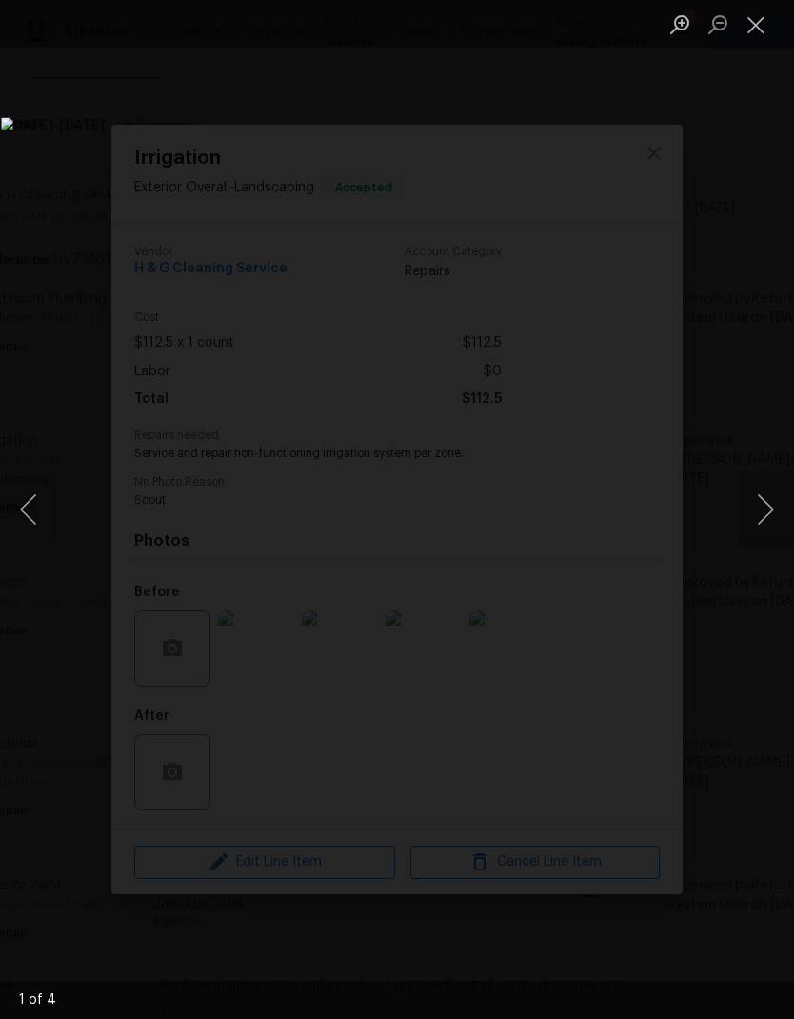
click at [758, 522] on button "Next image" at bounding box center [765, 509] width 57 height 76
click at [766, 527] on button "Next image" at bounding box center [765, 509] width 57 height 76
click at [767, 522] on button "Next image" at bounding box center [765, 509] width 57 height 76
click at [763, 524] on button "Next image" at bounding box center [765, 509] width 57 height 76
click at [768, 520] on button "Next image" at bounding box center [765, 509] width 57 height 76
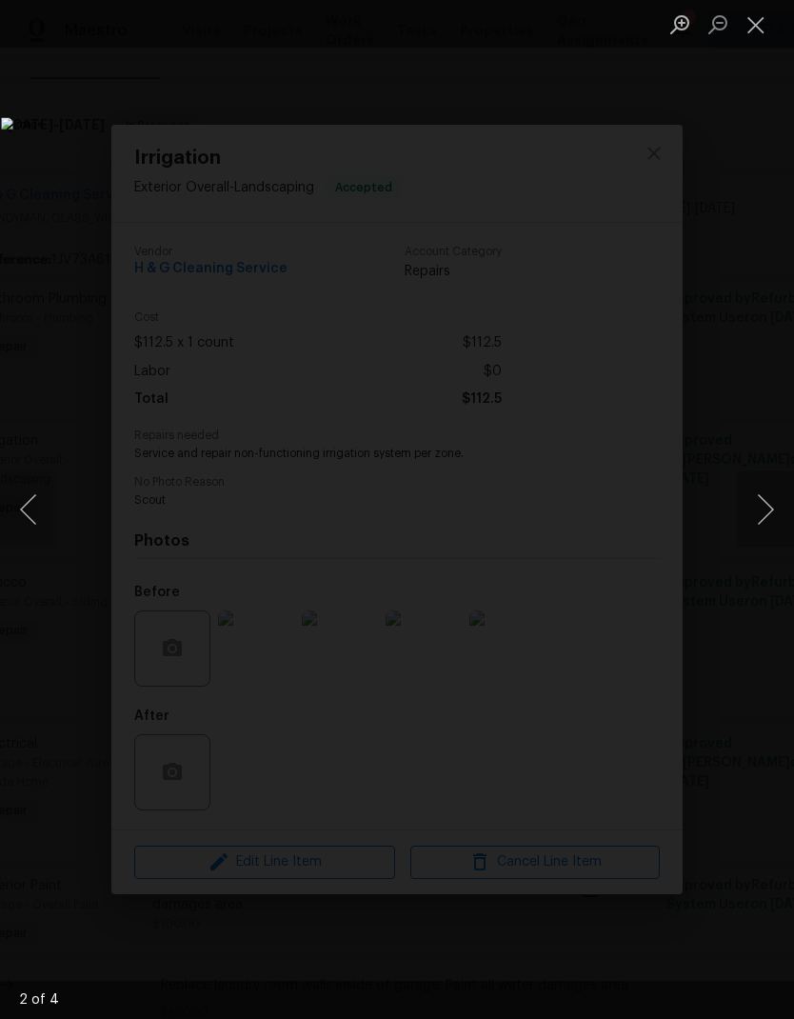
click at [768, 525] on button "Next image" at bounding box center [765, 509] width 57 height 76
click at [763, 531] on button "Next image" at bounding box center [765, 509] width 57 height 76
click at [770, 529] on button "Next image" at bounding box center [765, 509] width 57 height 76
click at [760, 40] on button "Close lightbox" at bounding box center [756, 24] width 38 height 33
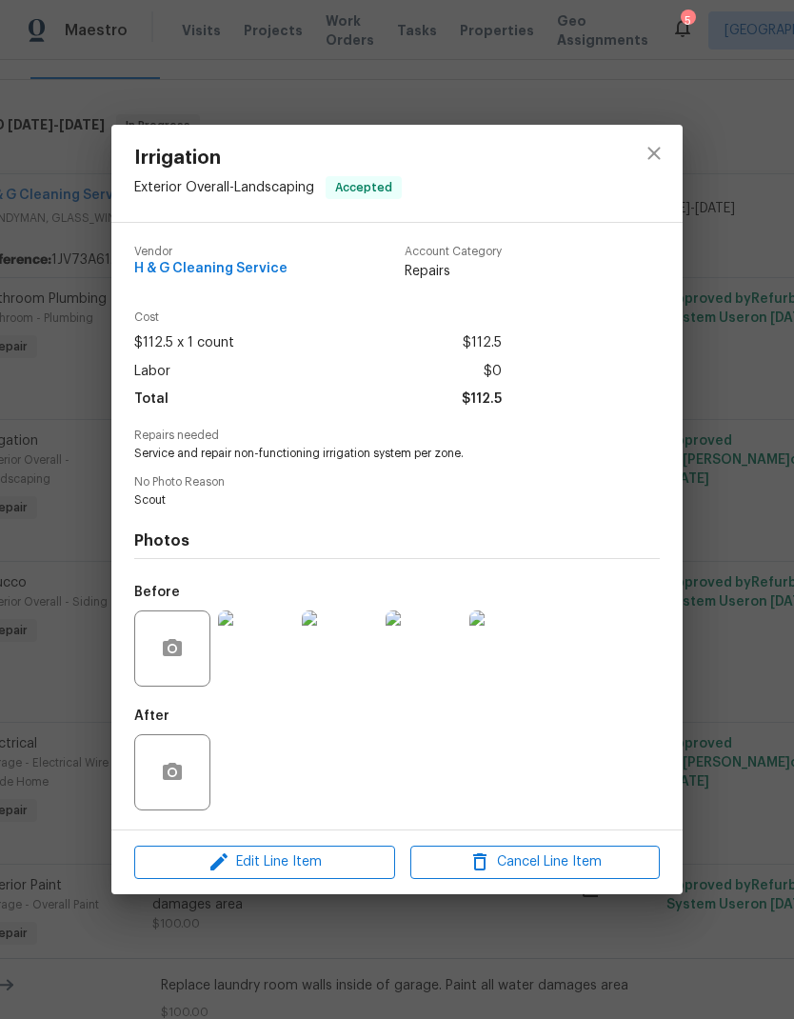
click at [543, 655] on img at bounding box center [507, 648] width 76 height 76
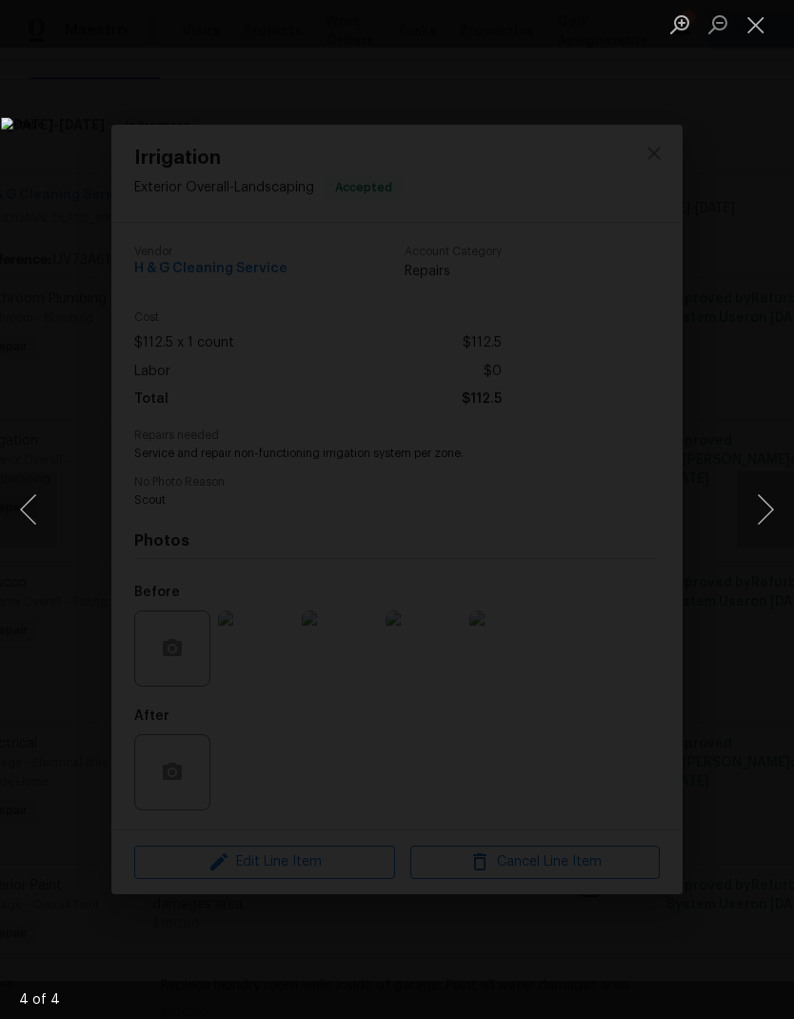
click at [772, 526] on button "Next image" at bounding box center [765, 509] width 57 height 76
click at [762, 519] on button "Next image" at bounding box center [765, 509] width 57 height 76
click at [756, 525] on button "Next image" at bounding box center [765, 509] width 57 height 76
click at [766, 508] on button "Next image" at bounding box center [765, 509] width 57 height 76
click at [760, 19] on button "Close lightbox" at bounding box center [756, 24] width 38 height 33
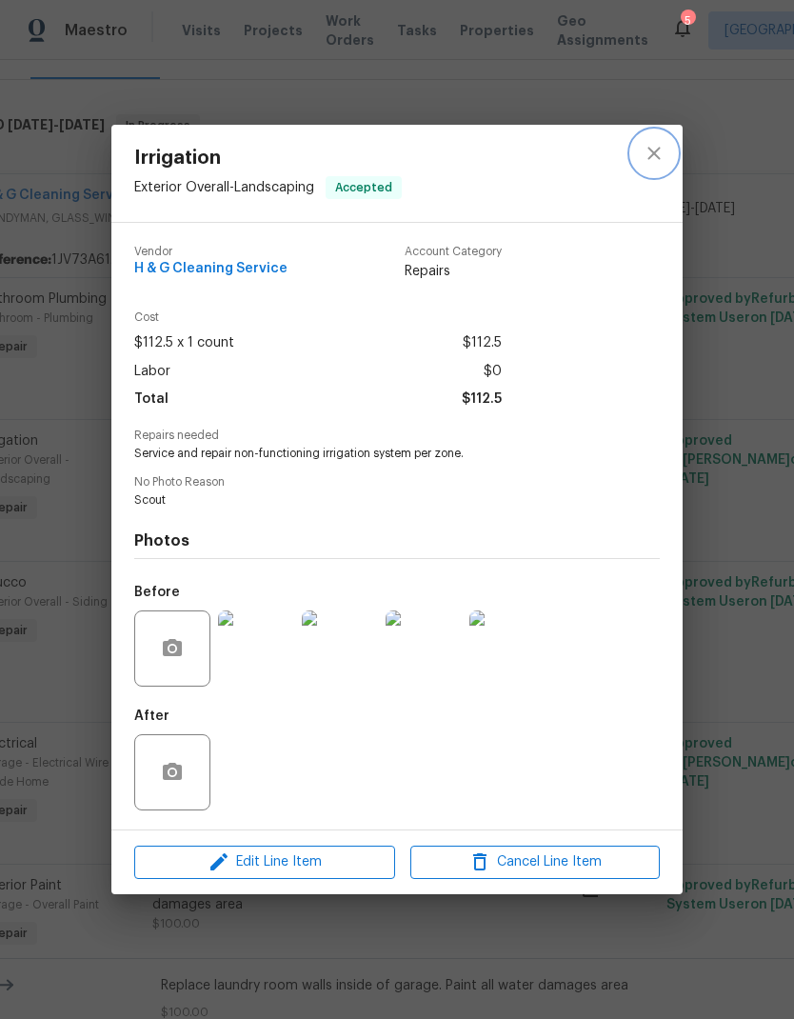
click at [665, 148] on button "close" at bounding box center [654, 153] width 46 height 46
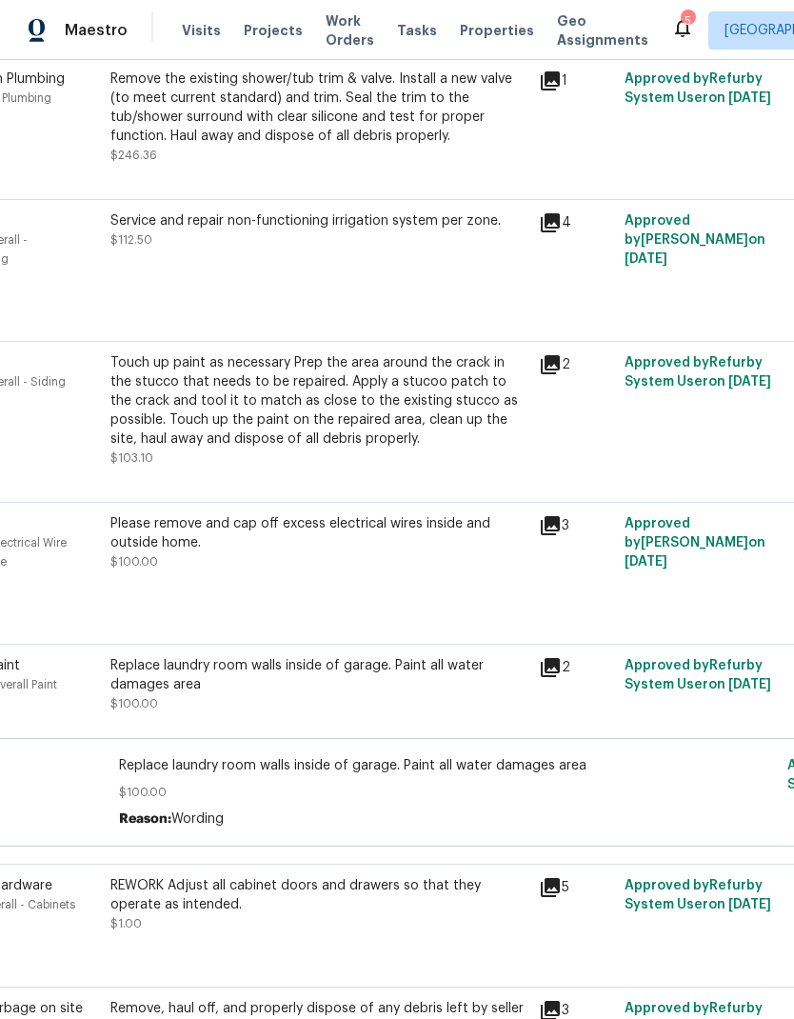
scroll to position [501, 93]
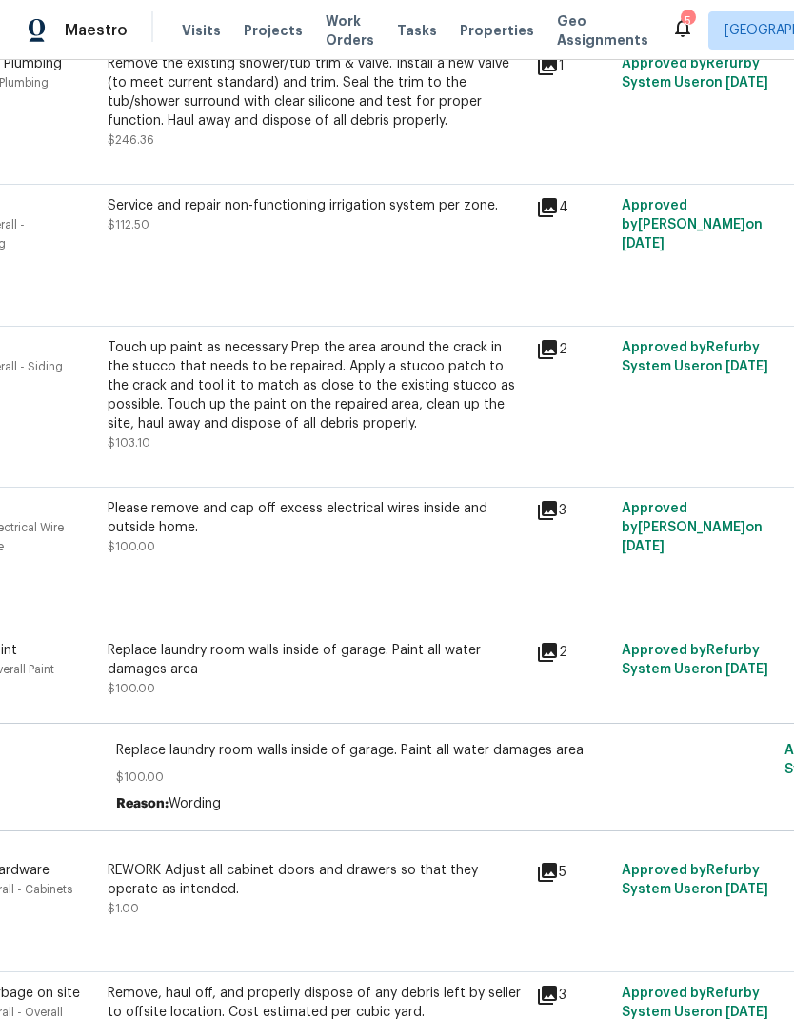
click at [179, 268] on div "Service and repair non-functioning irrigation system per zone. $112.50" at bounding box center [316, 243] width 428 height 107
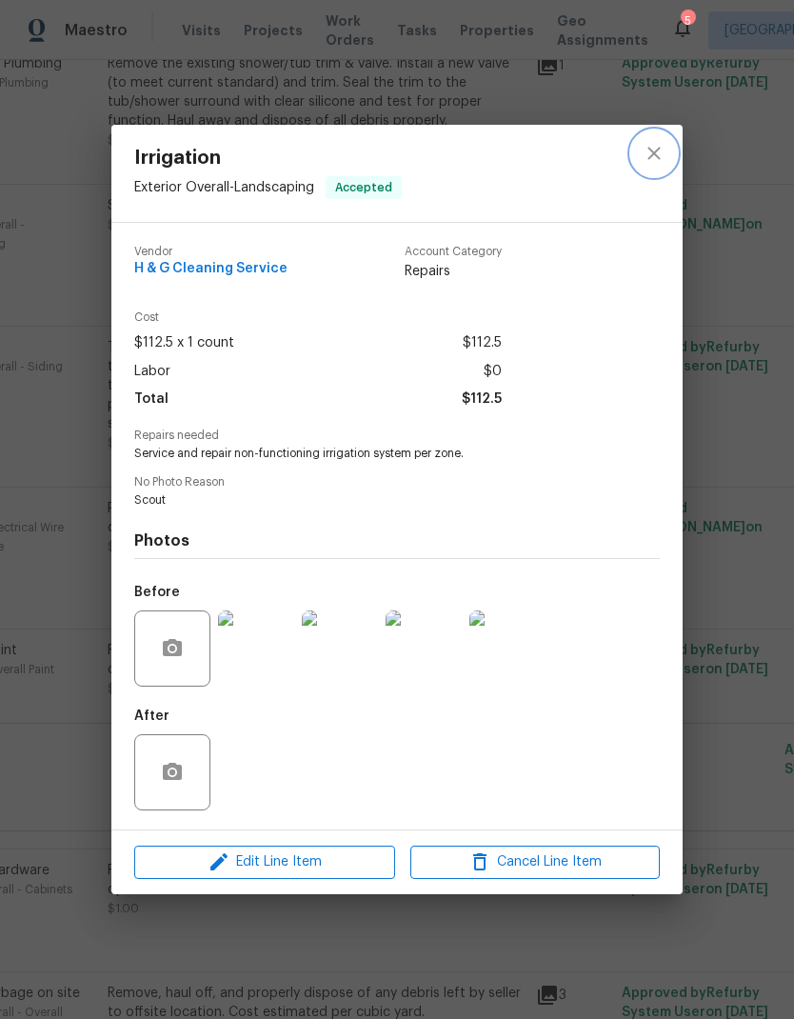
click at [659, 150] on icon "close" at bounding box center [654, 153] width 23 height 23
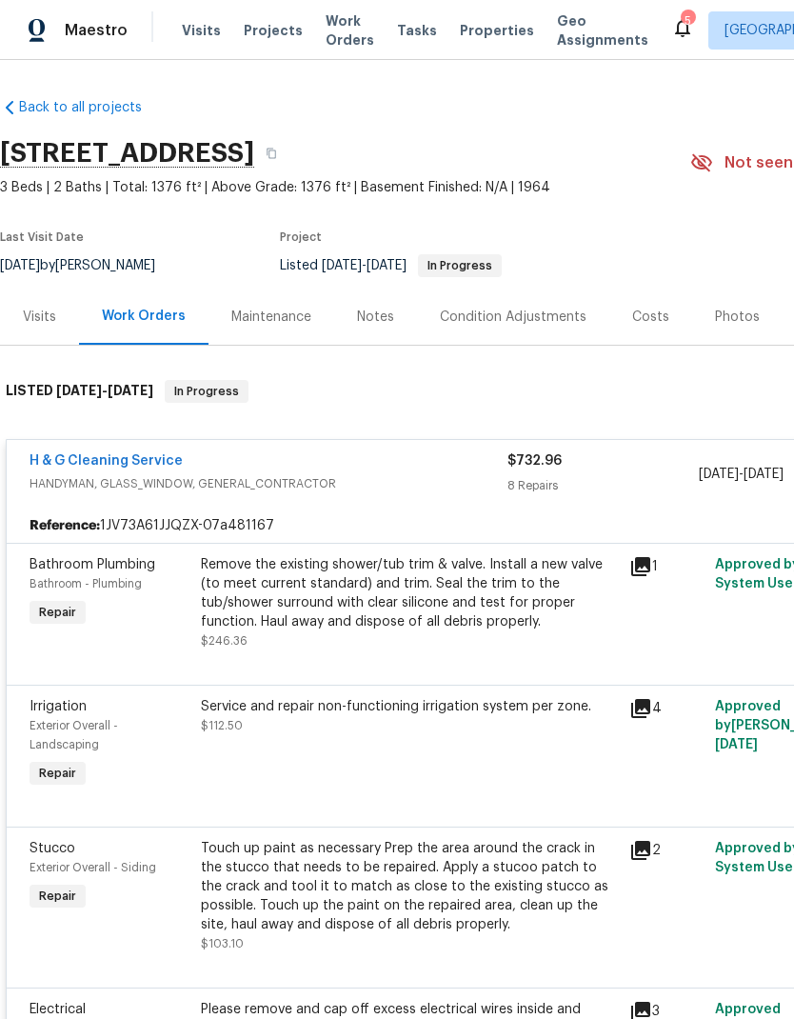
scroll to position [-1, 0]
click at [288, 159] on button "button" at bounding box center [271, 153] width 34 height 34
